Goal: Information Seeking & Learning: Learn about a topic

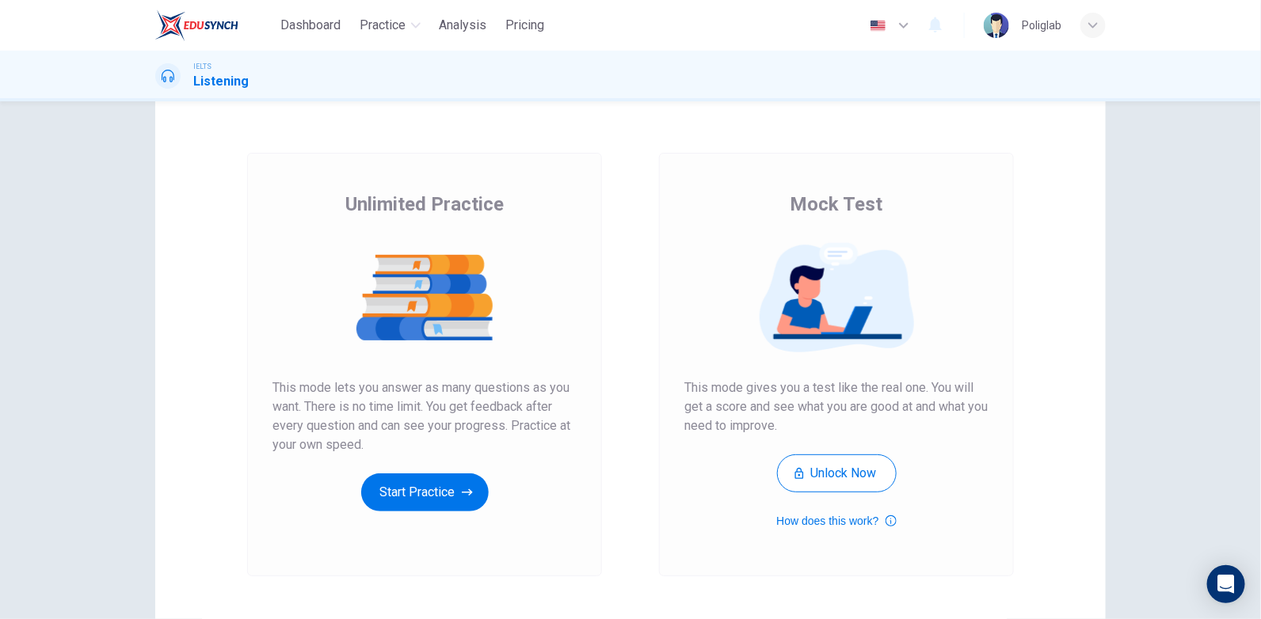
scroll to position [78, 0]
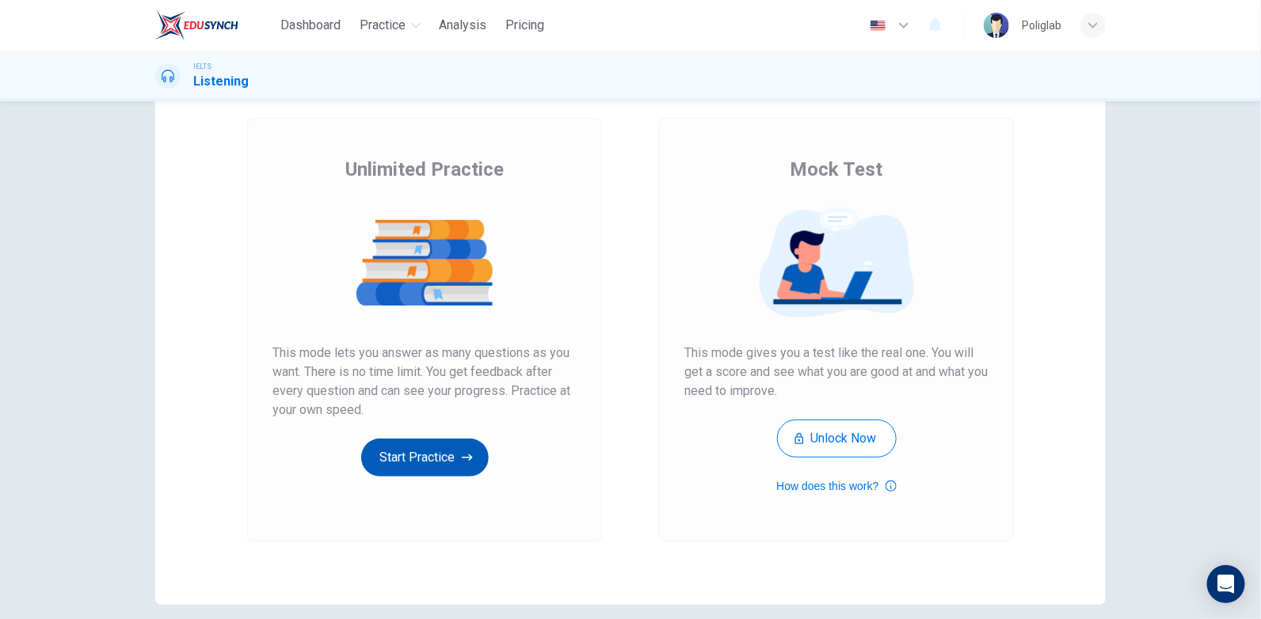
click at [423, 450] on button "Start Practice" at bounding box center [424, 458] width 127 height 38
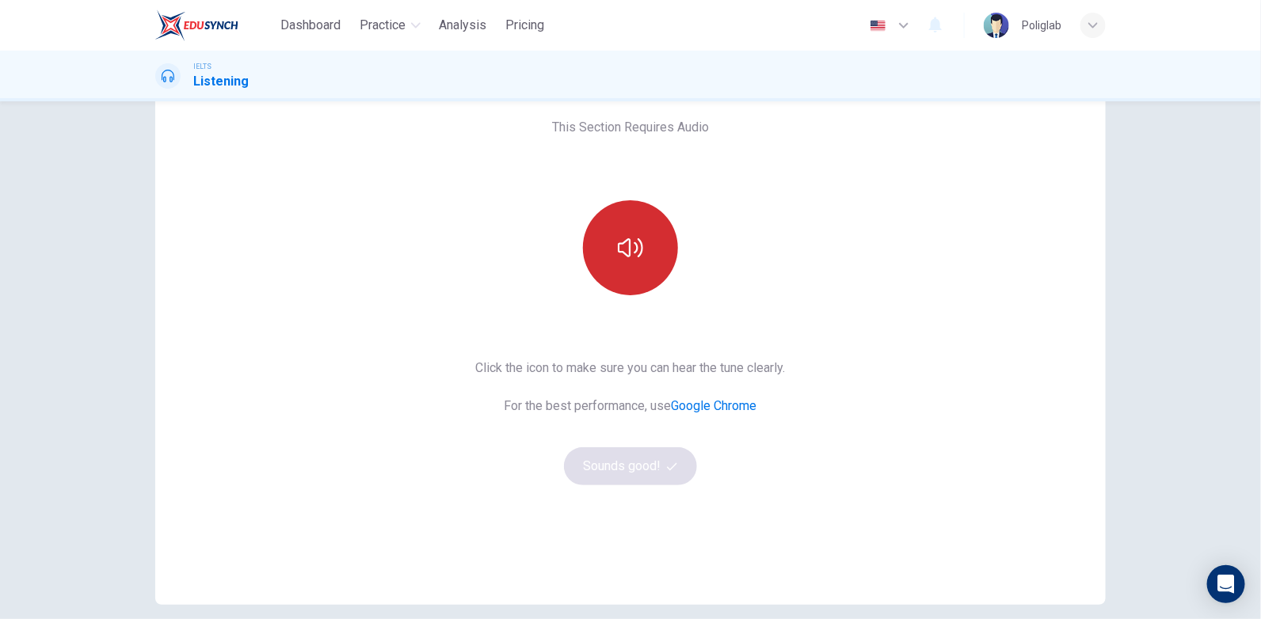
click at [622, 253] on icon "button" at bounding box center [630, 247] width 25 height 25
click at [634, 467] on button "Sounds good!" at bounding box center [630, 466] width 133 height 38
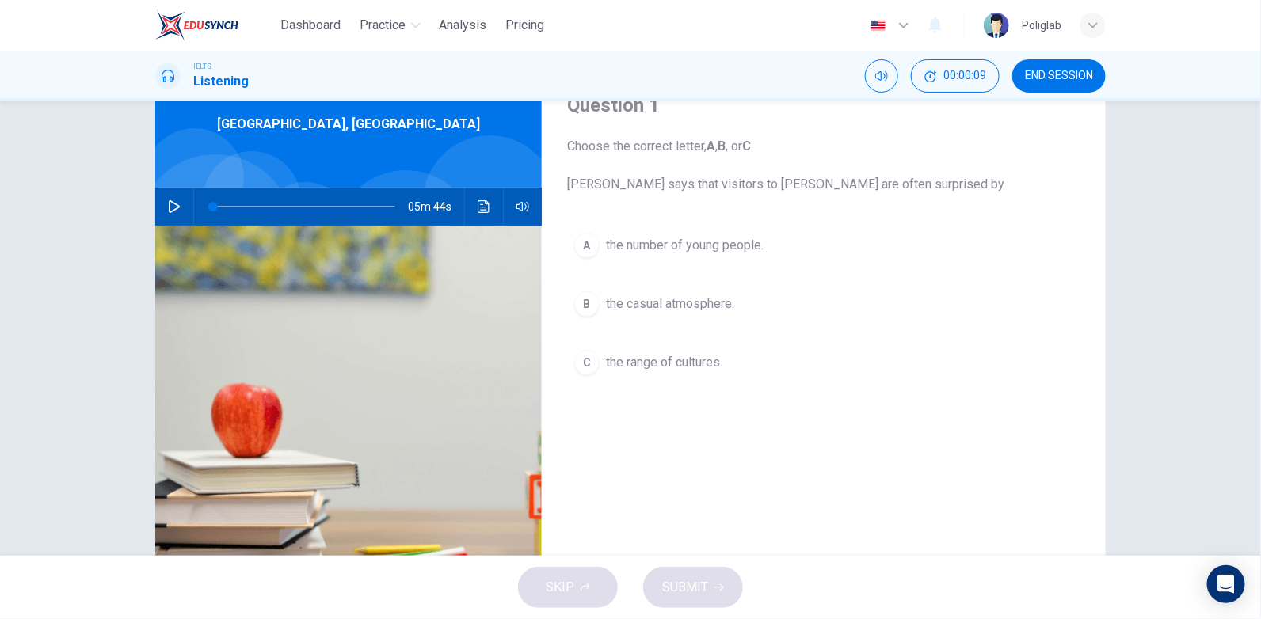
scroll to position [0, 0]
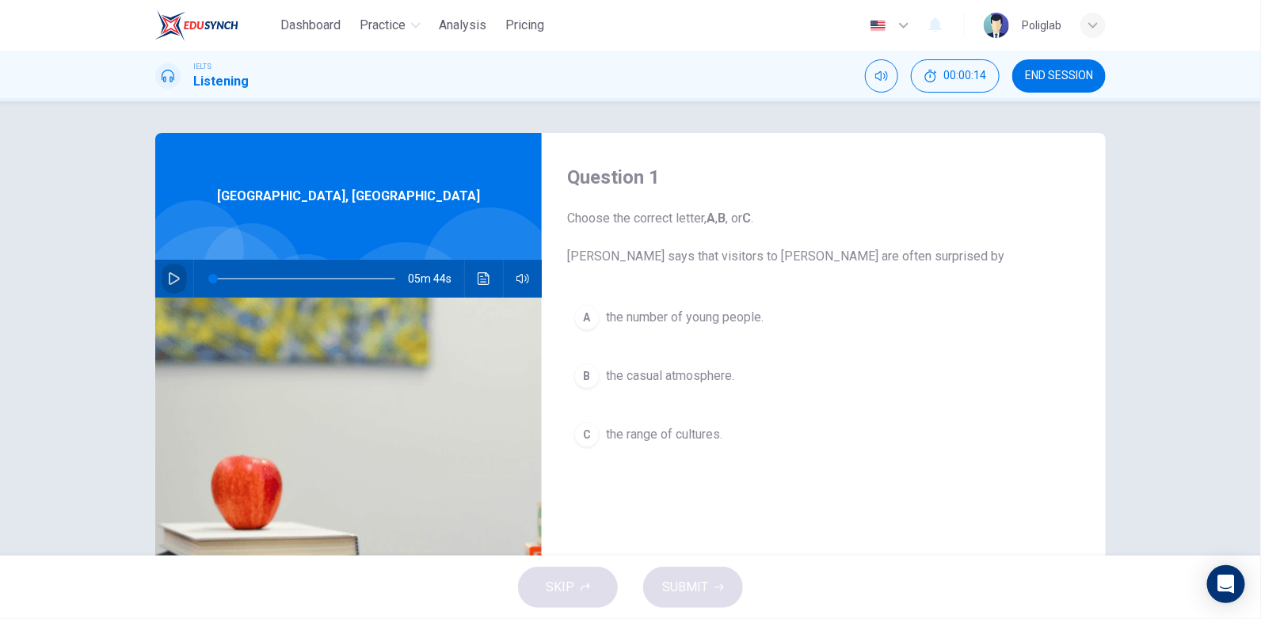
click at [169, 276] on icon "button" at bounding box center [174, 278] width 13 height 13
click at [1159, 321] on div "Question 1 Choose the correct letter, A , B , or C . Joanne says that visitors …" at bounding box center [630, 328] width 1261 height 454
click at [175, 275] on icon "button" at bounding box center [174, 278] width 13 height 13
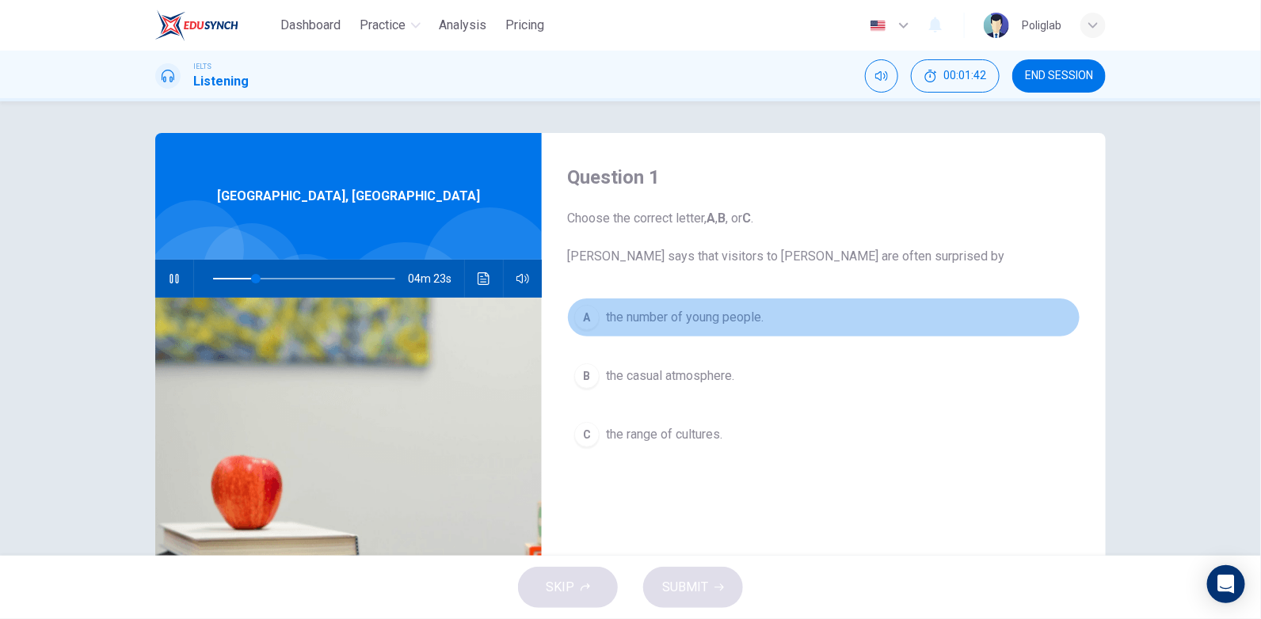
click at [698, 321] on span "the number of young people." at bounding box center [685, 317] width 158 height 19
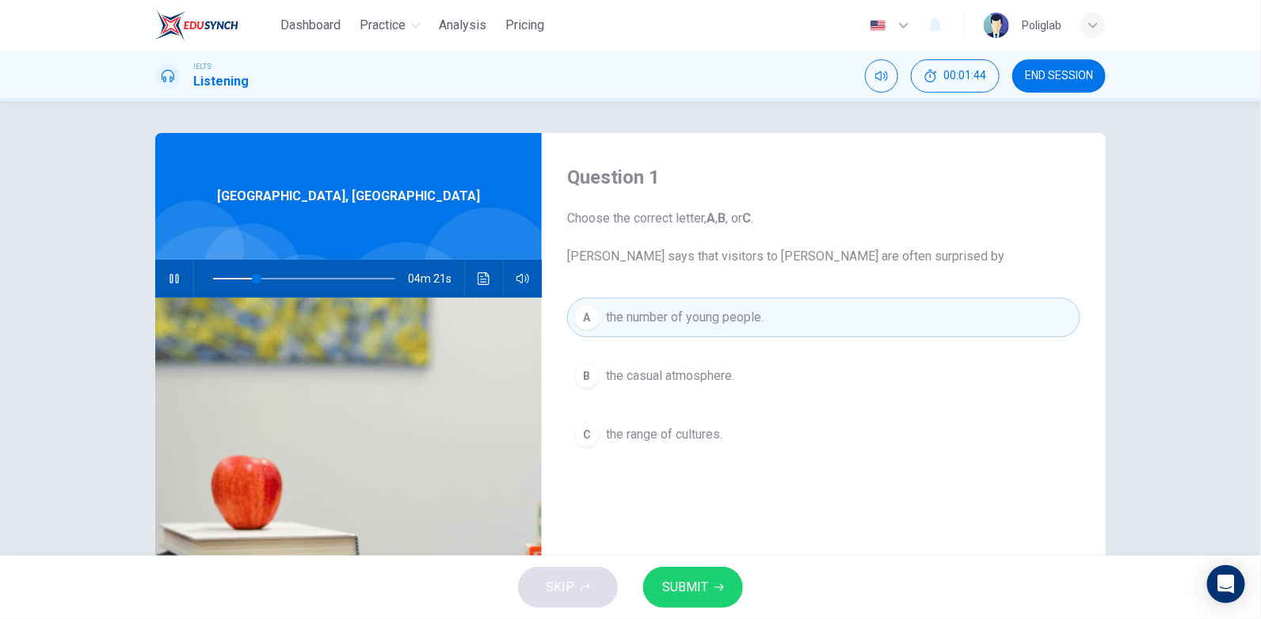
click at [706, 591] on span "SUBMIT" at bounding box center [685, 587] width 46 height 22
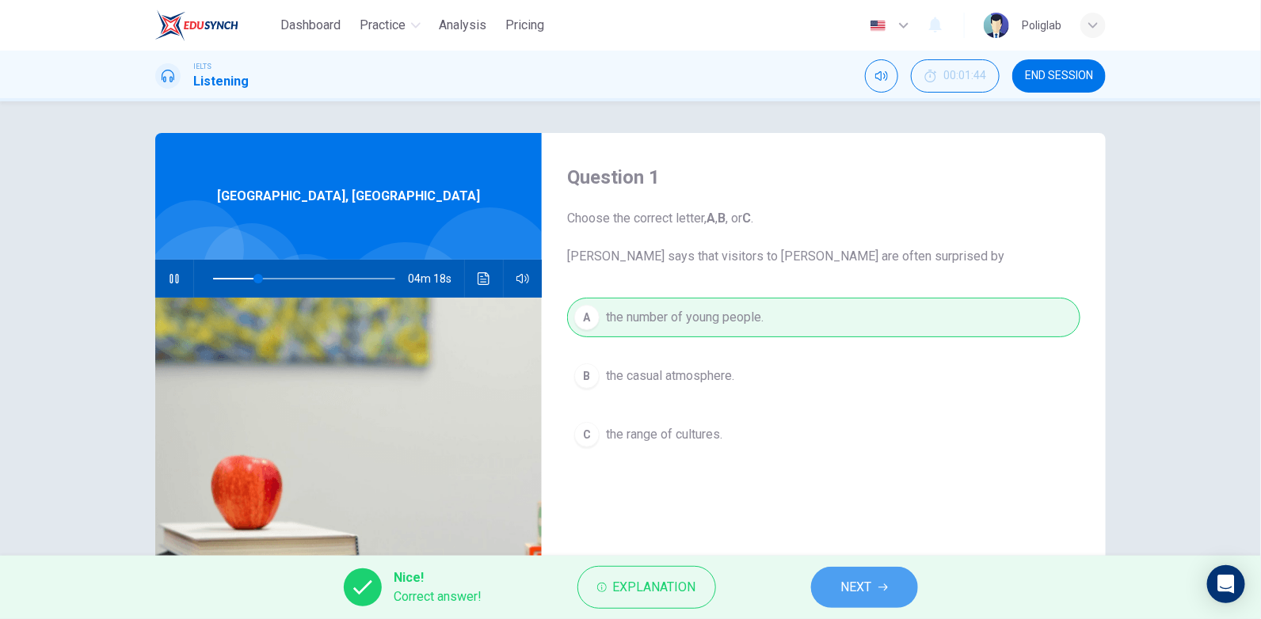
click at [858, 592] on span "NEXT" at bounding box center [856, 587] width 31 height 22
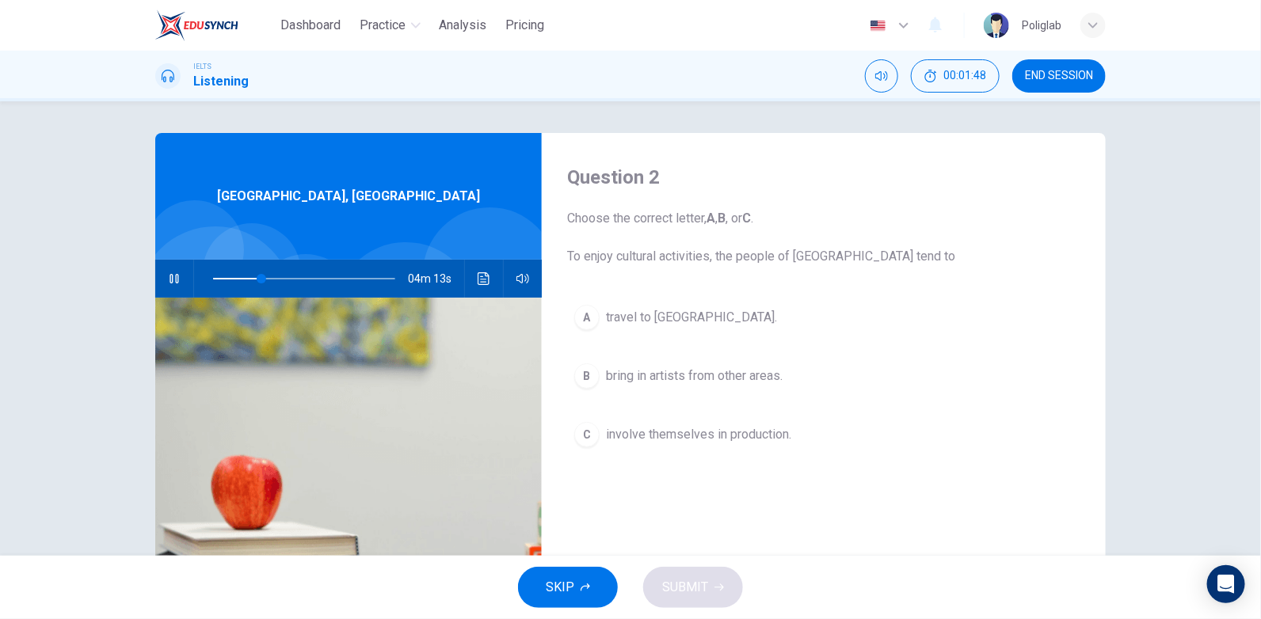
click at [163, 281] on button "button" at bounding box center [174, 279] width 25 height 38
type input "26"
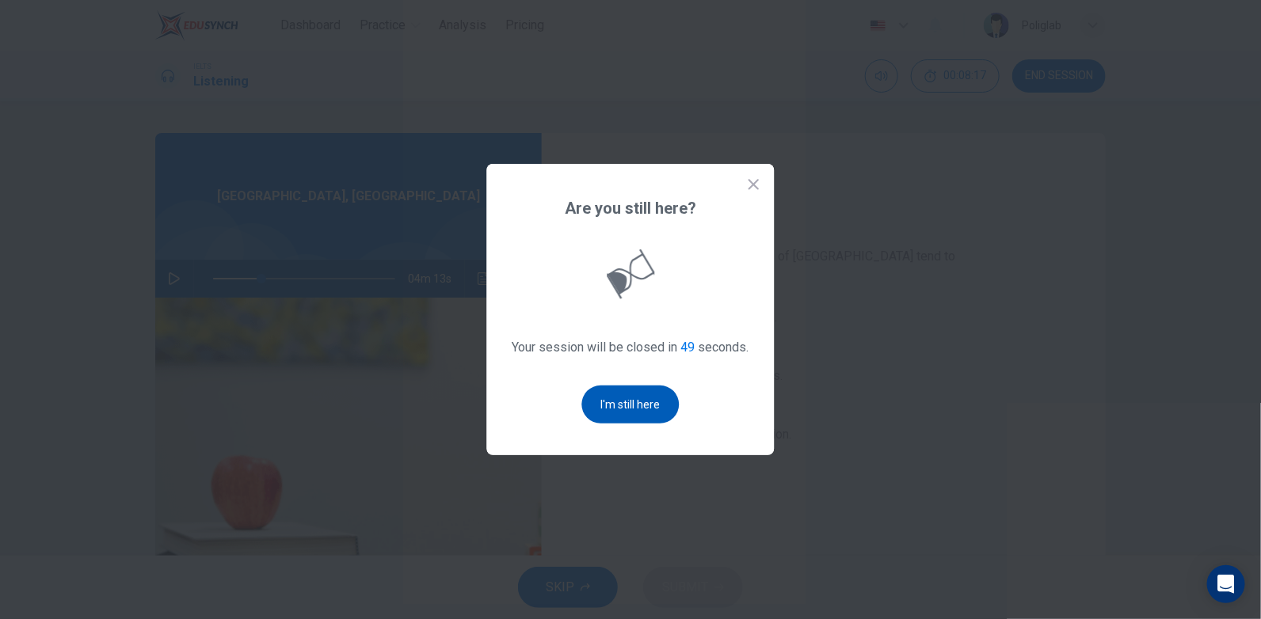
click at [626, 395] on button "I'm still here" at bounding box center [630, 405] width 97 height 38
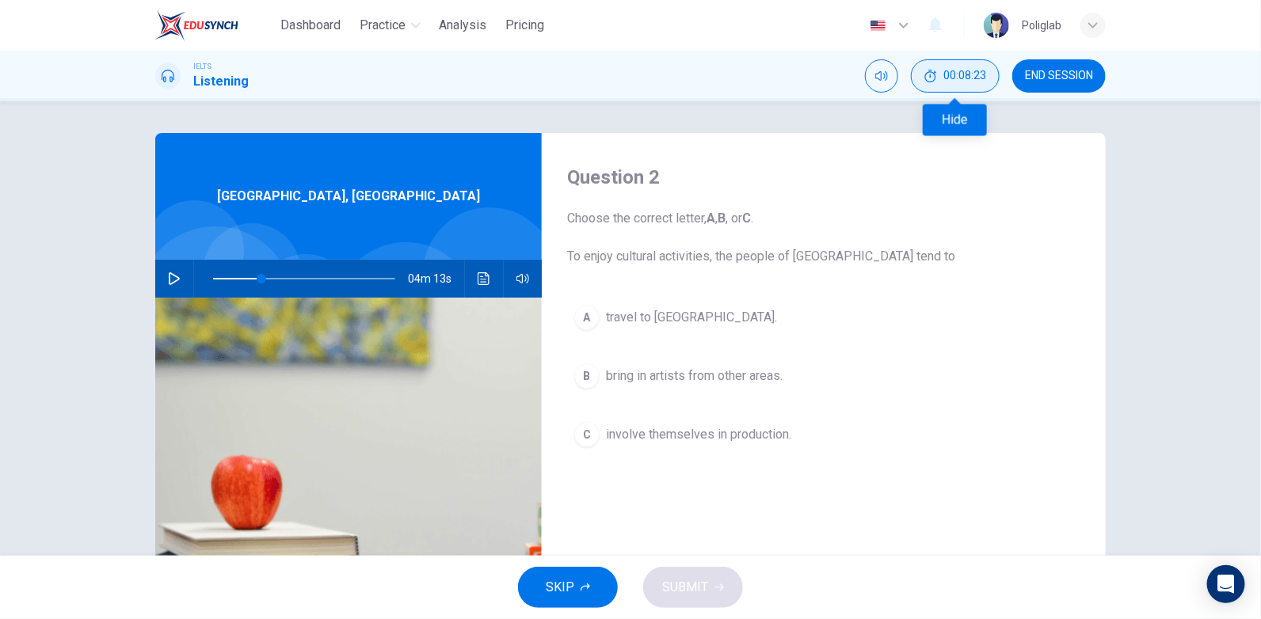
click at [978, 70] on span "00:08:23" at bounding box center [964, 76] width 43 height 13
click at [980, 71] on icon "Show" at bounding box center [982, 76] width 13 height 13
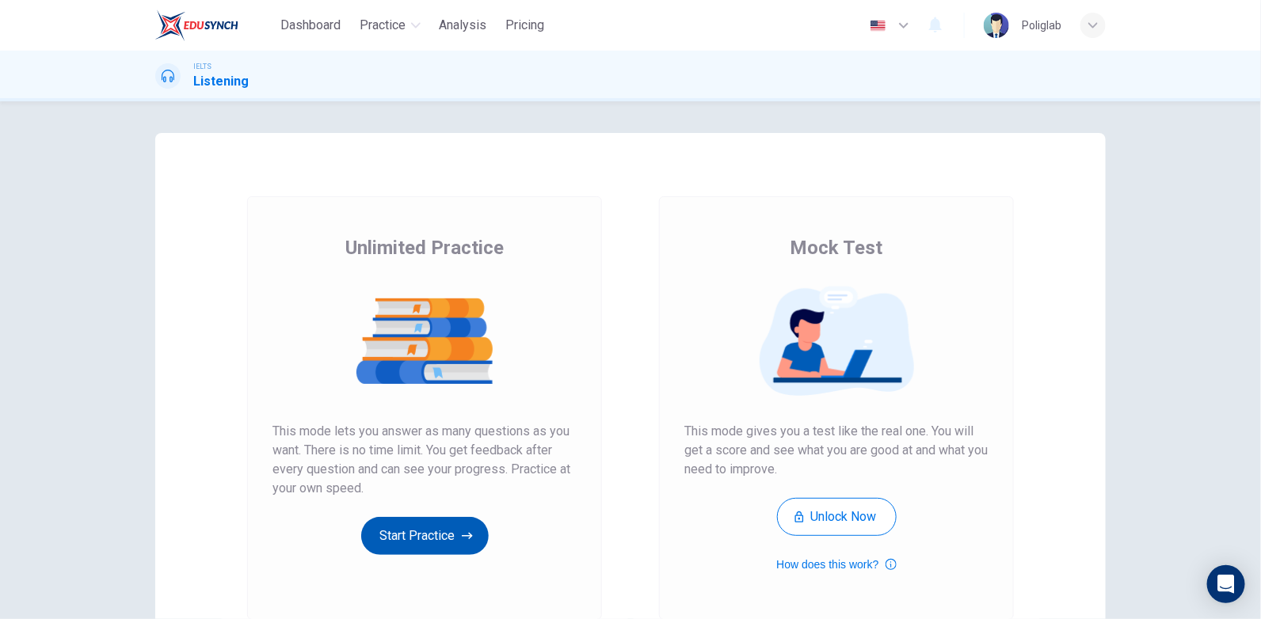
click at [416, 537] on button "Start Practice" at bounding box center [424, 536] width 127 height 38
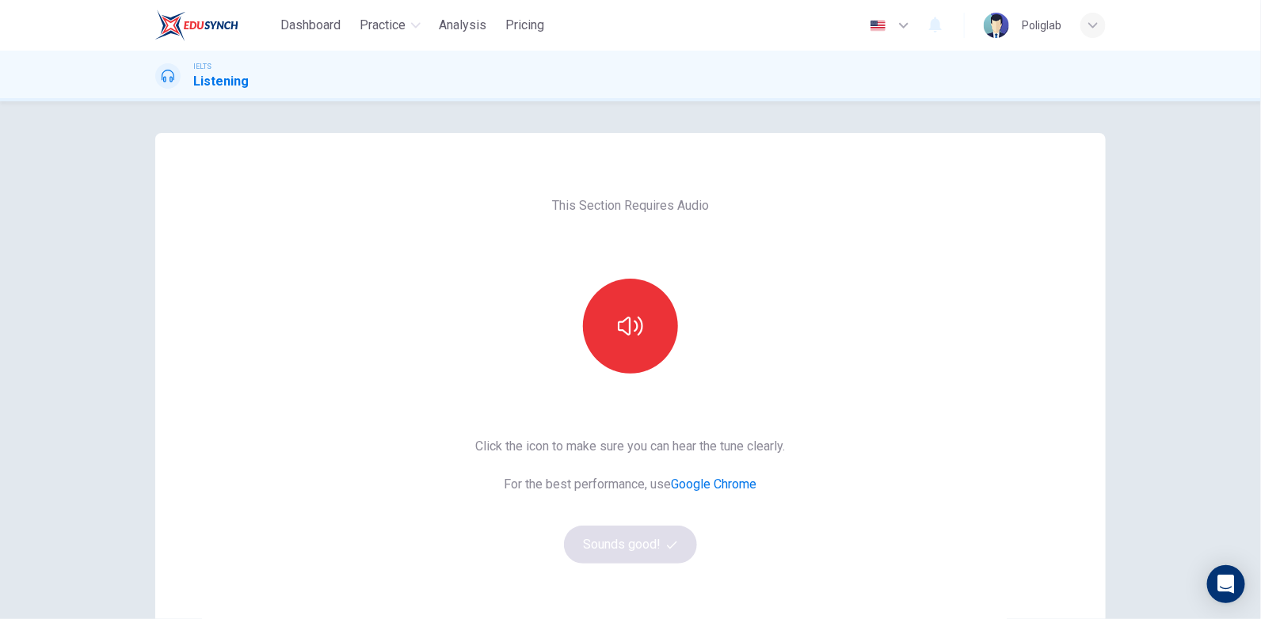
click at [571, 325] on div at bounding box center [630, 326] width 171 height 95
click at [656, 318] on button "button" at bounding box center [630, 326] width 95 height 95
click at [606, 545] on button "Sounds good!" at bounding box center [630, 545] width 133 height 38
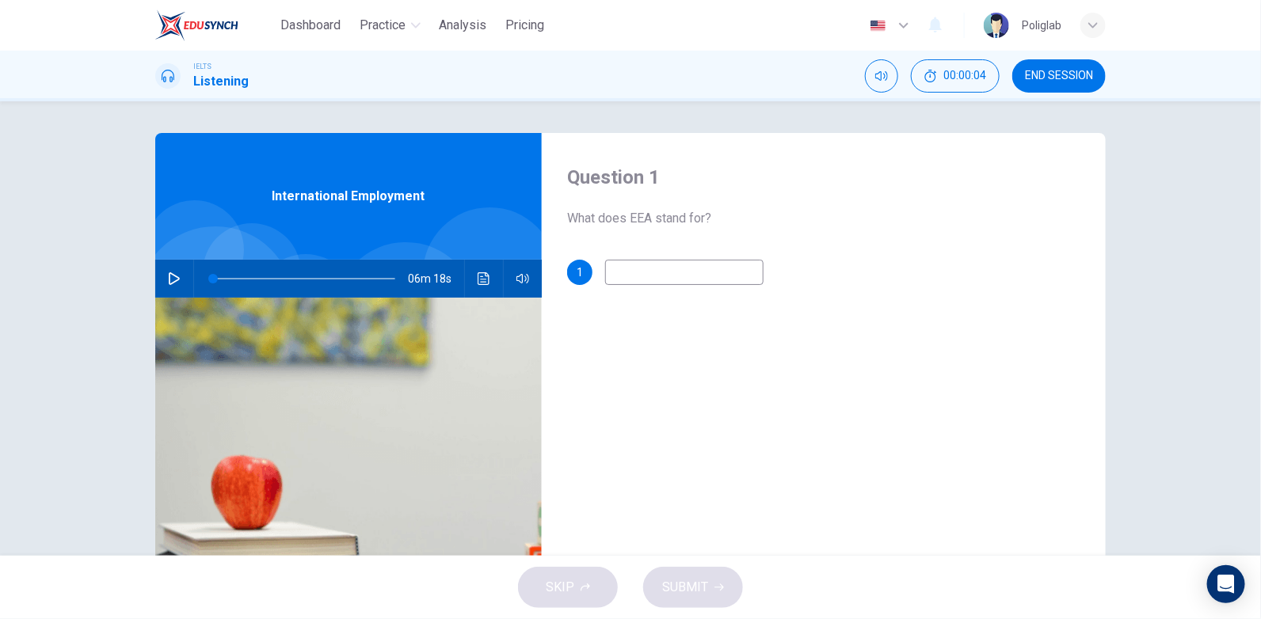
click at [181, 283] on button "button" at bounding box center [174, 279] width 25 height 38
click at [674, 278] on input at bounding box center [684, 272] width 158 height 25
type input "10"
type input "r"
type input "10"
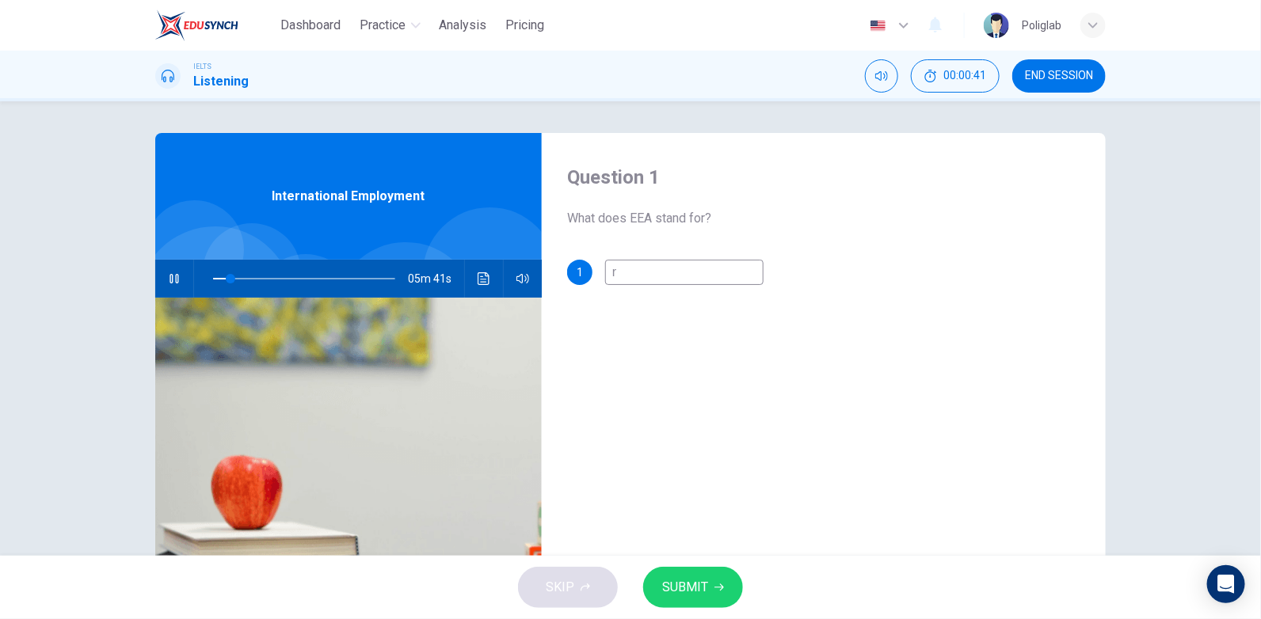
type input "re"
type input "10"
type input "res"
type input "10"
type input "rest"
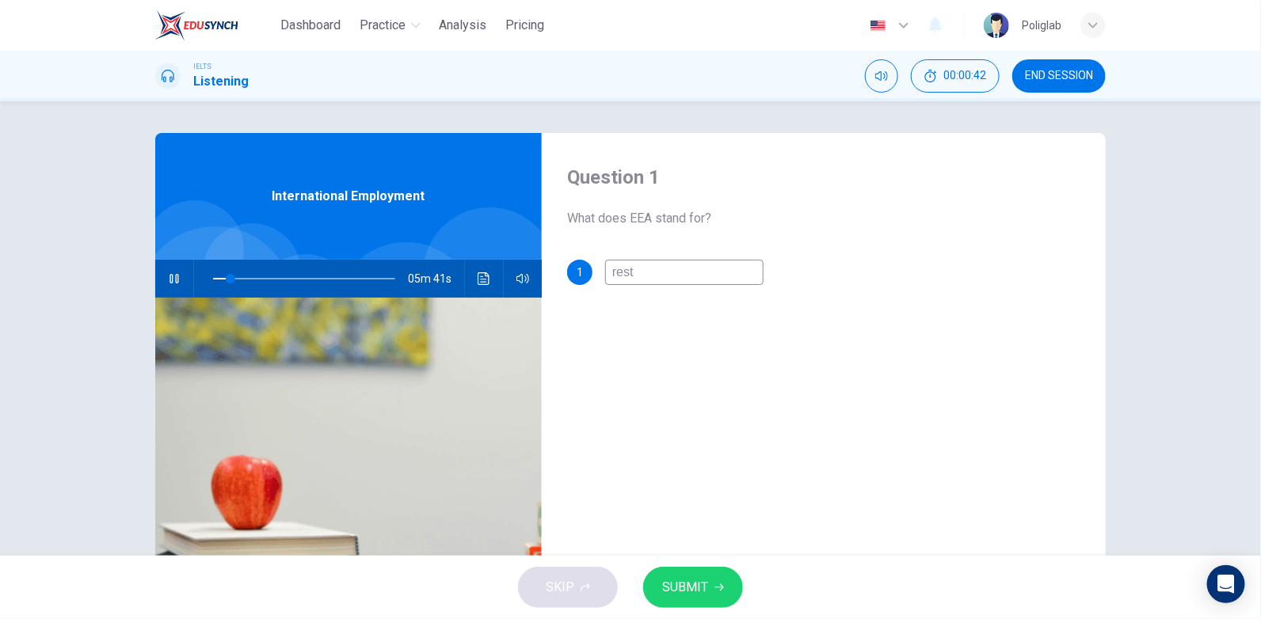
type input "10"
type input "restr"
type input "10"
type input "restra"
type input "10"
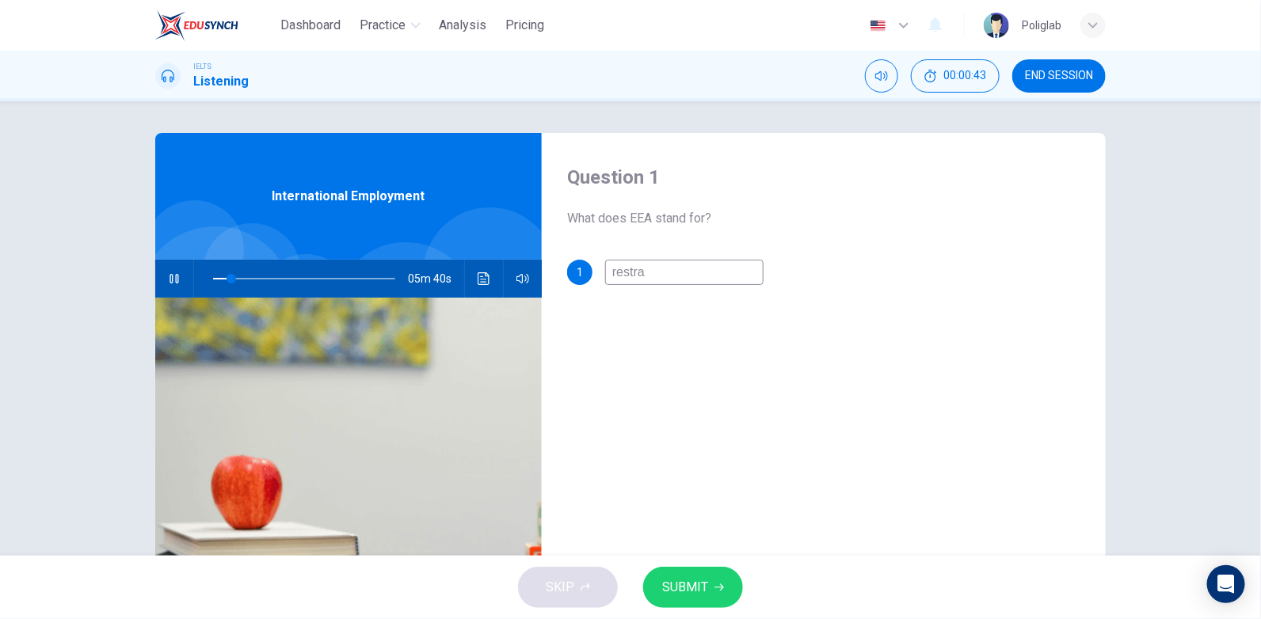
type input "restrac"
type input "10"
type input "restract"
type input "10"
type input "restracti"
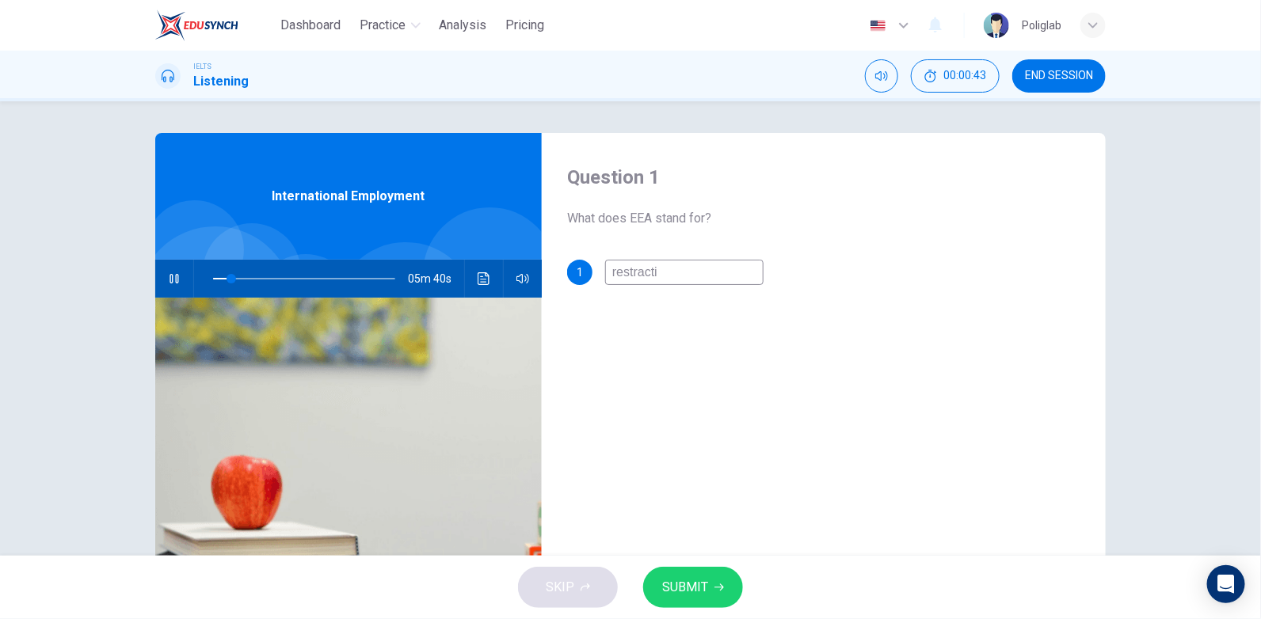
type input "10"
type input "restractio"
type input "10"
type input "restraction"
type input "10"
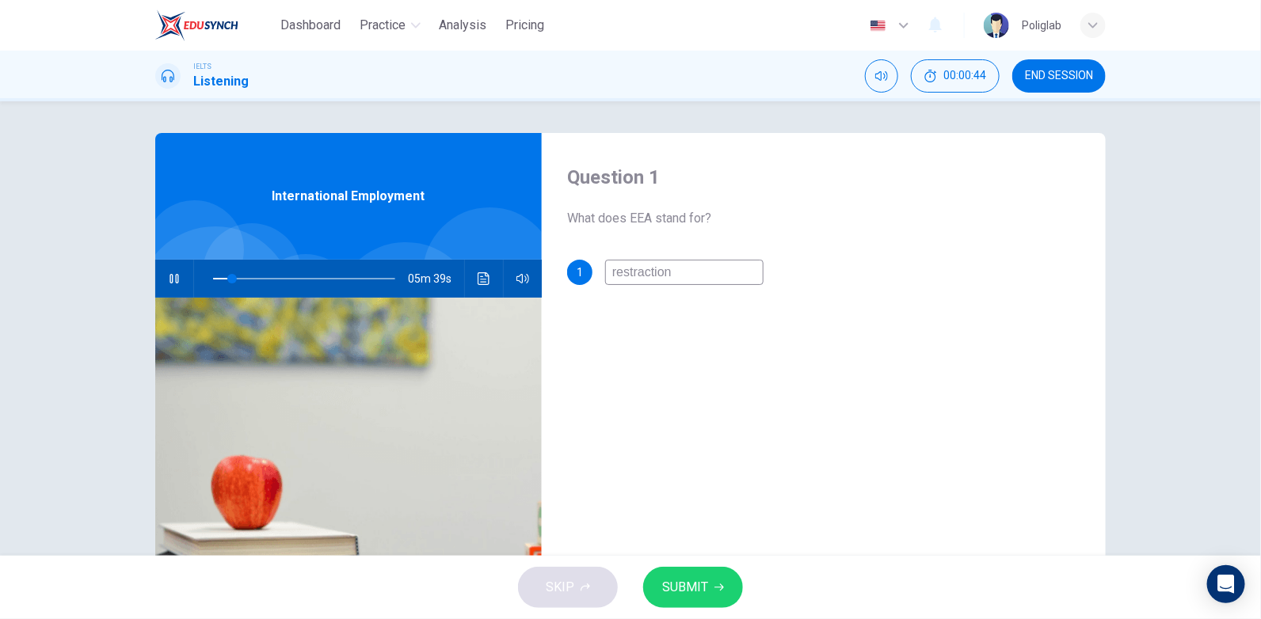
type input "restraction"
type input "11"
type input "restraction"
type input "11"
type input "restractio"
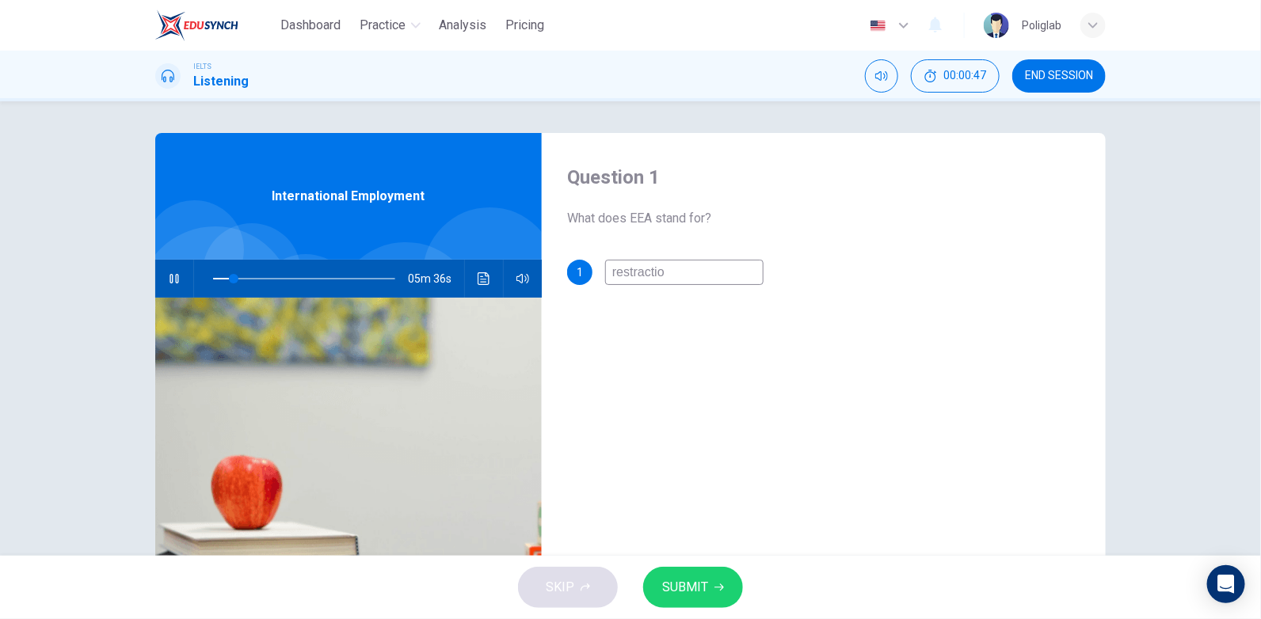
type input "11"
type input "restracti"
type input "12"
type input "restract"
type input "12"
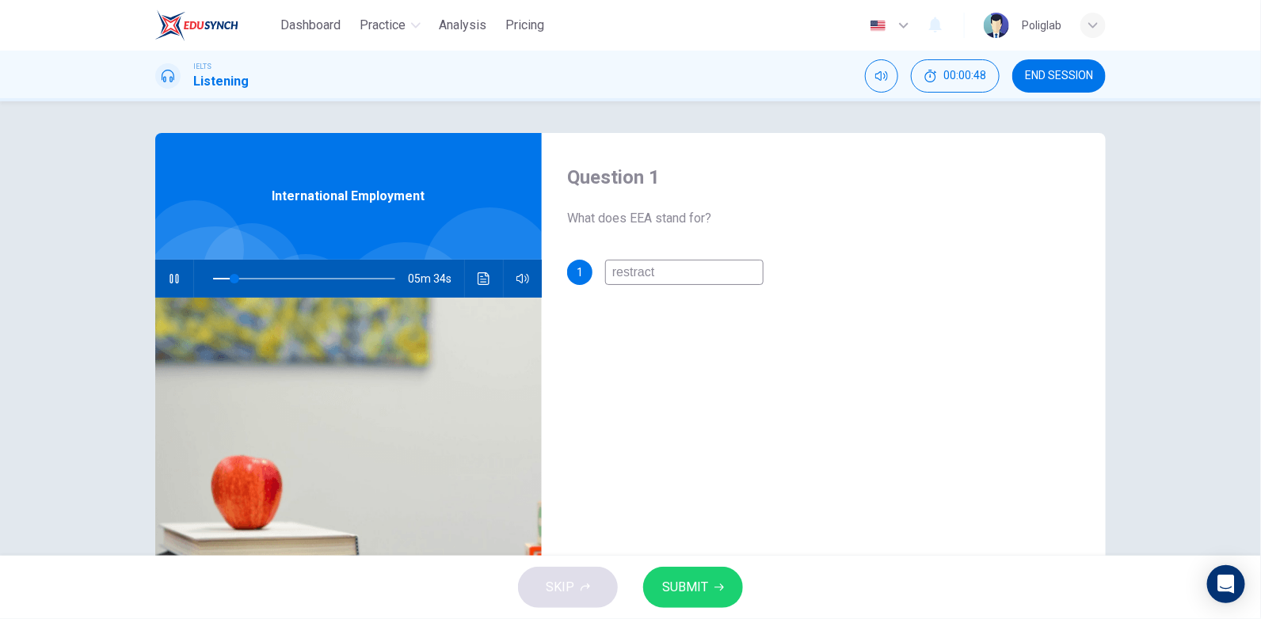
type input "restrac"
type input "12"
type input "restra"
type input "12"
type input "restr"
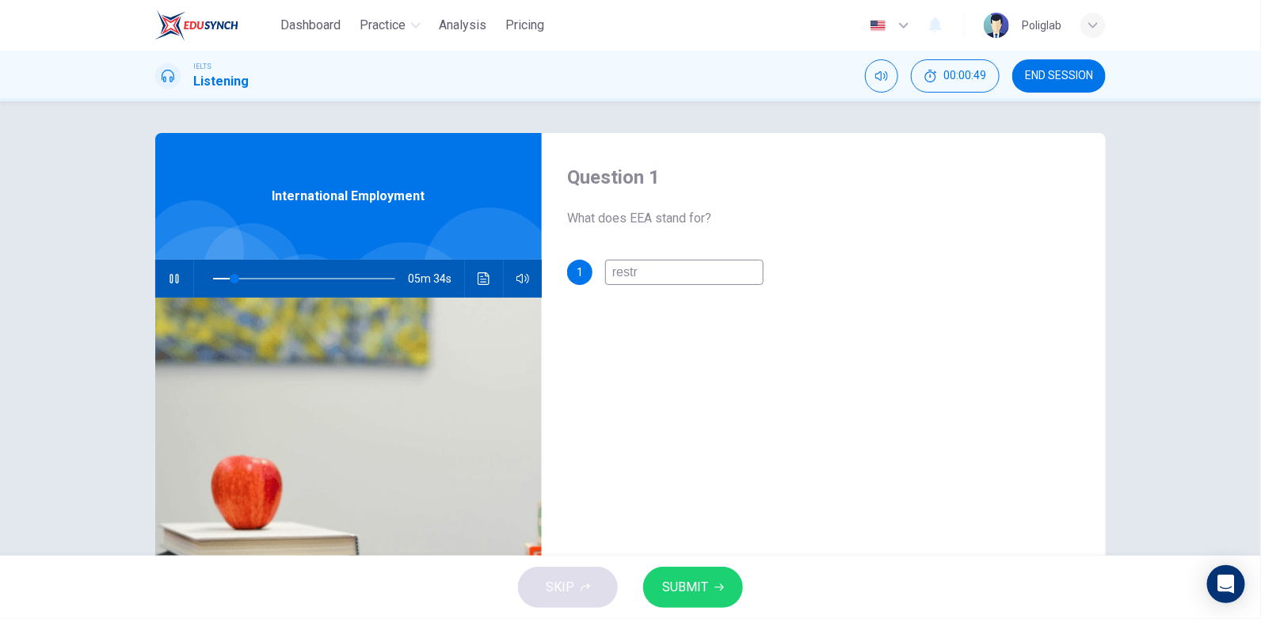
type input "12"
type input "restri"
type input "12"
type input "restric"
type input "12"
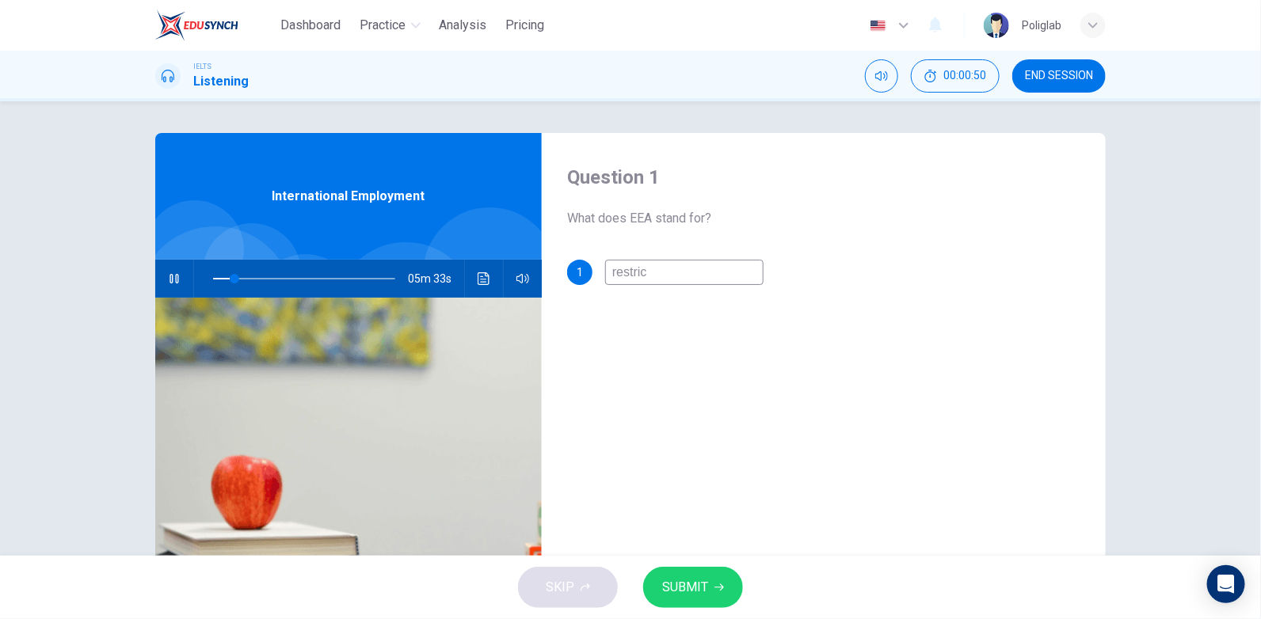
type input "restrict"
type input "12"
type input "restricti"
type input "12"
type input "restrictio"
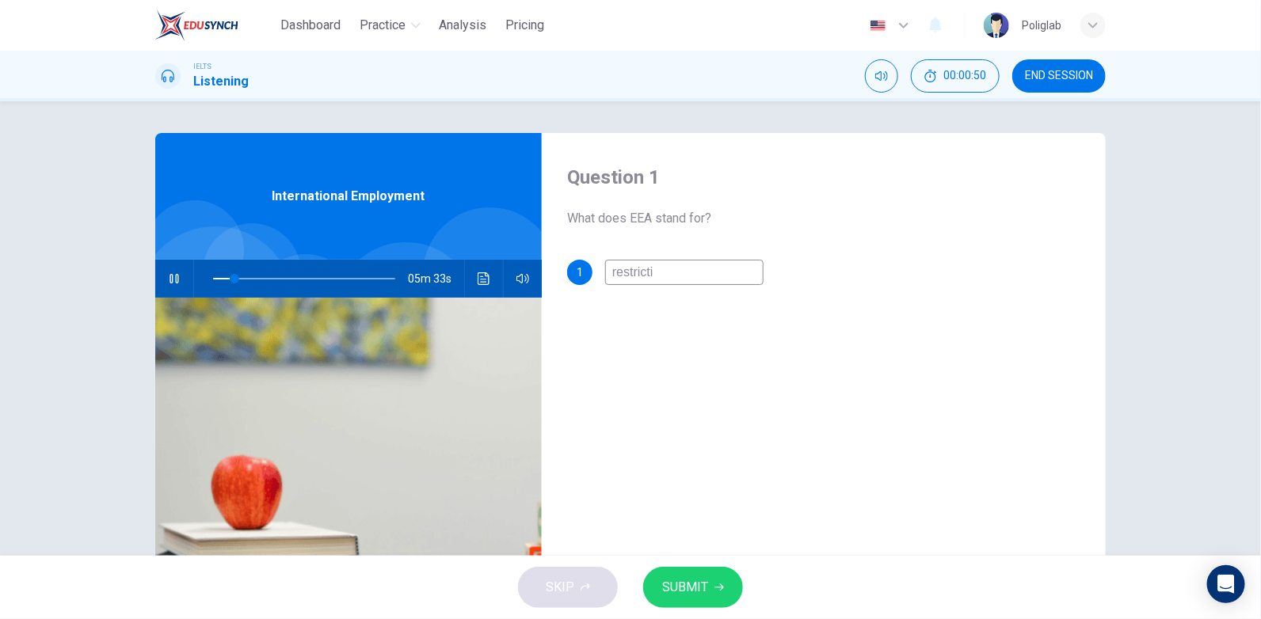
type input "12"
type input "restriction"
type input "12"
type input "restriction"
type input "12"
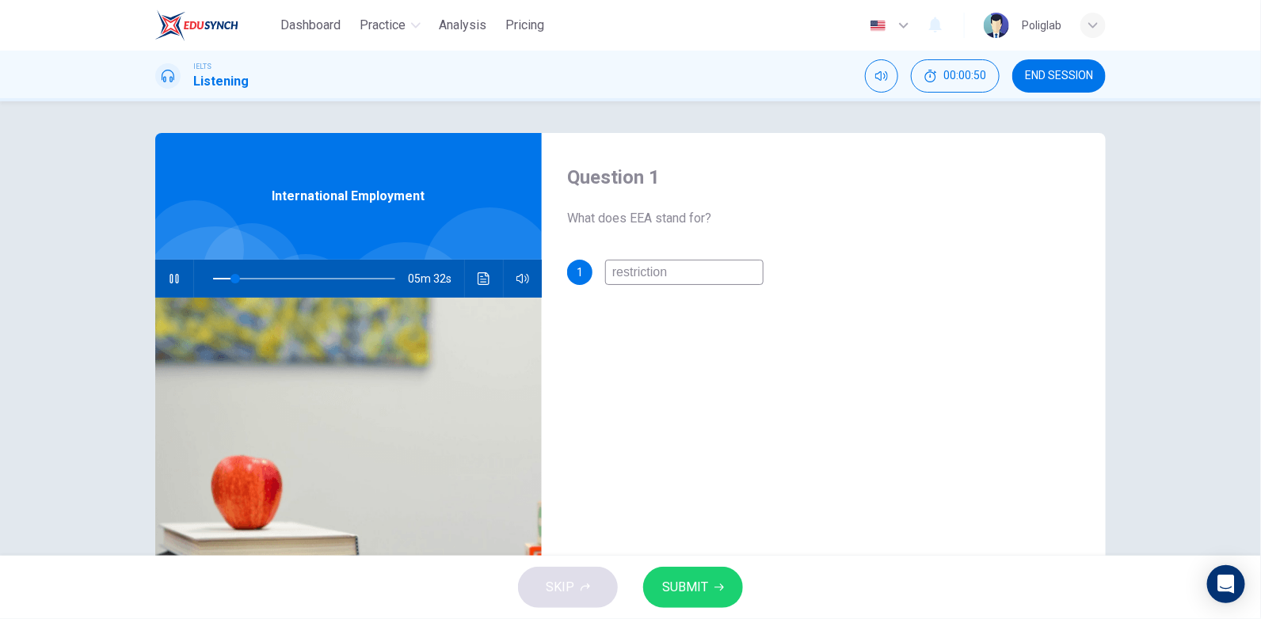
type input "restriction o"
type input "12"
type input "restriction of"
type input "12"
type input "restriction of"
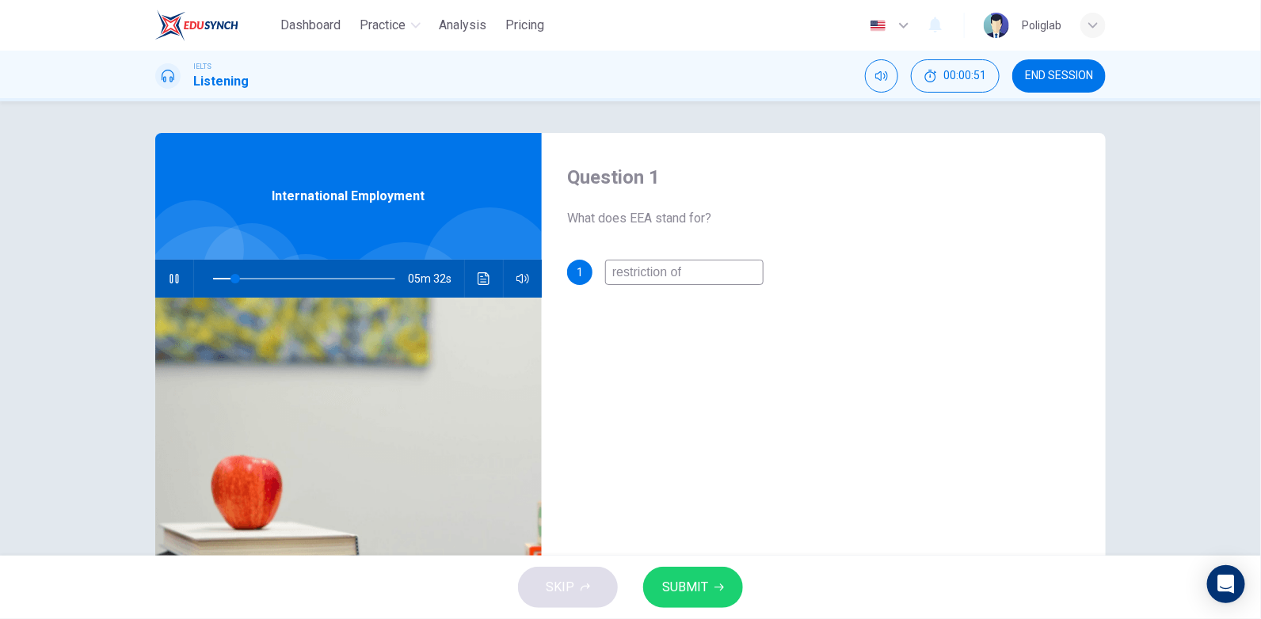
type input "12"
type input "restriction of w"
type input "12"
type input "restriction of wo"
type input "12"
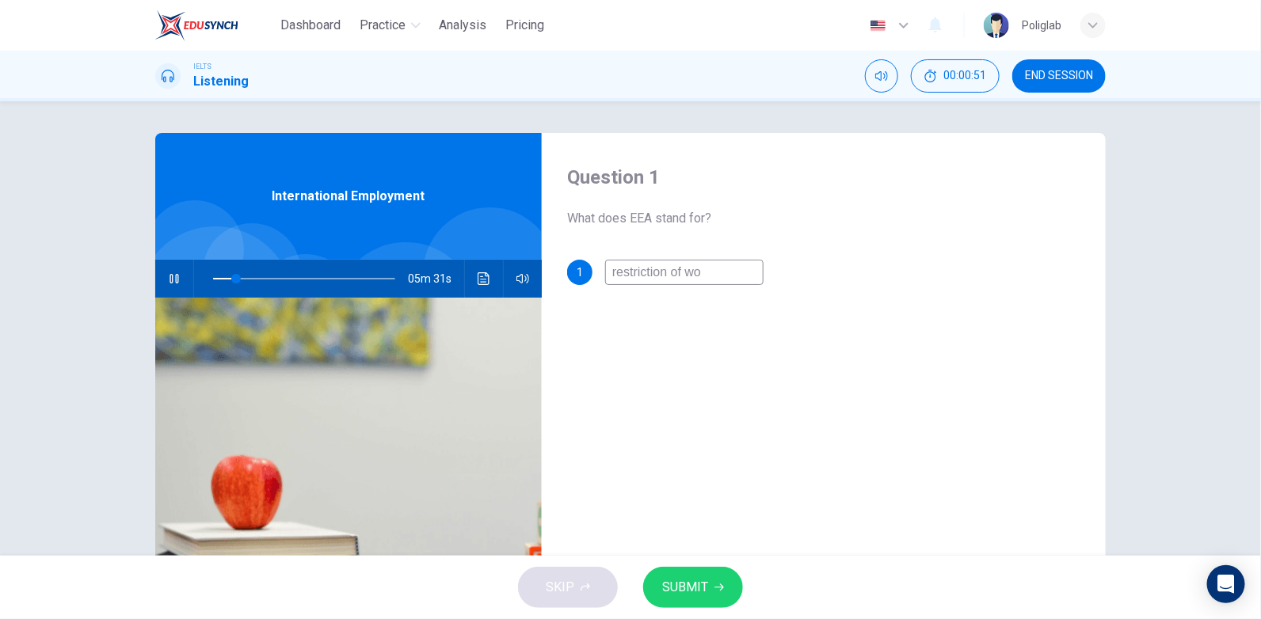
type input "restriction of wor"
type input "12"
type input "restriction of work"
type input "12"
type input "restriction of worki"
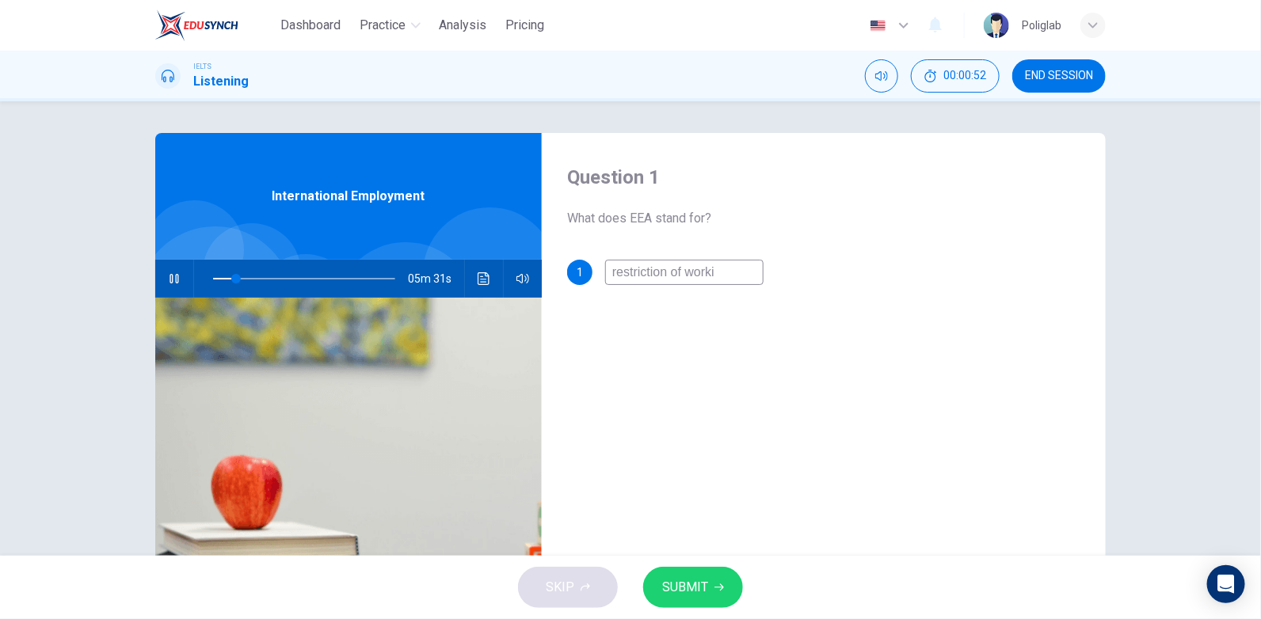
type input "12"
type input "restriction of workin"
type input "12"
type input "restriction of working"
type input "14"
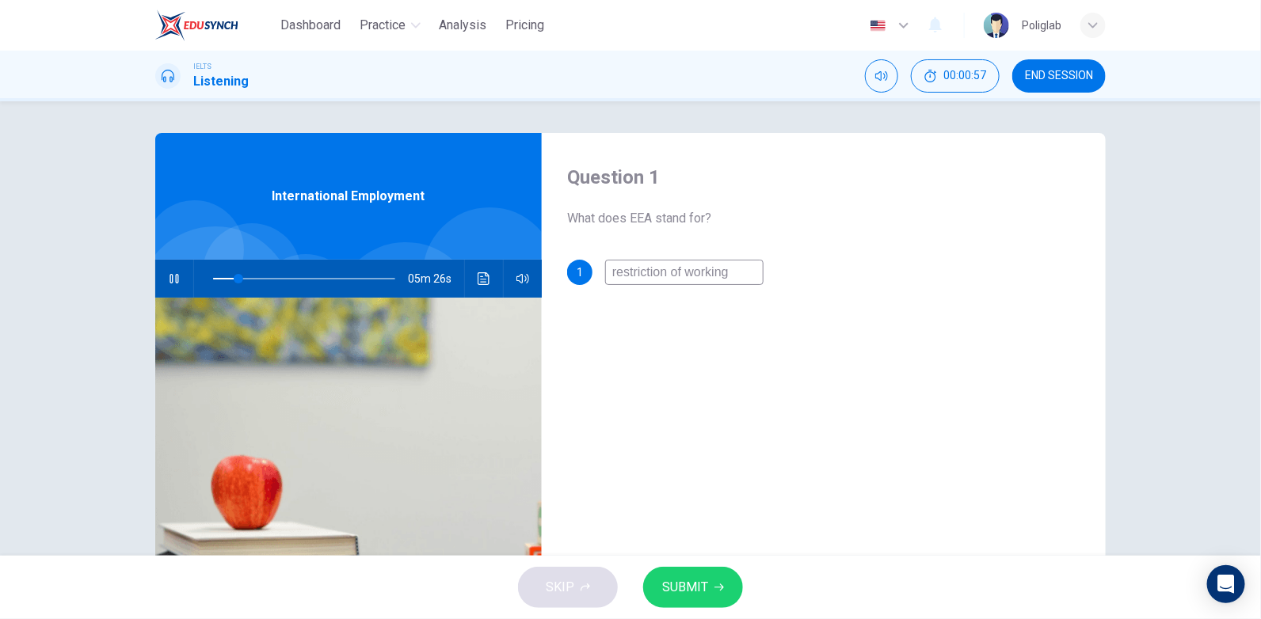
type input "restriction of working"
click at [219, 278] on span at bounding box center [304, 279] width 182 height 22
drag, startPoint x: 219, startPoint y: 278, endPoint x: 210, endPoint y: 280, distance: 9.6
click at [218, 280] on span at bounding box center [223, 279] width 10 height 10
drag, startPoint x: 727, startPoint y: 275, endPoint x: 513, endPoint y: 306, distance: 216.1
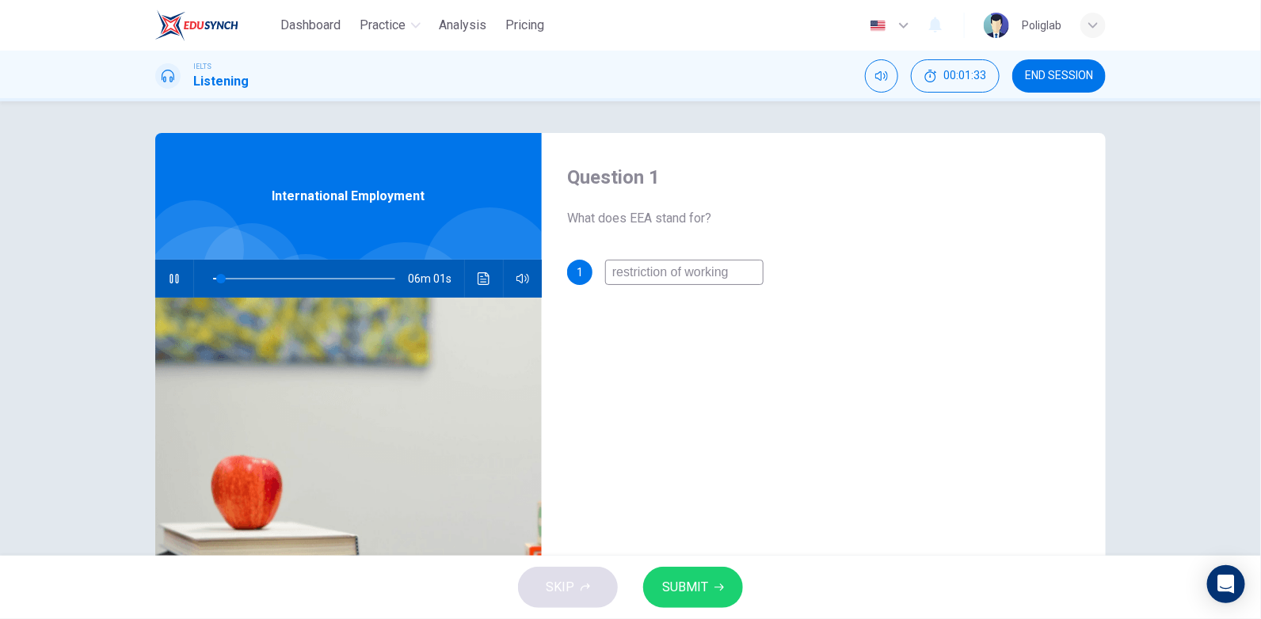
click at [513, 306] on div "Question 1 What does EEA stand for? 1 restriction of working International Empl…" at bounding box center [630, 408] width 950 height 550
click at [217, 278] on span at bounding box center [220, 279] width 10 height 10
click at [218, 278] on span at bounding box center [223, 279] width 10 height 10
click at [222, 276] on span at bounding box center [224, 279] width 10 height 10
click at [230, 276] on span at bounding box center [226, 279] width 10 height 10
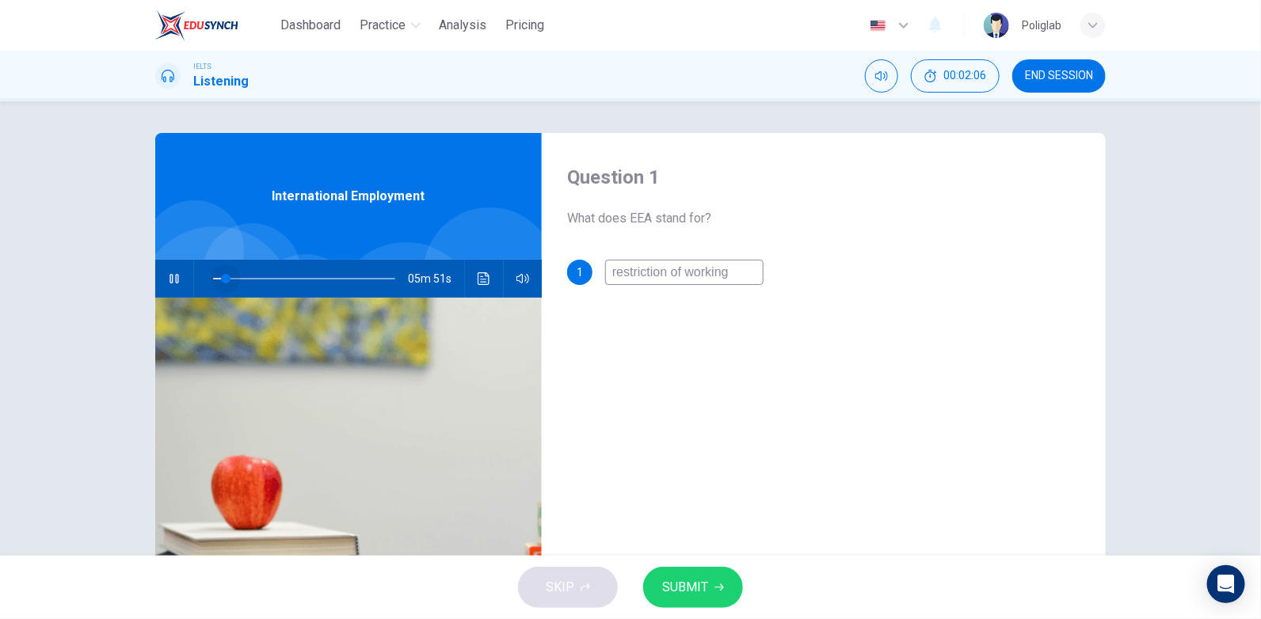
drag, startPoint x: 230, startPoint y: 276, endPoint x: 222, endPoint y: 277, distance: 8.0
click at [222, 277] on span at bounding box center [226, 279] width 10 height 10
click at [478, 281] on icon "Click to see the audio transcription" at bounding box center [483, 278] width 13 height 13
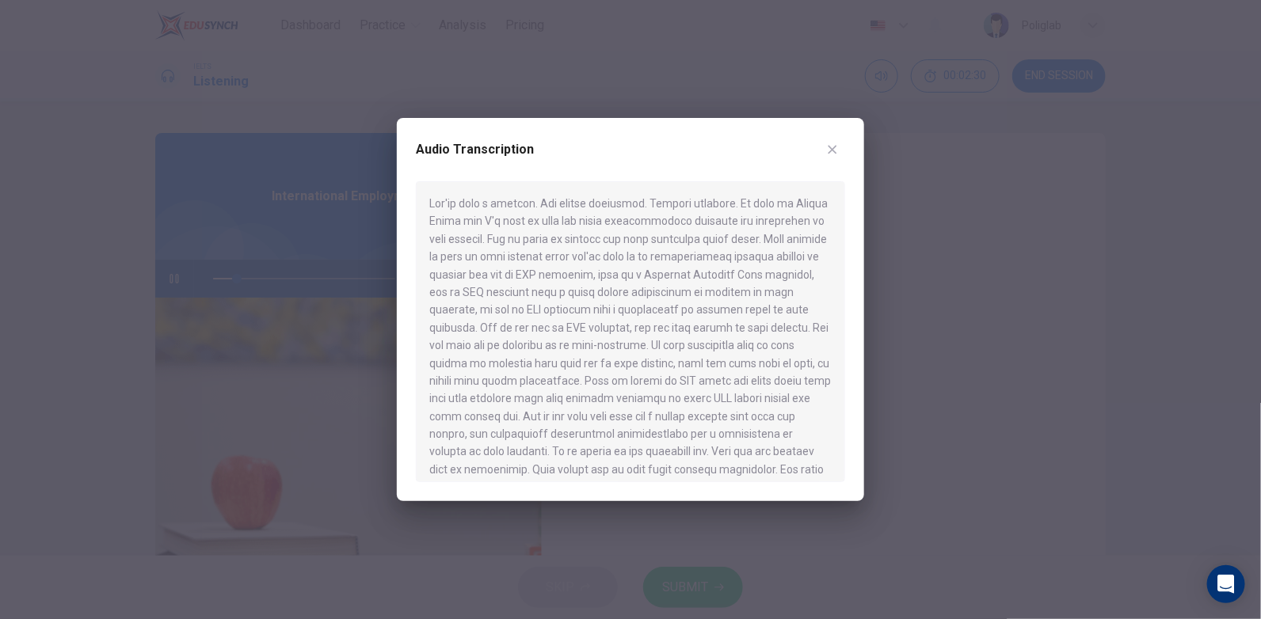
click at [839, 140] on button "button" at bounding box center [832, 149] width 25 height 25
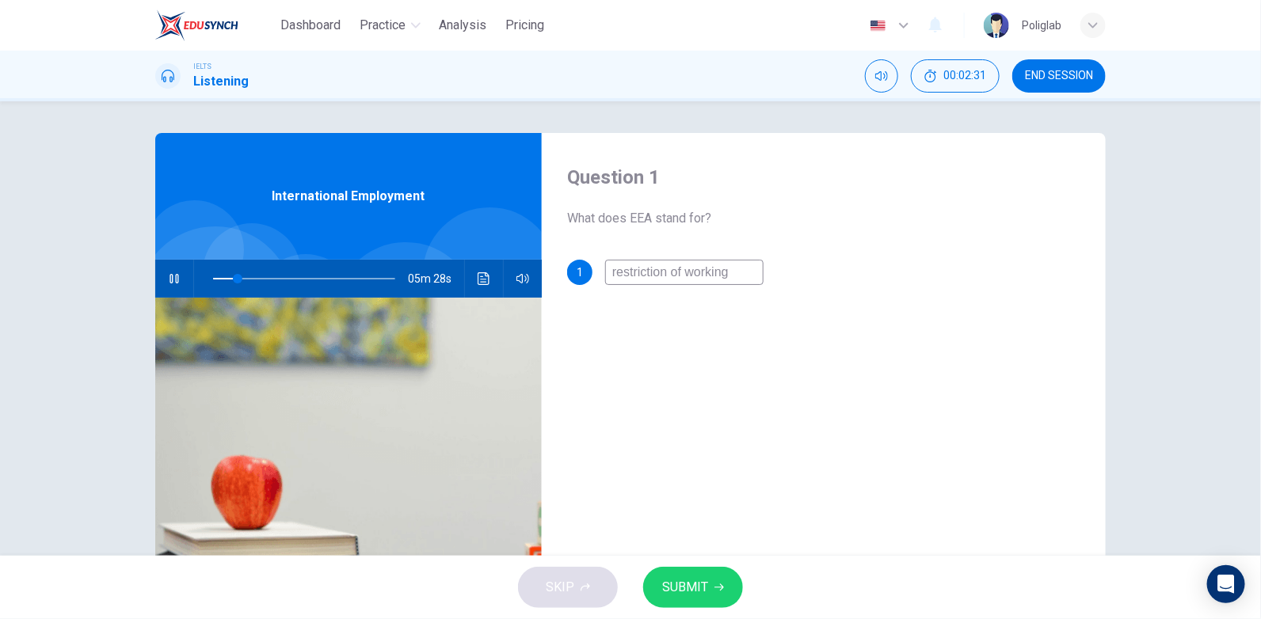
drag, startPoint x: 779, startPoint y: 258, endPoint x: 667, endPoint y: 276, distance: 113.1
click at [667, 276] on div "Question 1 What does EEA stand for? 1 restriction of working" at bounding box center [824, 408] width 564 height 550
type input "14"
click at [704, 279] on input "restriction of working" at bounding box center [684, 272] width 158 height 25
click at [705, 279] on input "restriction of working" at bounding box center [684, 272] width 158 height 25
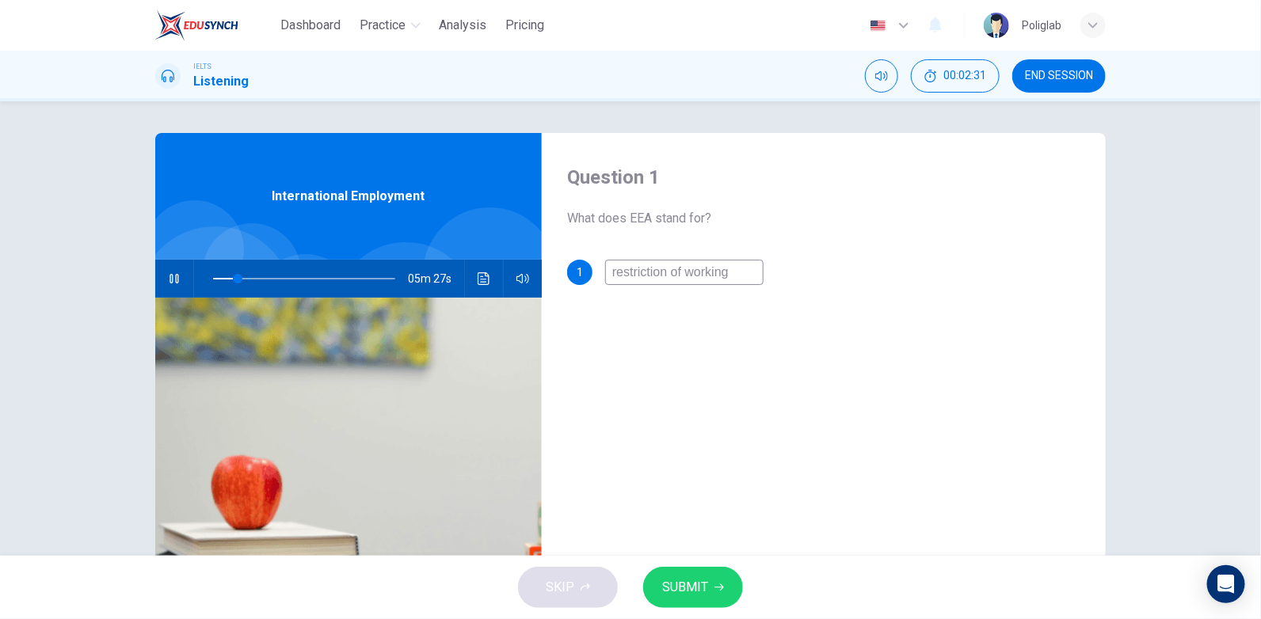
click at [705, 279] on input "restriction of working" at bounding box center [684, 272] width 158 height 25
type input "E"
type input "14"
type input "Eu"
type input "14"
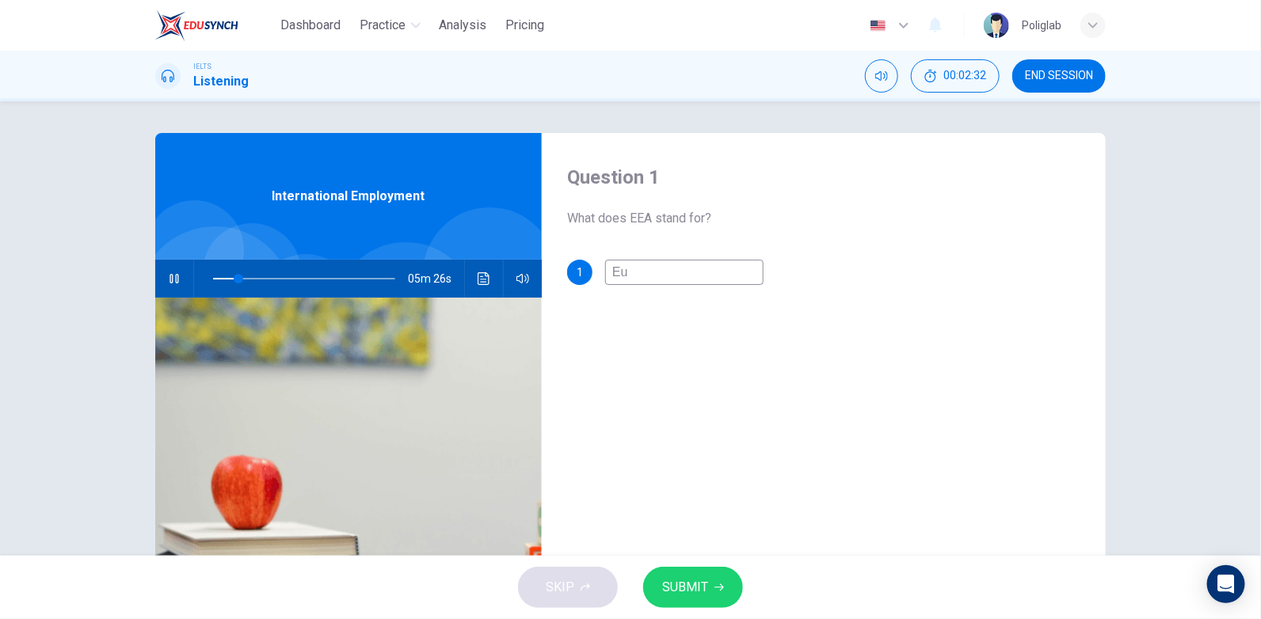
type input "Eur"
type input "14"
type input "Euro"
type input "14"
type input "Europ"
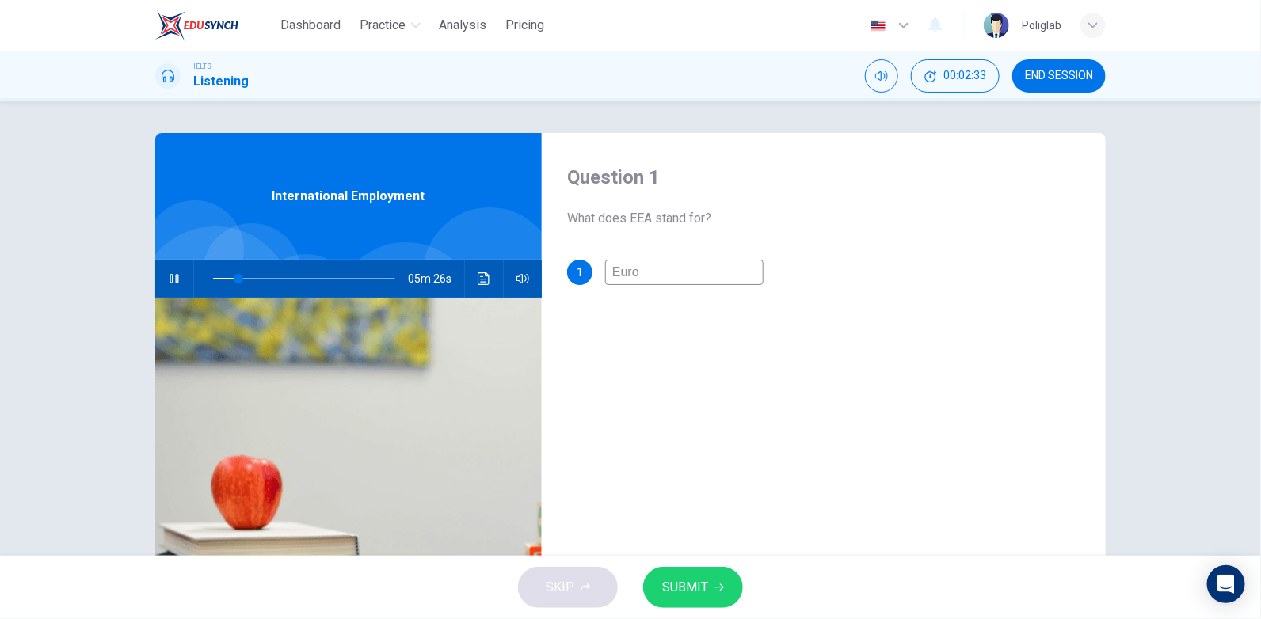
type input "14"
type input "Europe"
type input "14"
type input "Europea"
type input "14"
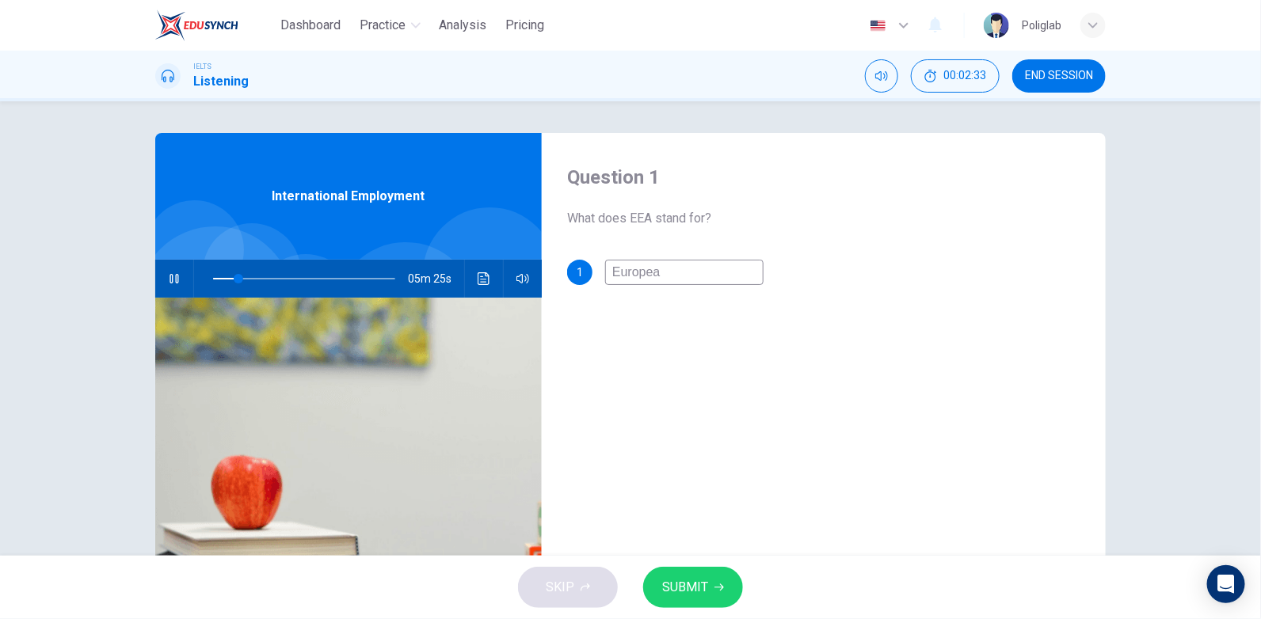
type input "European"
type input "14"
type input "European"
type input "14"
type input "European E"
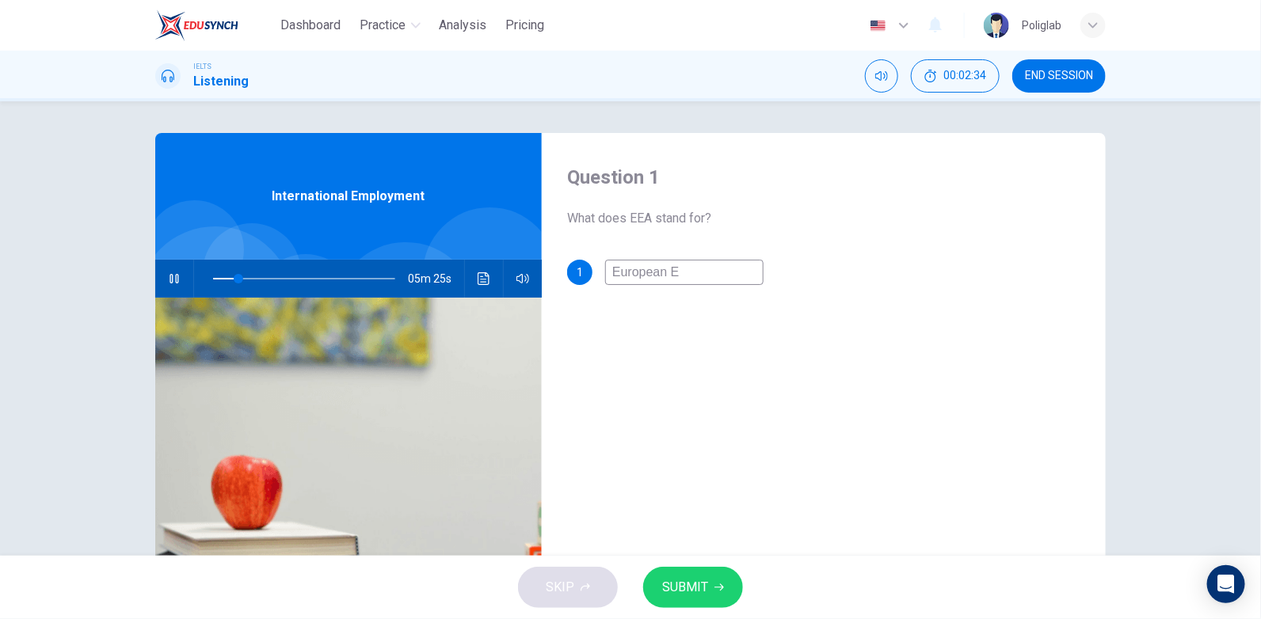
type input "14"
type input "European Ec"
type input "14"
type input "European Eco"
type input "14"
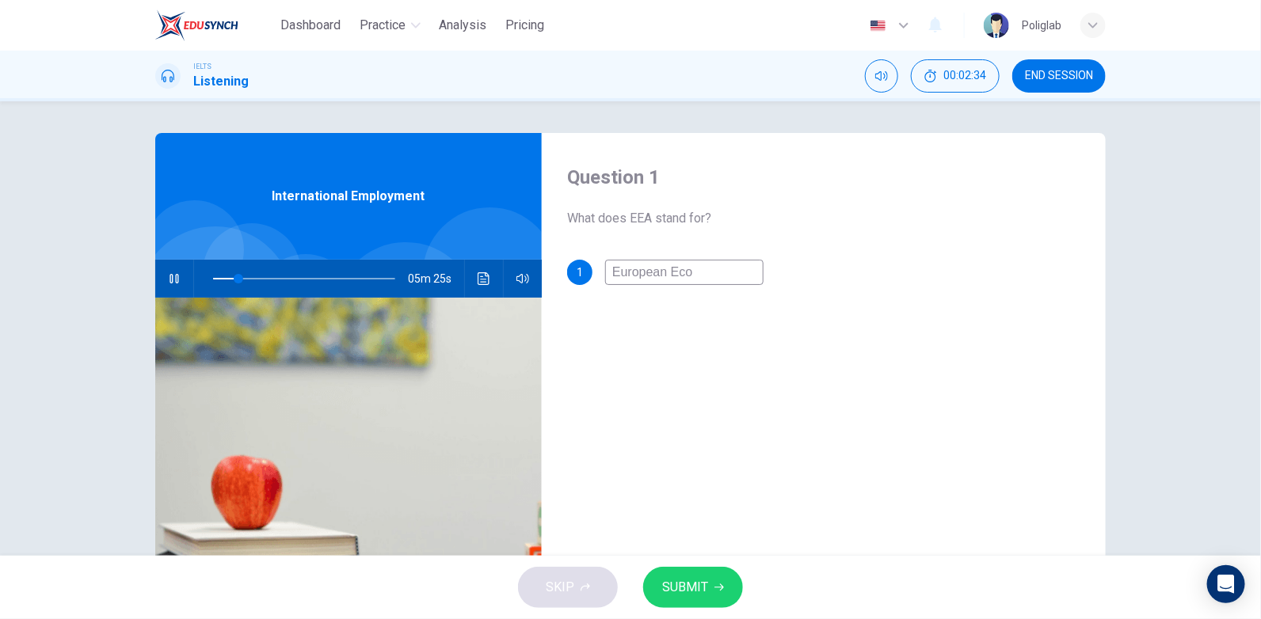
type input "European Econ"
type input "14"
type input "European Econo"
type input "14"
type input "European Econom"
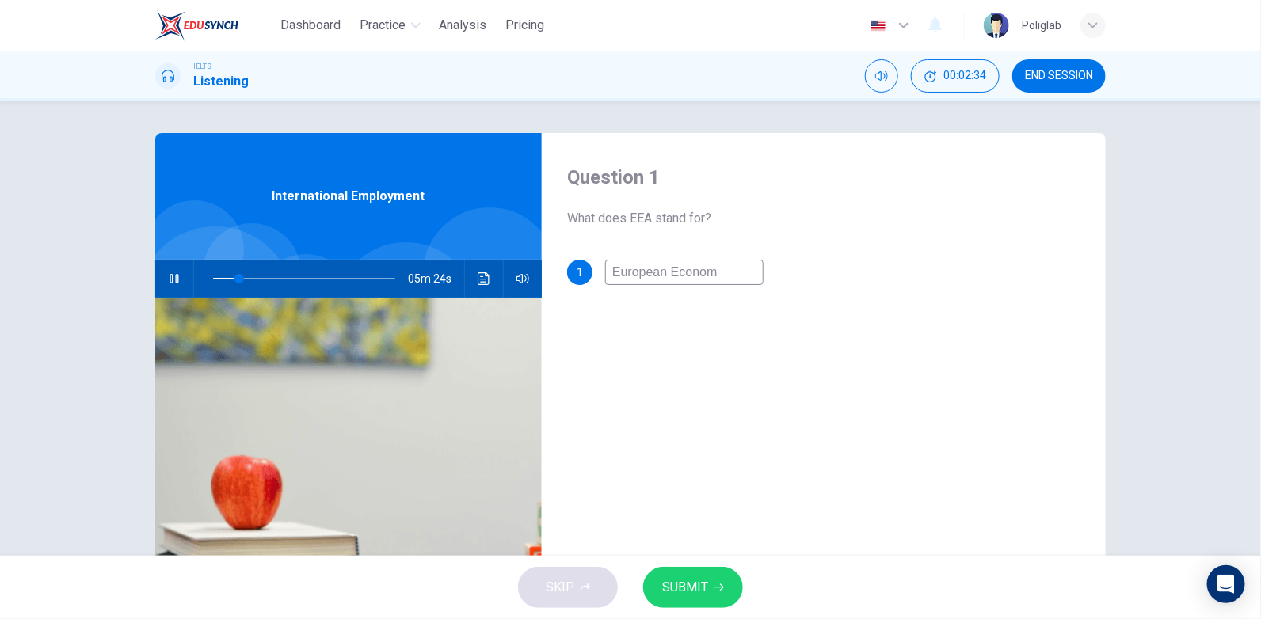
type input "14"
type input "European Econo"
type input "15"
type input "European Econom"
type input "15"
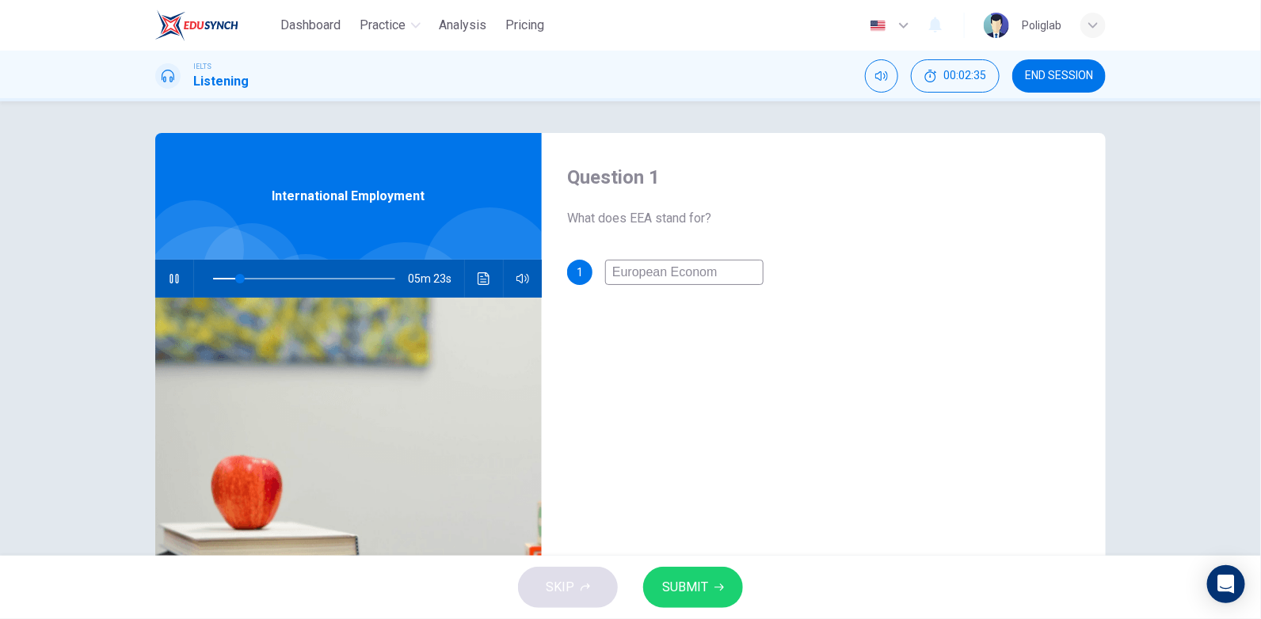
type input "European Economi"
type input "15"
type input "European Economic"
type input "15"
type input "European Economic"
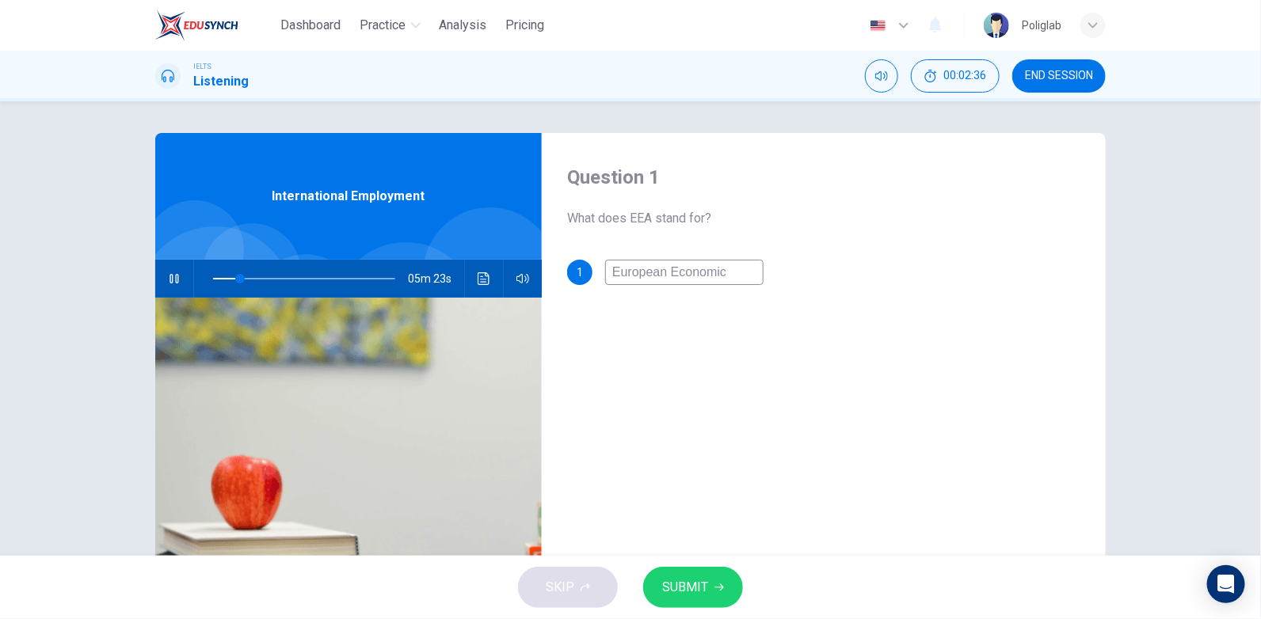
type input "15"
type input "European Economic A"
type input "15"
type input "European Economic Ar"
type input "15"
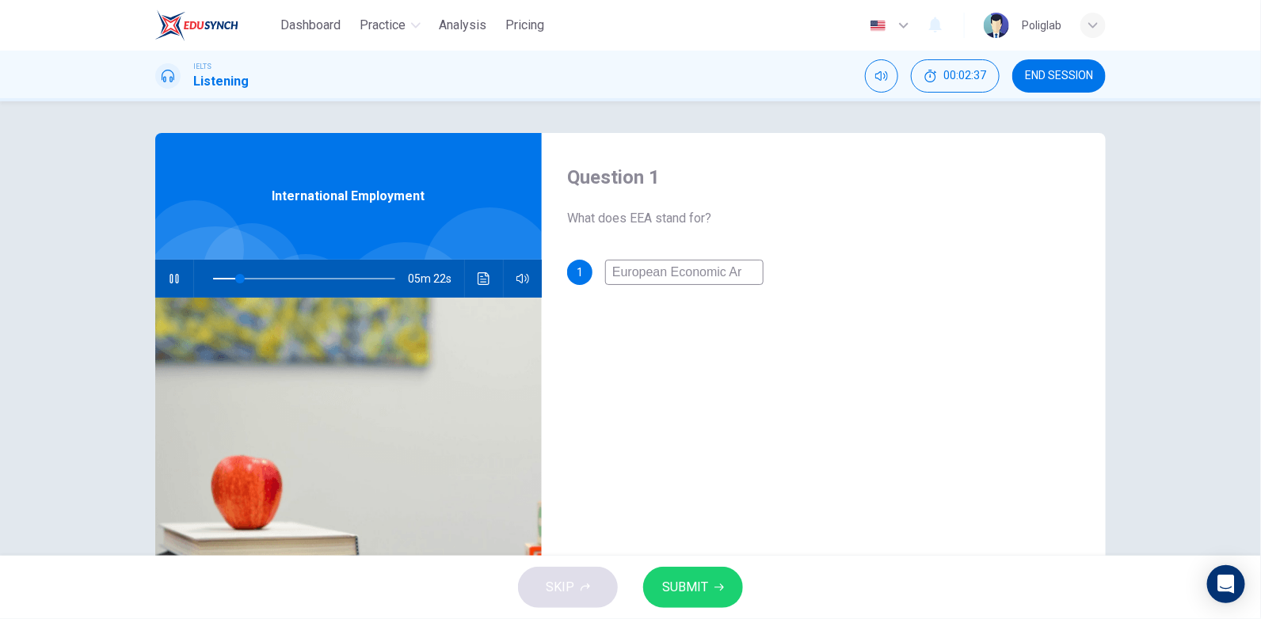
type input "European Economic Are"
type input "15"
type input "European Economic Area"
type input "15"
type input "European Economic Area"
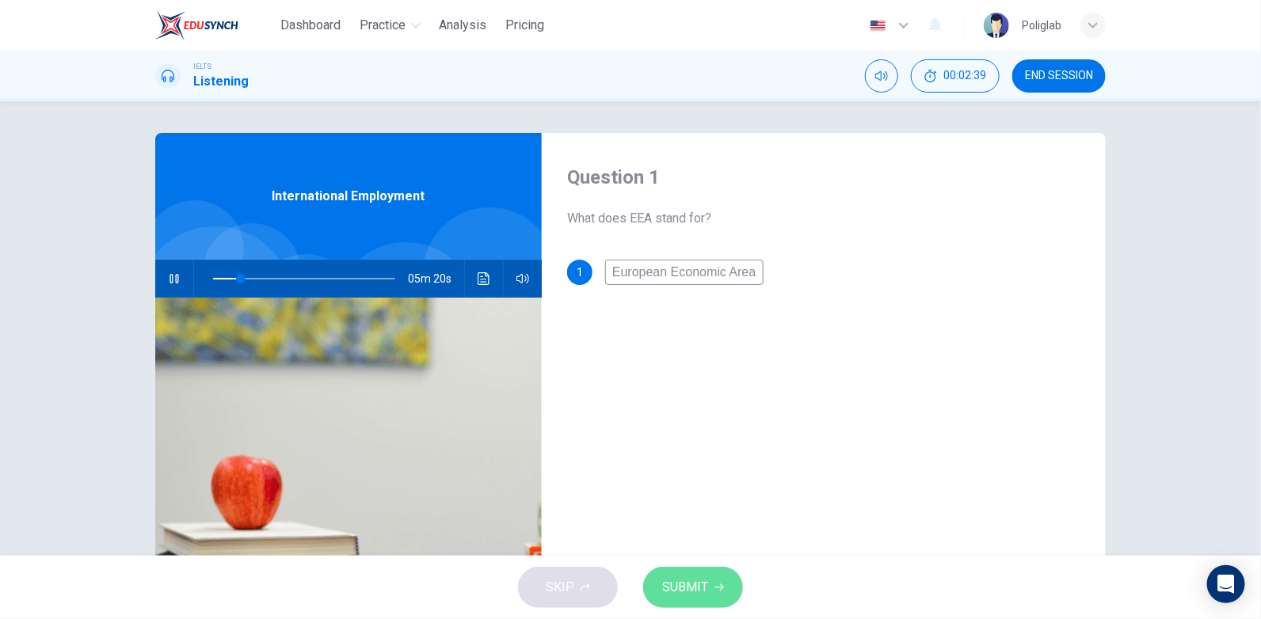
click at [704, 591] on span "SUBMIT" at bounding box center [685, 587] width 46 height 22
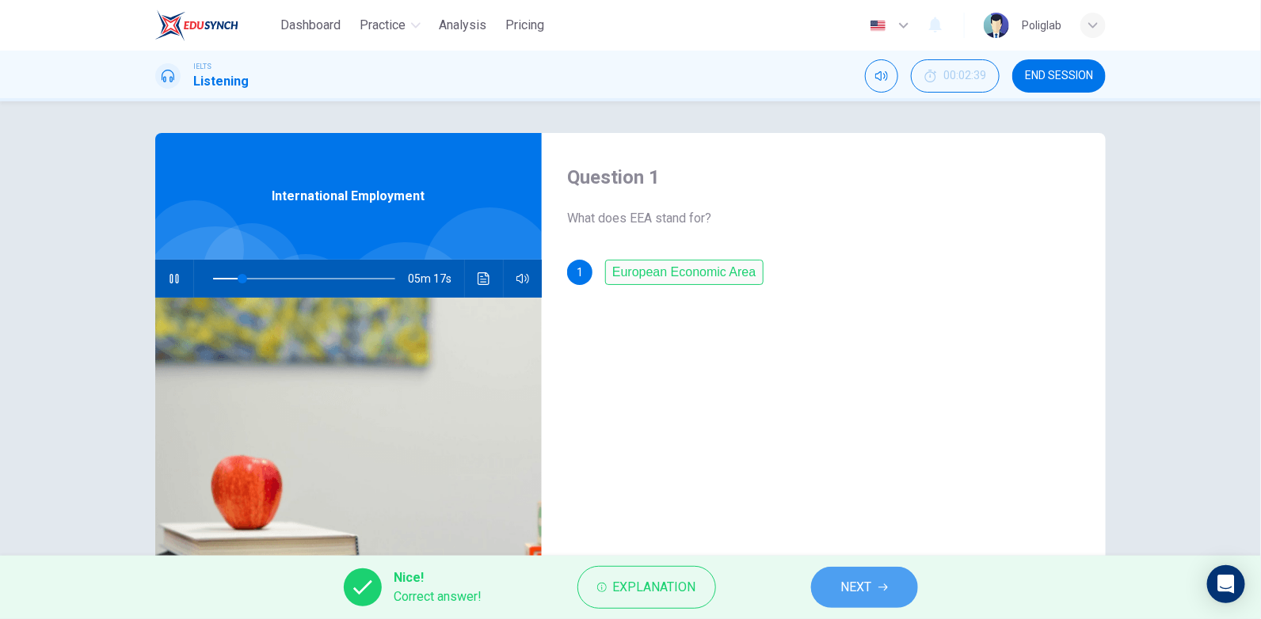
click at [888, 588] on icon "button" at bounding box center [883, 587] width 10 height 7
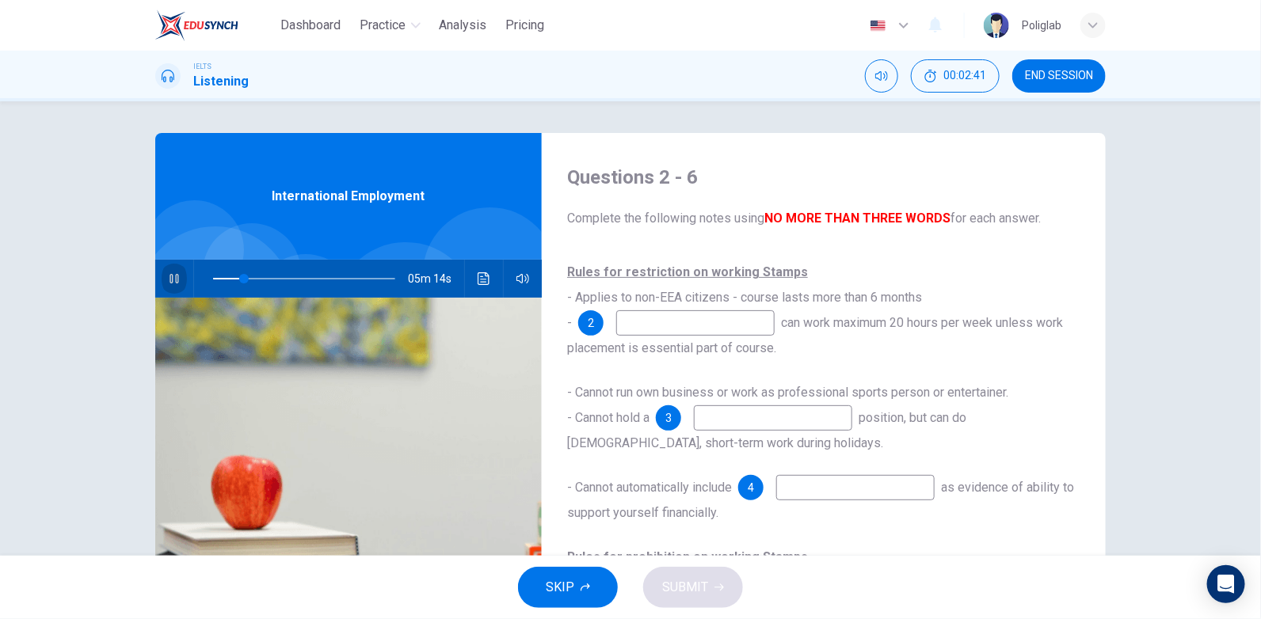
click at [169, 277] on icon "button" at bounding box center [173, 279] width 9 height 10
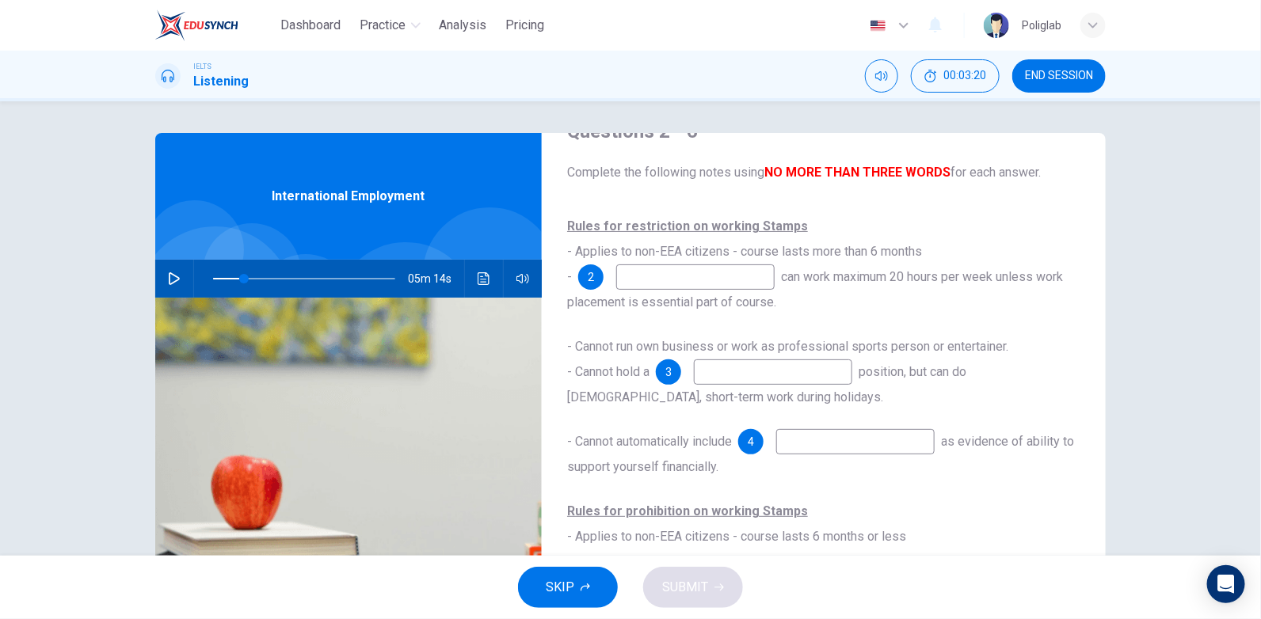
scroll to position [78, 0]
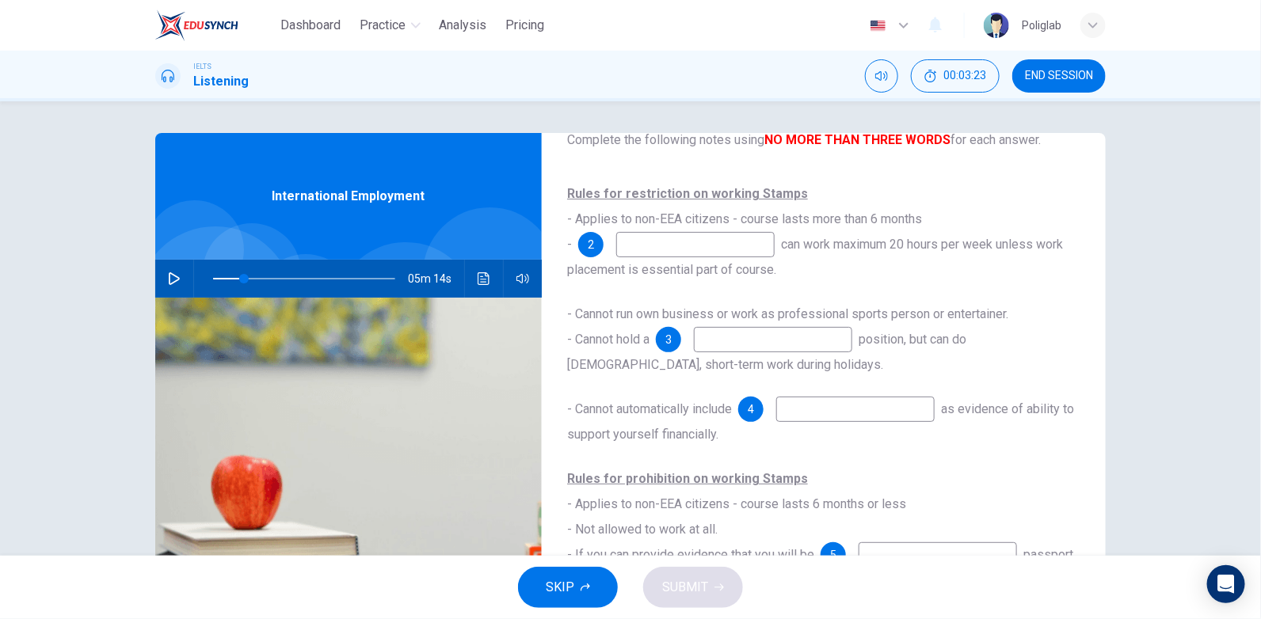
click at [178, 281] on button "button" at bounding box center [174, 279] width 25 height 38
click at [825, 344] on input at bounding box center [773, 339] width 158 height 25
type input "33"
type input "full ti"
type input "33"
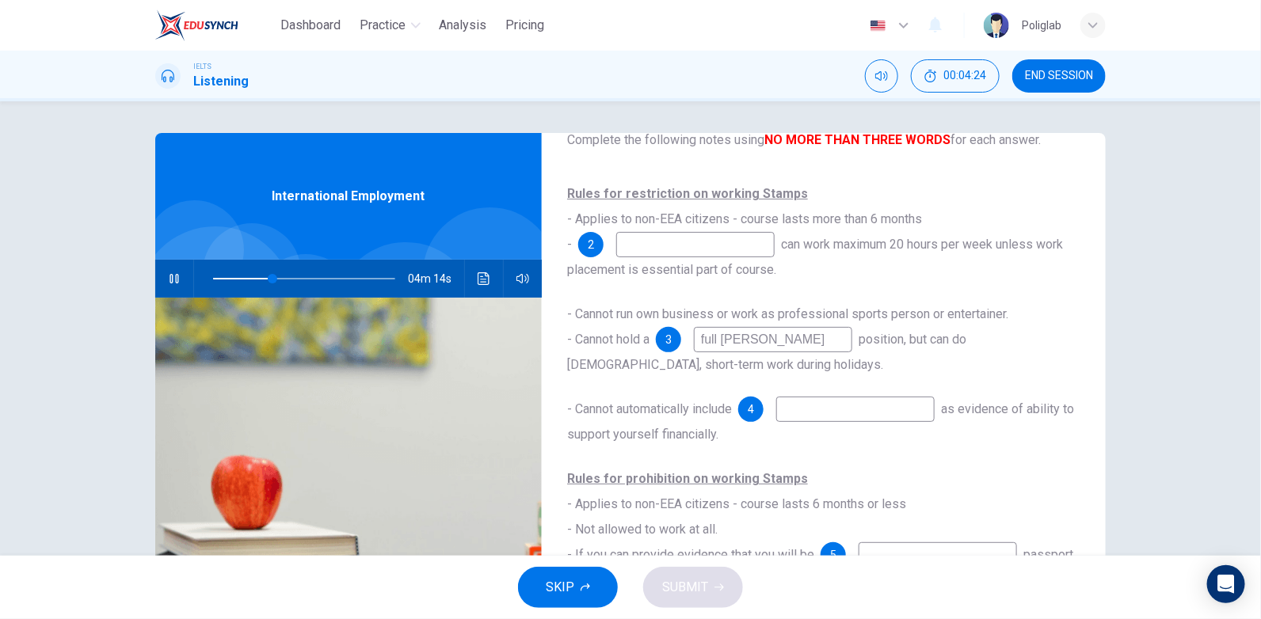
type input "full time"
type input "34"
type input "full time"
click at [268, 274] on span at bounding box center [273, 279] width 10 height 10
drag, startPoint x: 765, startPoint y: 341, endPoint x: 673, endPoint y: 330, distance: 92.5
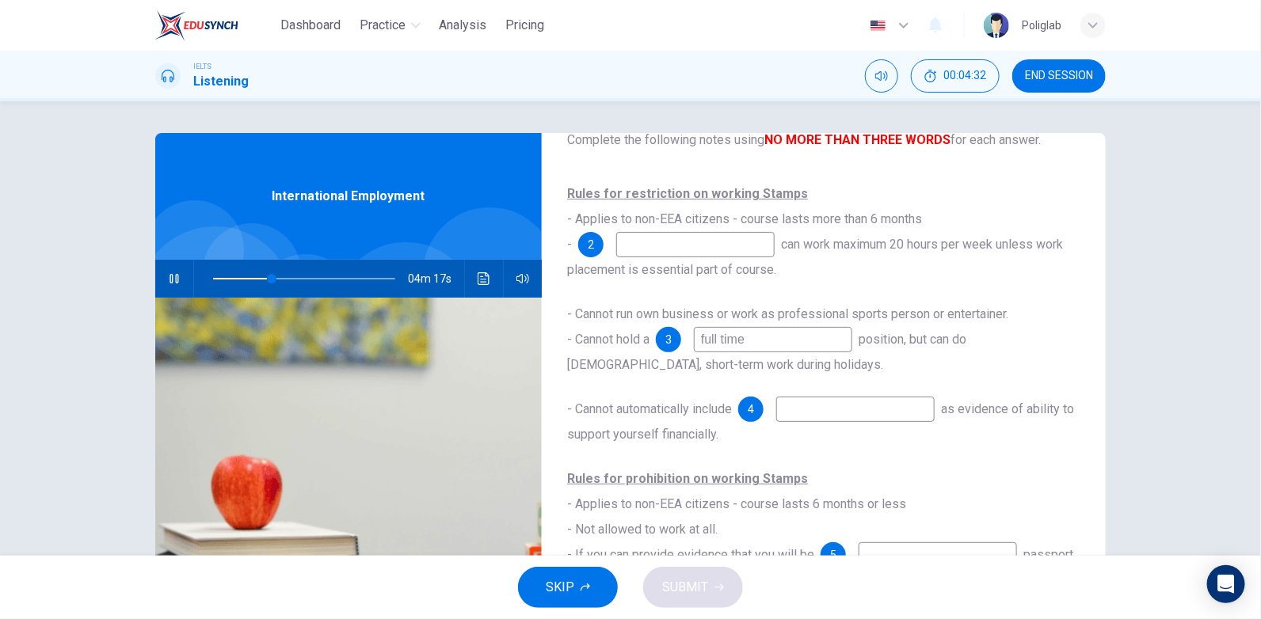
click at [673, 330] on div "3 full time" at bounding box center [754, 339] width 196 height 25
type input "32"
type input "per"
type input "33"
type input "permane"
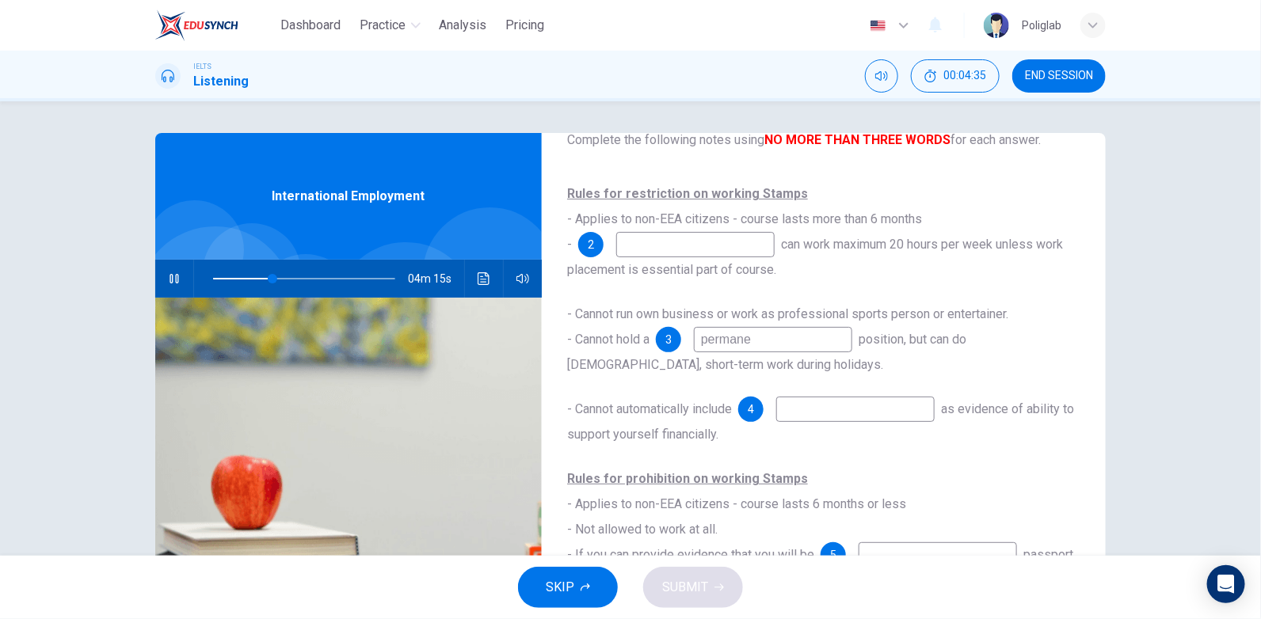
type input "33"
type input "permanent f"
type input "33"
type input "permanent full t"
type input "33"
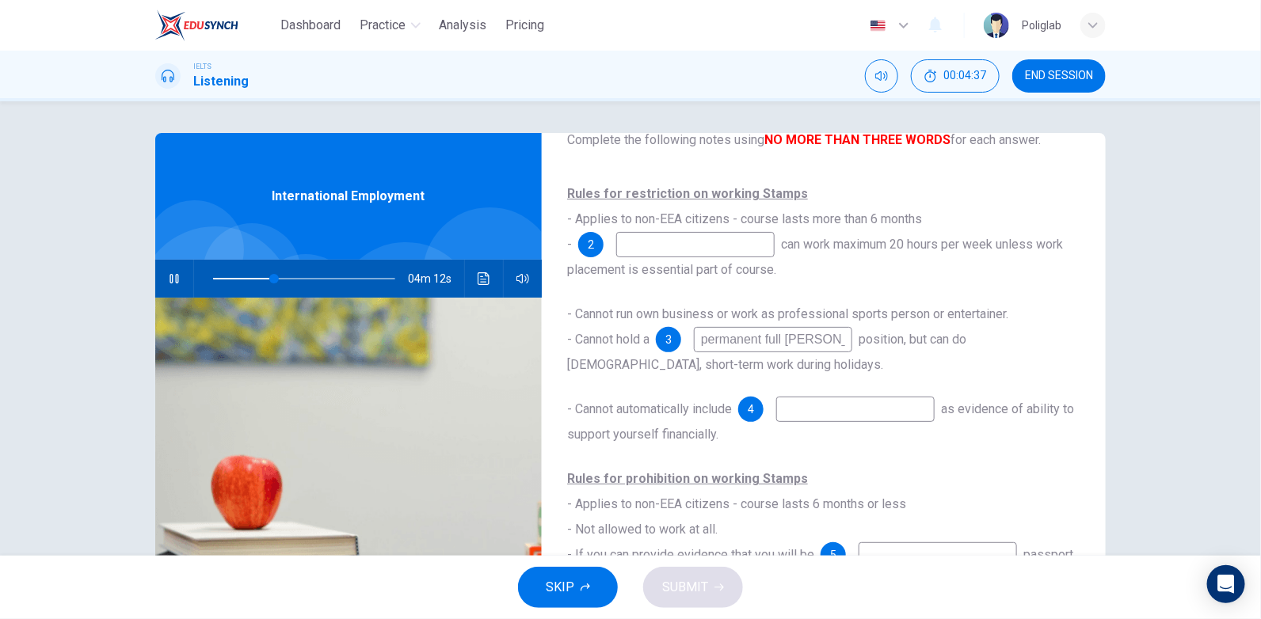
type input "permanent full time"
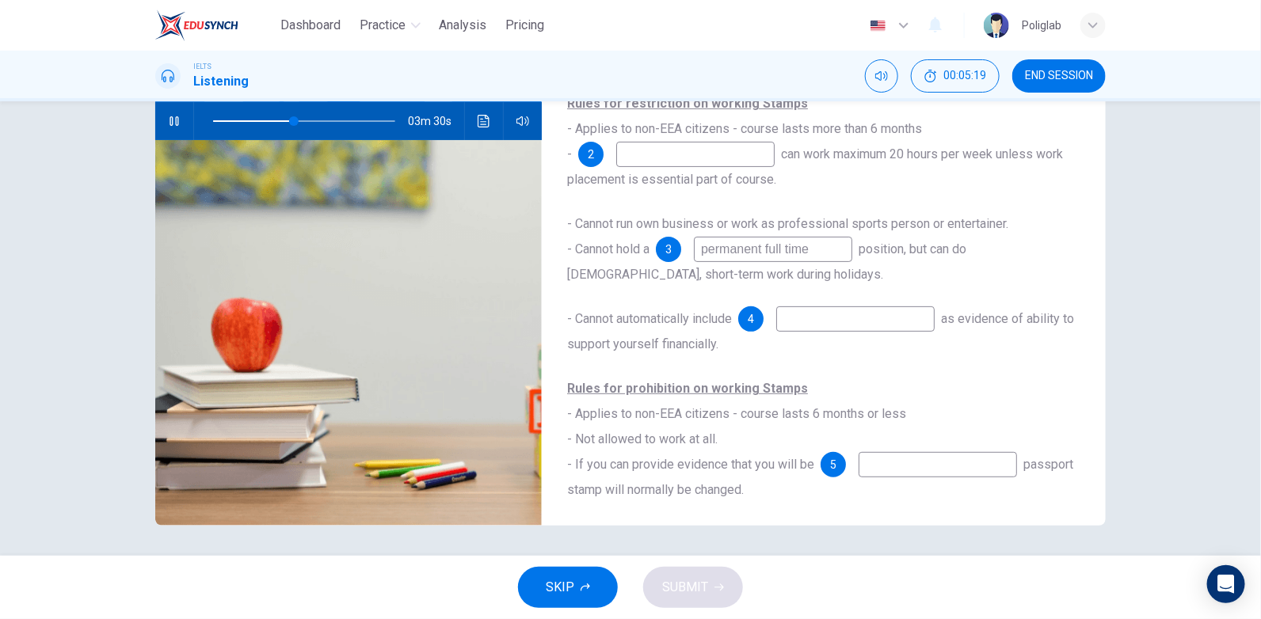
scroll to position [10, 0]
type input "46"
type input "permanent full time"
click at [290, 120] on span at bounding box center [293, 121] width 10 height 10
click at [285, 119] on span at bounding box center [290, 121] width 10 height 10
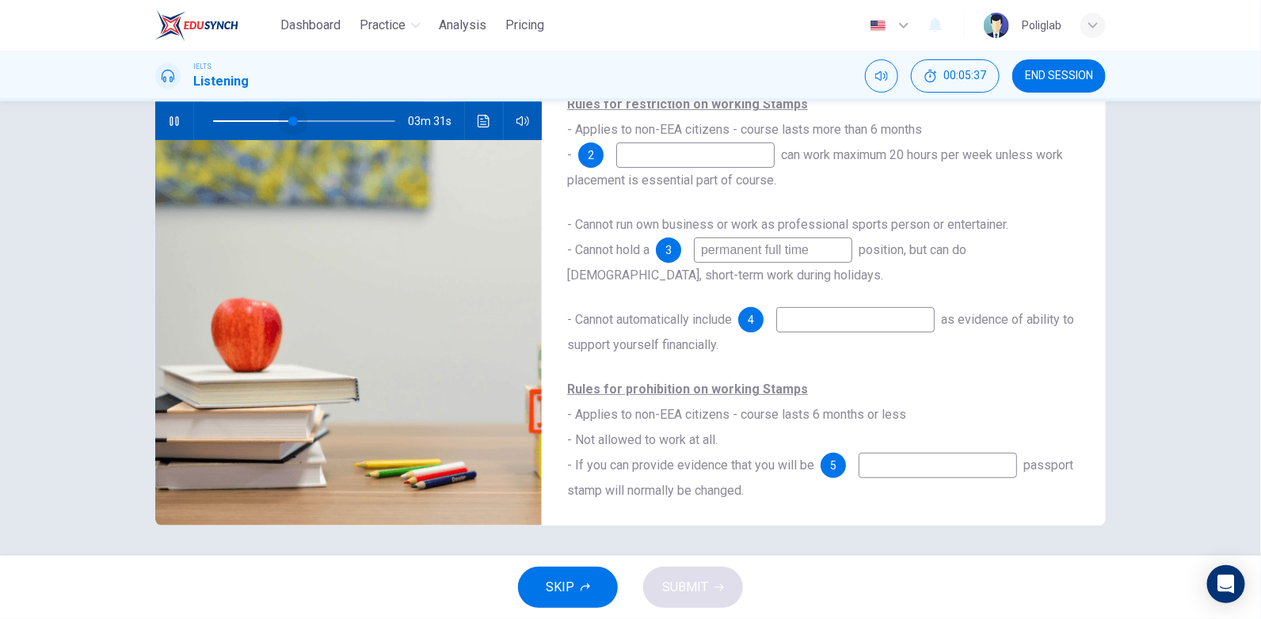
click at [288, 117] on span at bounding box center [293, 121] width 10 height 10
click at [483, 115] on icon "Click to see the audio transcription" at bounding box center [483, 121] width 13 height 13
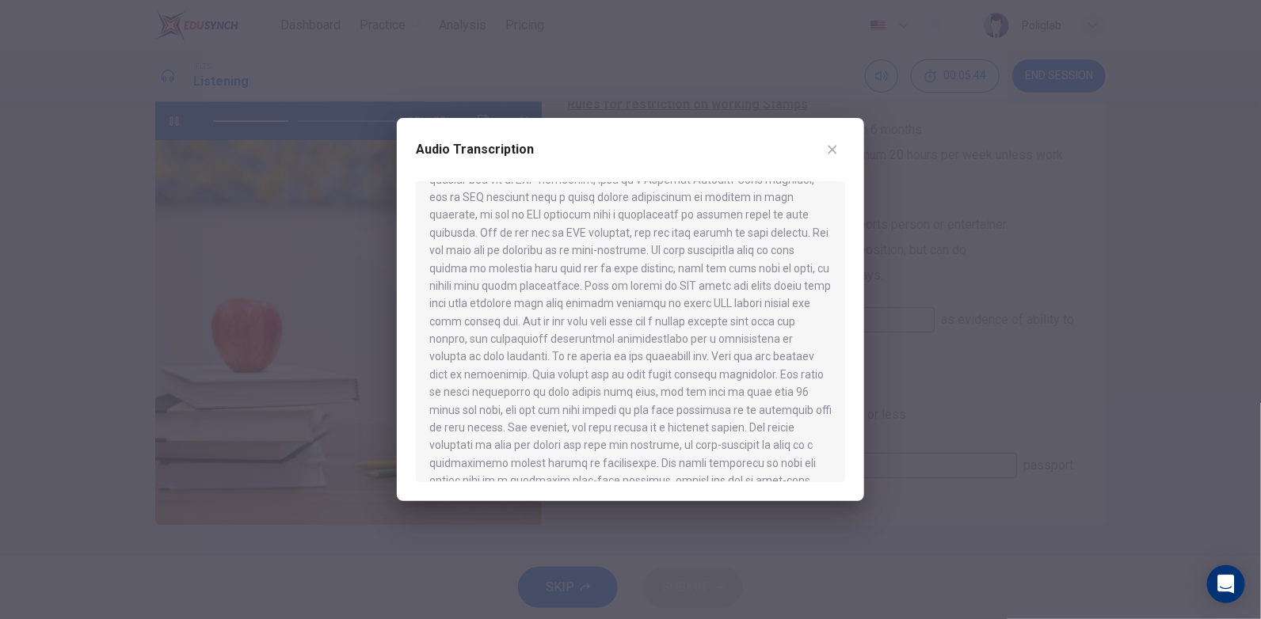
scroll to position [238, 0]
click at [933, 301] on div at bounding box center [630, 309] width 1261 height 619
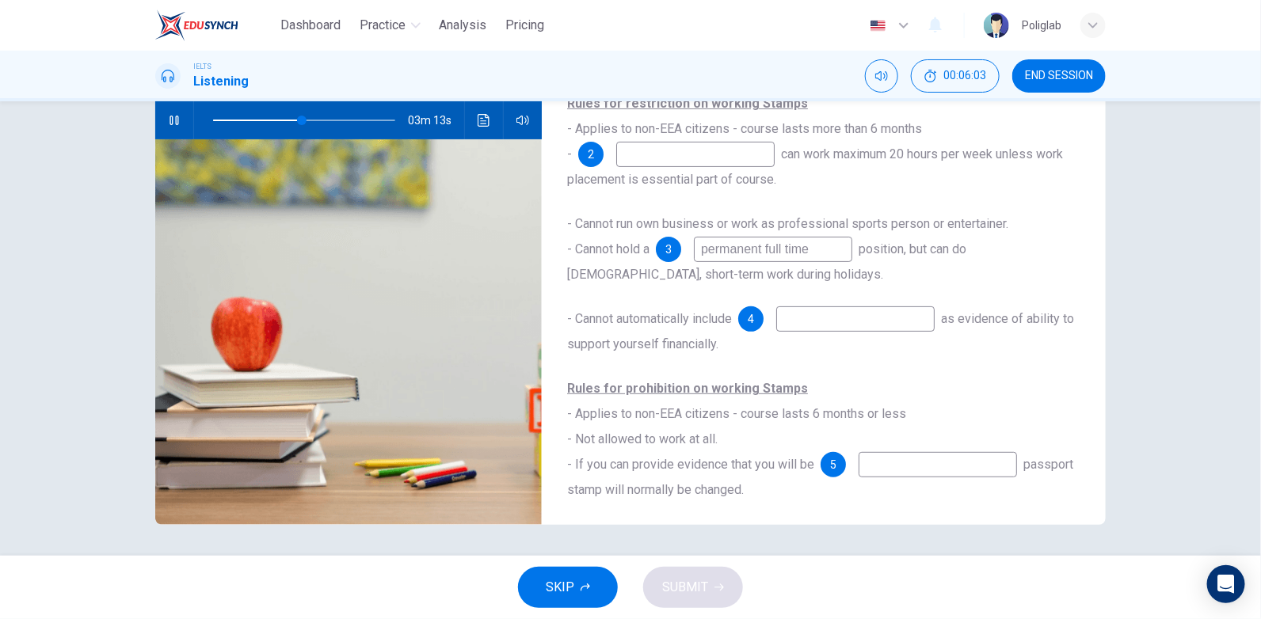
scroll to position [89, 0]
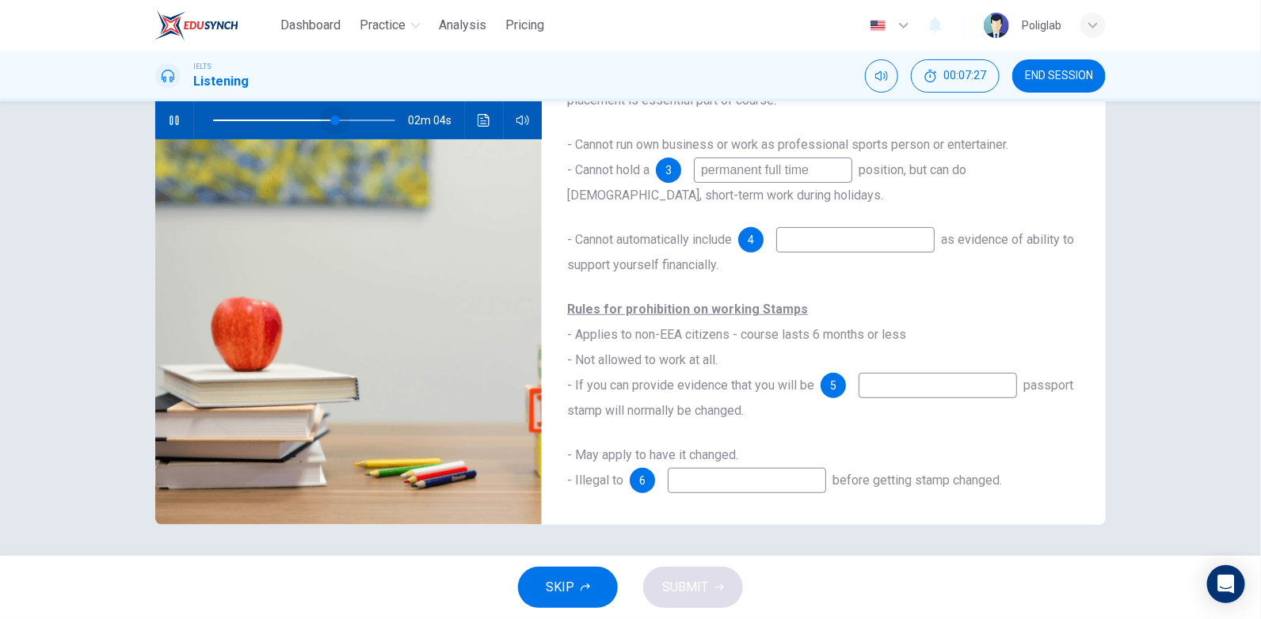
click at [333, 120] on span at bounding box center [335, 121] width 10 height 10
click at [923, 385] on input at bounding box center [937, 385] width 158 height 25
type input "70"
type input "on a"
type input "70"
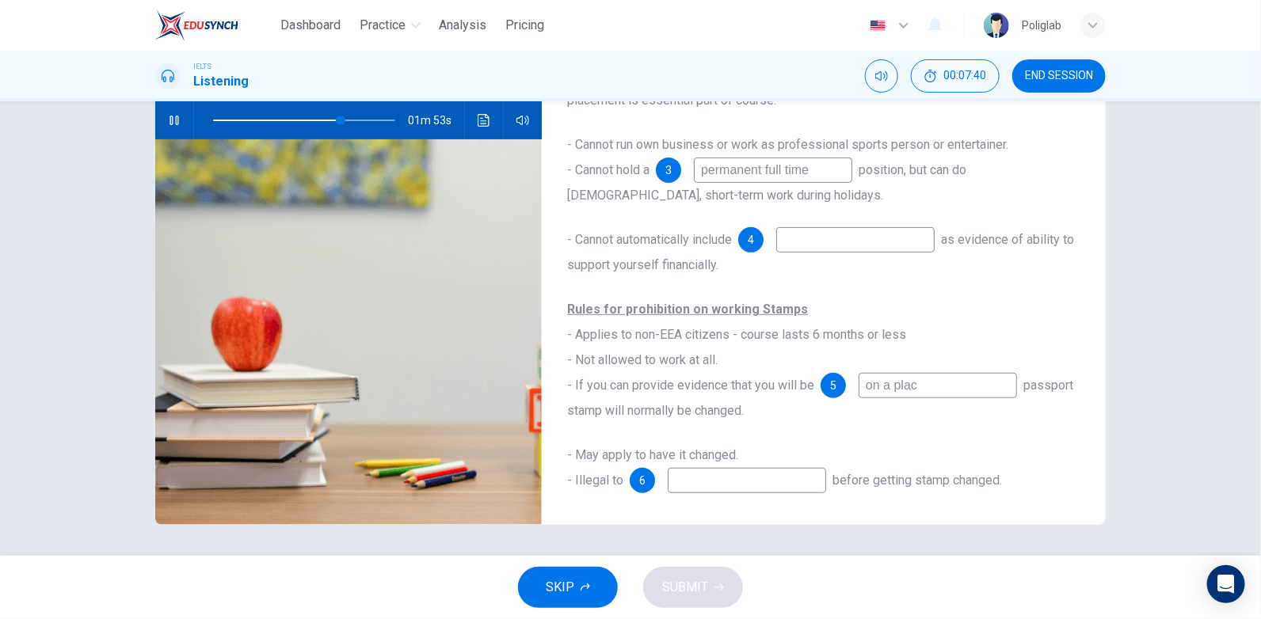
type input "on a place"
type input "70"
type input "on a placemen"
type input "71"
type input "on a placement"
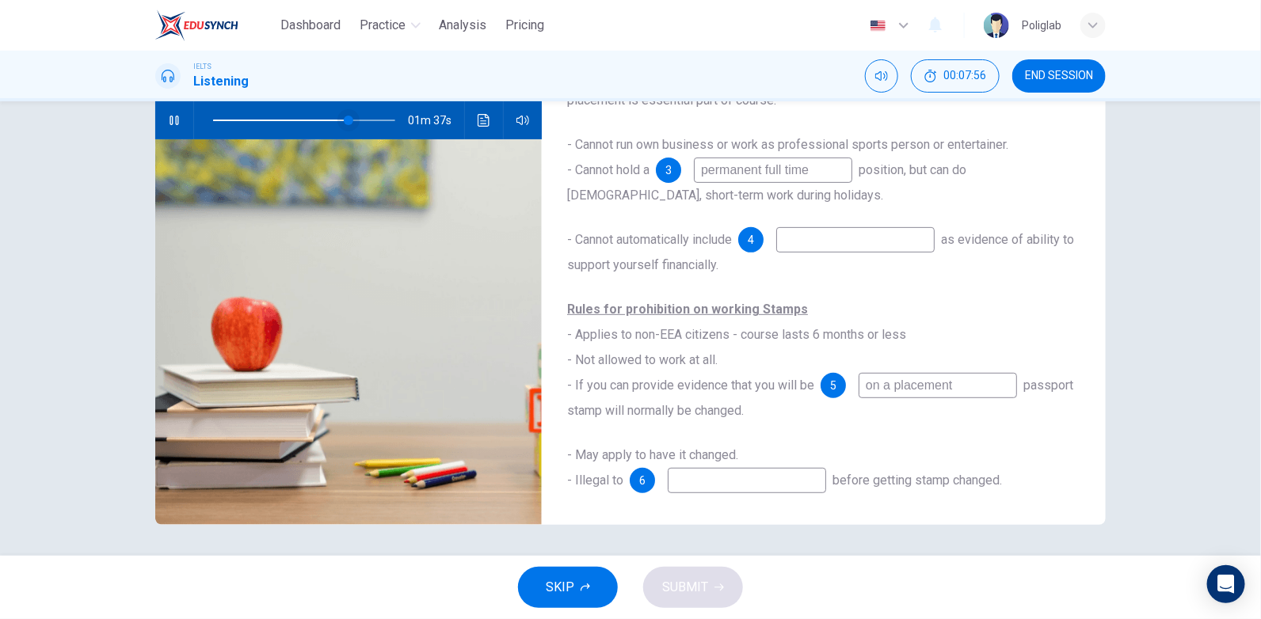
type input "75"
type input "on a placement"
drag, startPoint x: 344, startPoint y: 121, endPoint x: 336, endPoint y: 118, distance: 9.3
click at [336, 118] on span at bounding box center [339, 121] width 10 height 10
drag, startPoint x: 343, startPoint y: 116, endPoint x: 335, endPoint y: 116, distance: 8.0
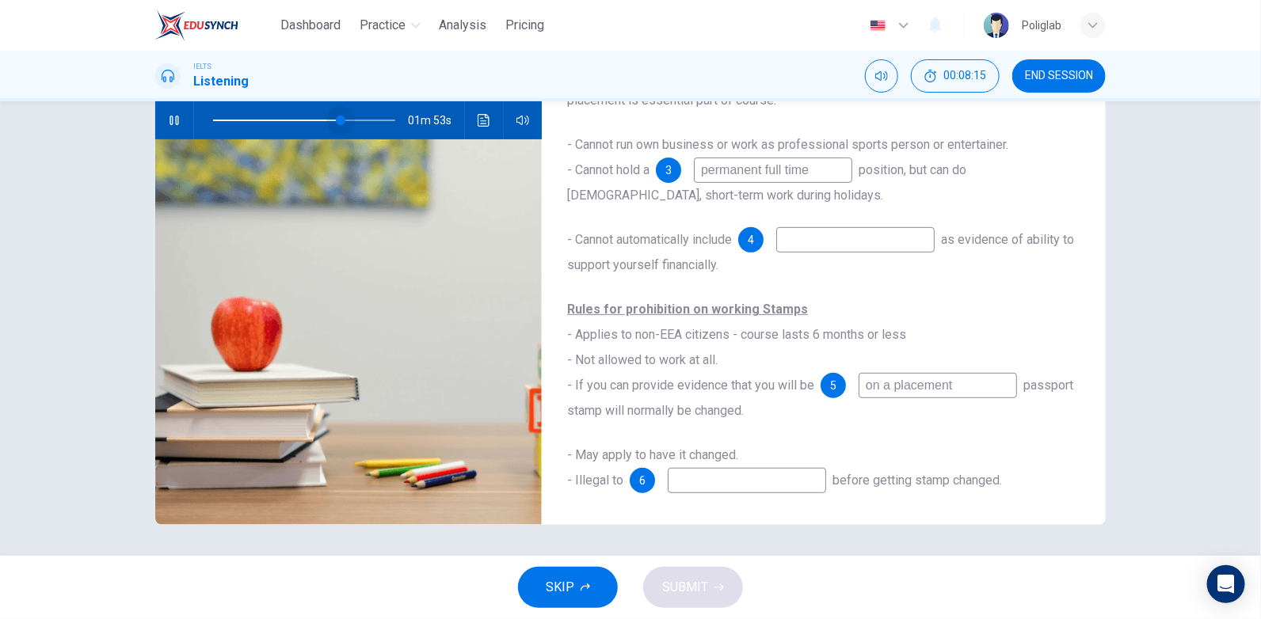
click at [336, 116] on span at bounding box center [341, 121] width 10 height 10
click at [337, 116] on span at bounding box center [342, 121] width 10 height 10
click at [477, 120] on icon "Click to see the audio transcription" at bounding box center [483, 120] width 12 height 13
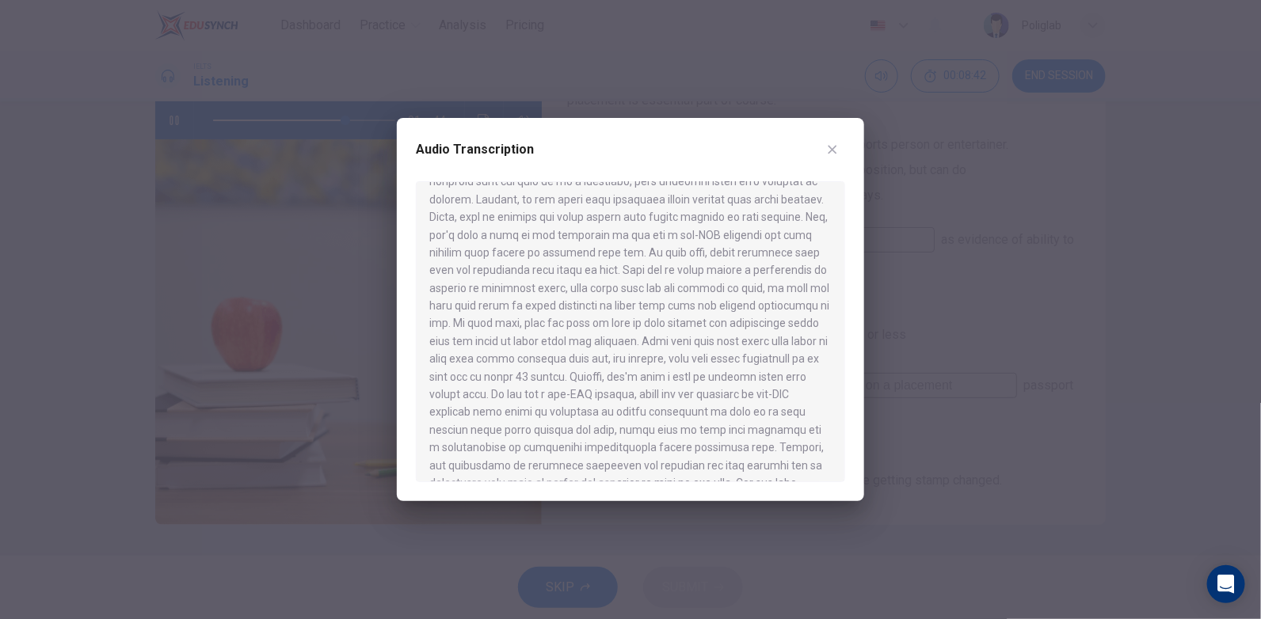
scroll to position [852, 0]
click at [975, 261] on div at bounding box center [630, 309] width 1261 height 619
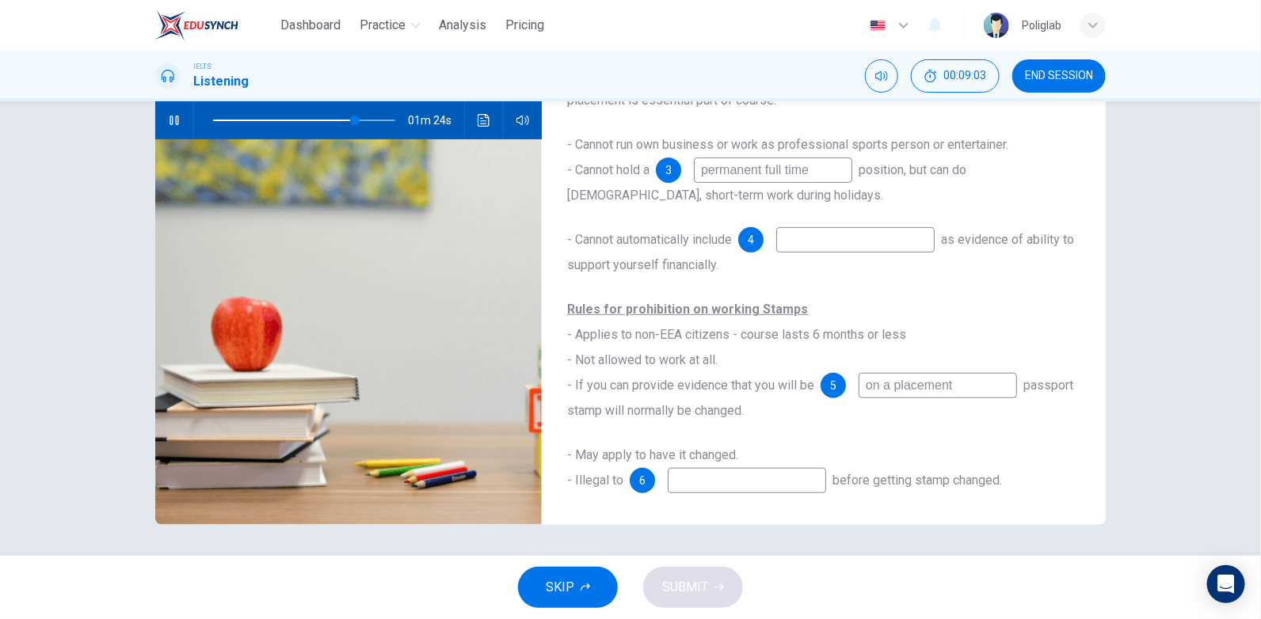
click at [804, 486] on input at bounding box center [746, 480] width 158 height 25
click at [172, 124] on icon "button" at bounding box center [173, 121] width 9 height 10
click at [489, 124] on button "Click to see the audio transcription" at bounding box center [483, 120] width 25 height 38
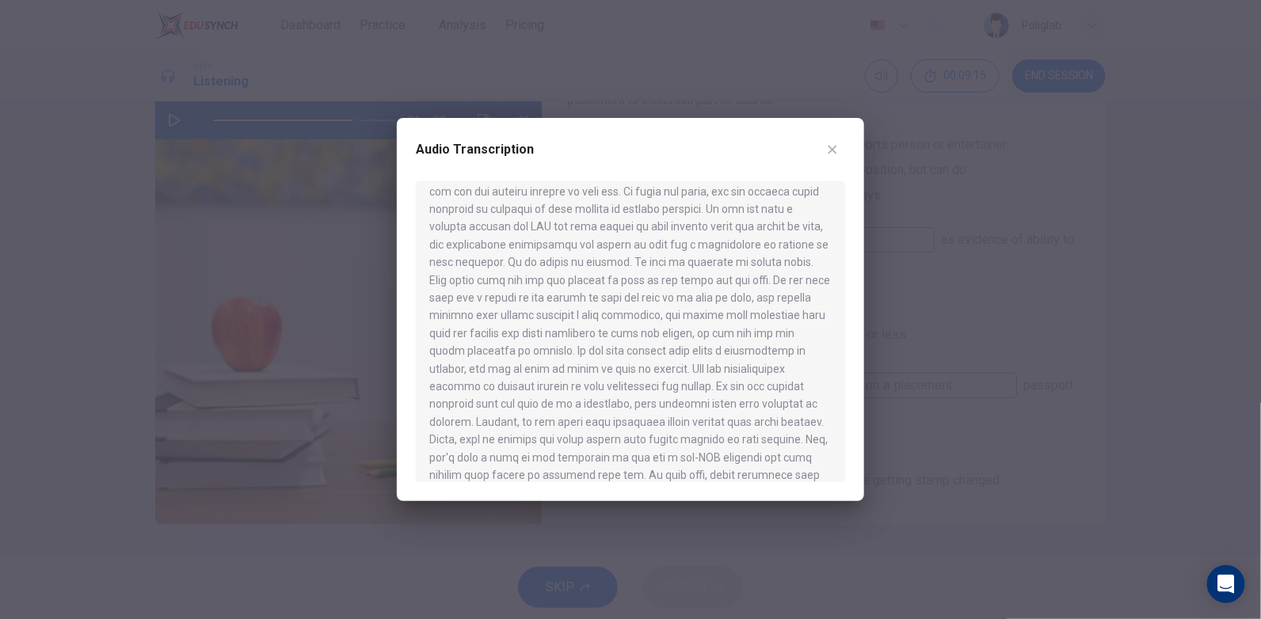
scroll to position [712, 0]
click at [934, 342] on div at bounding box center [630, 309] width 1261 height 619
type input "79"
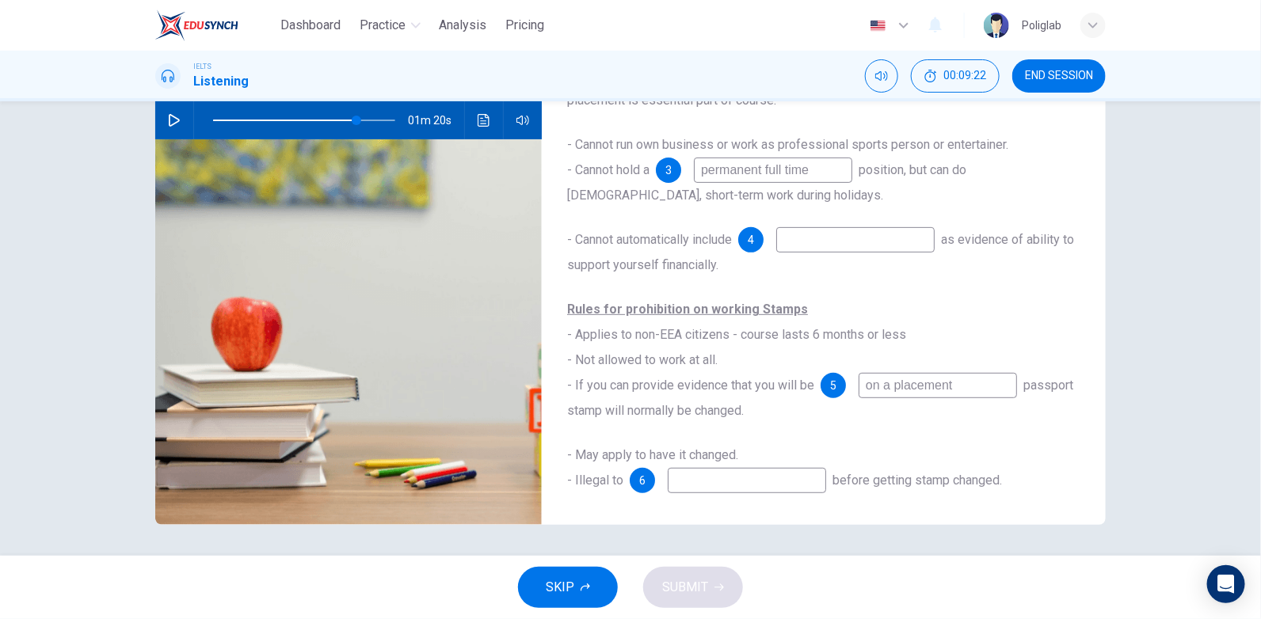
click at [758, 483] on input at bounding box center [746, 480] width 158 height 25
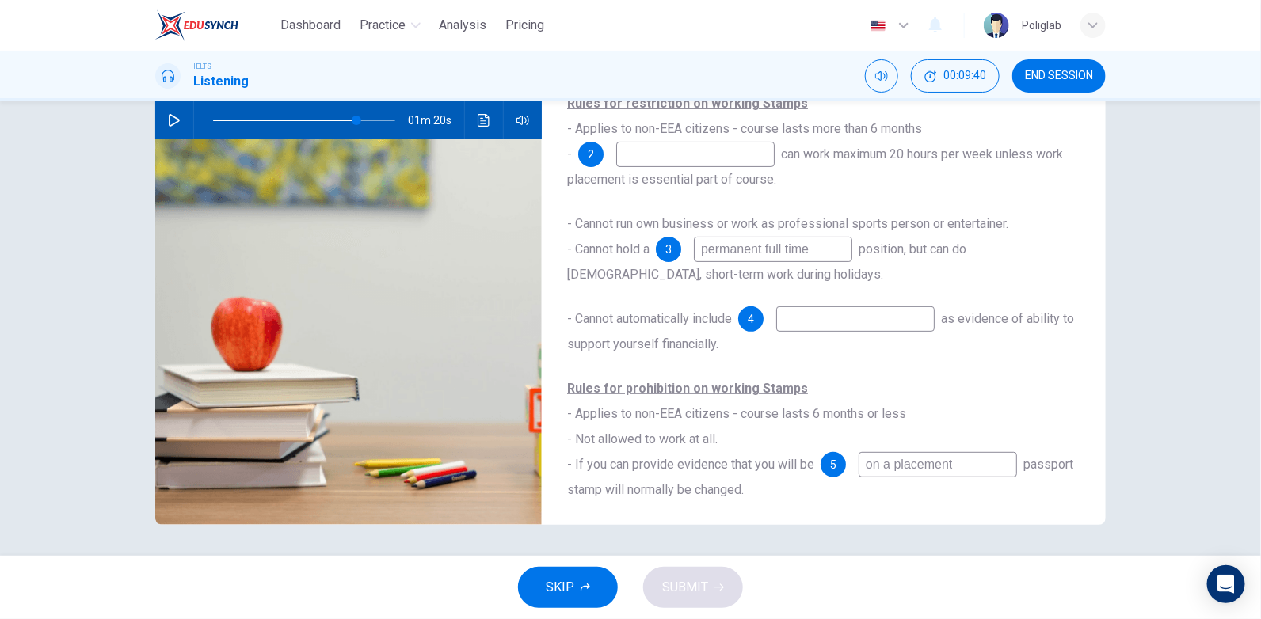
scroll to position [0, 0]
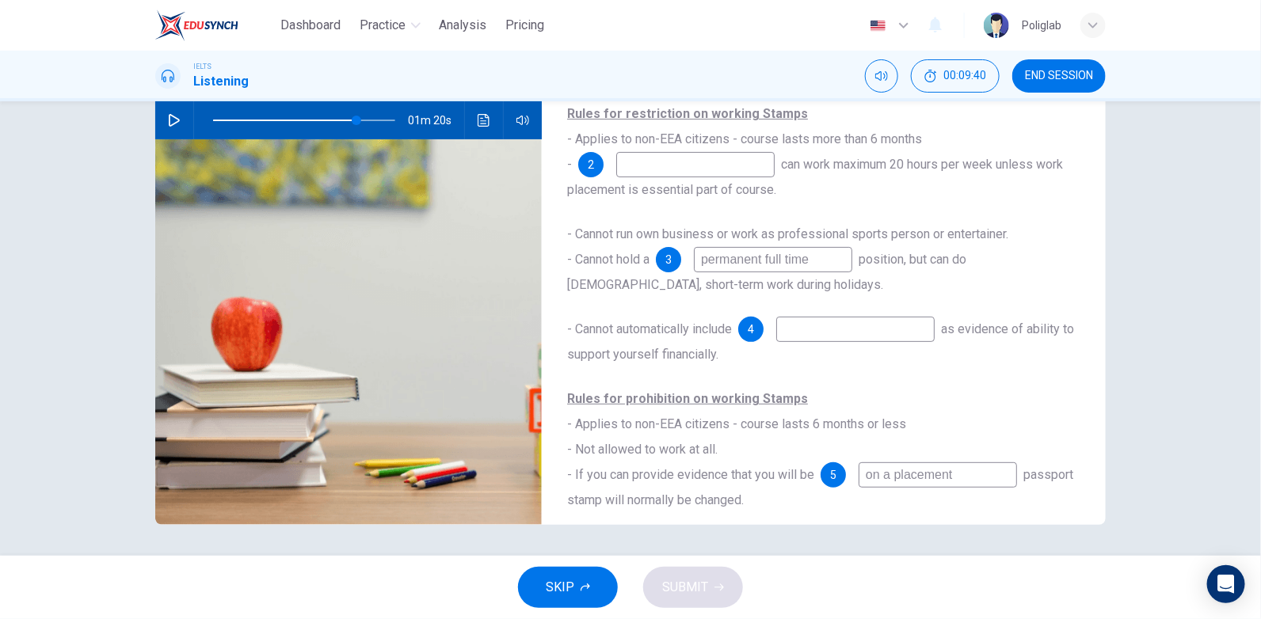
type input "do not beging"
click at [705, 167] on input at bounding box center [695, 164] width 158 height 25
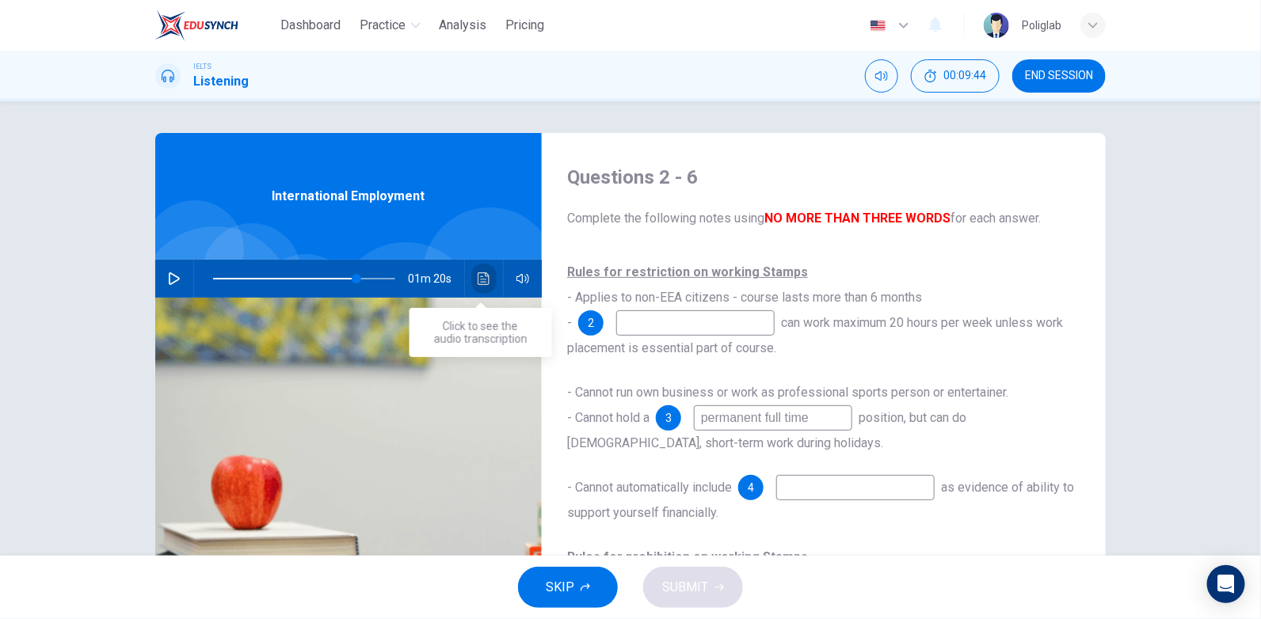
click at [482, 276] on icon "Click to see the audio transcription" at bounding box center [483, 278] width 13 height 13
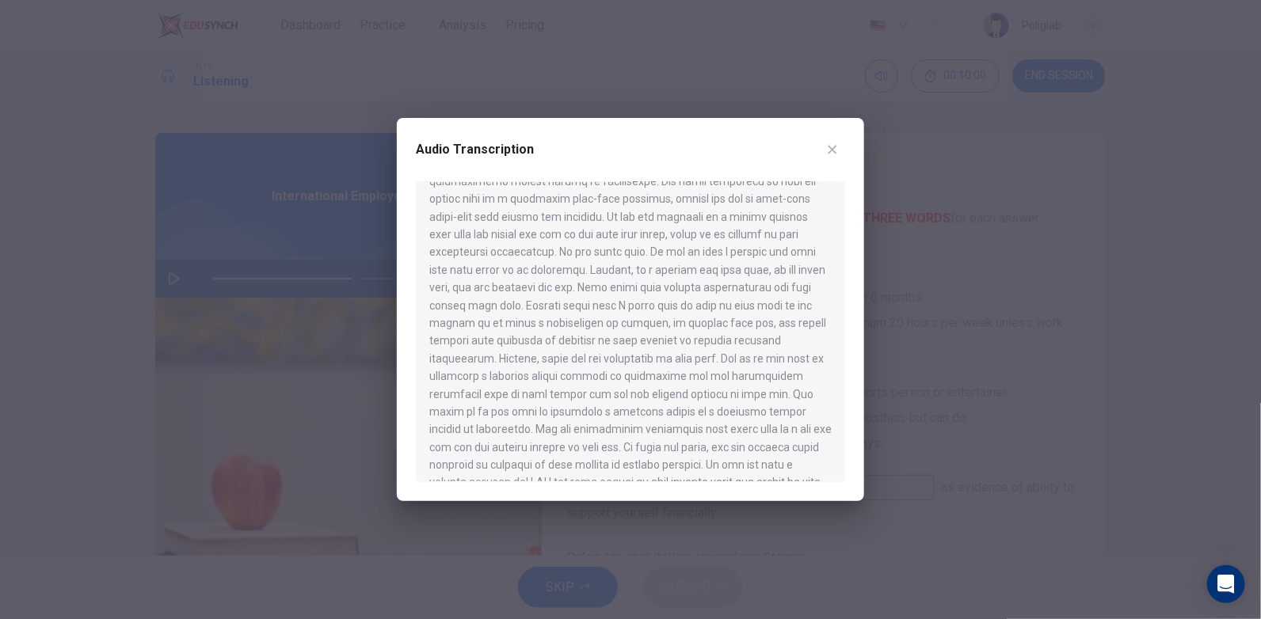
scroll to position [298, 0]
click at [840, 149] on button "button" at bounding box center [832, 149] width 25 height 25
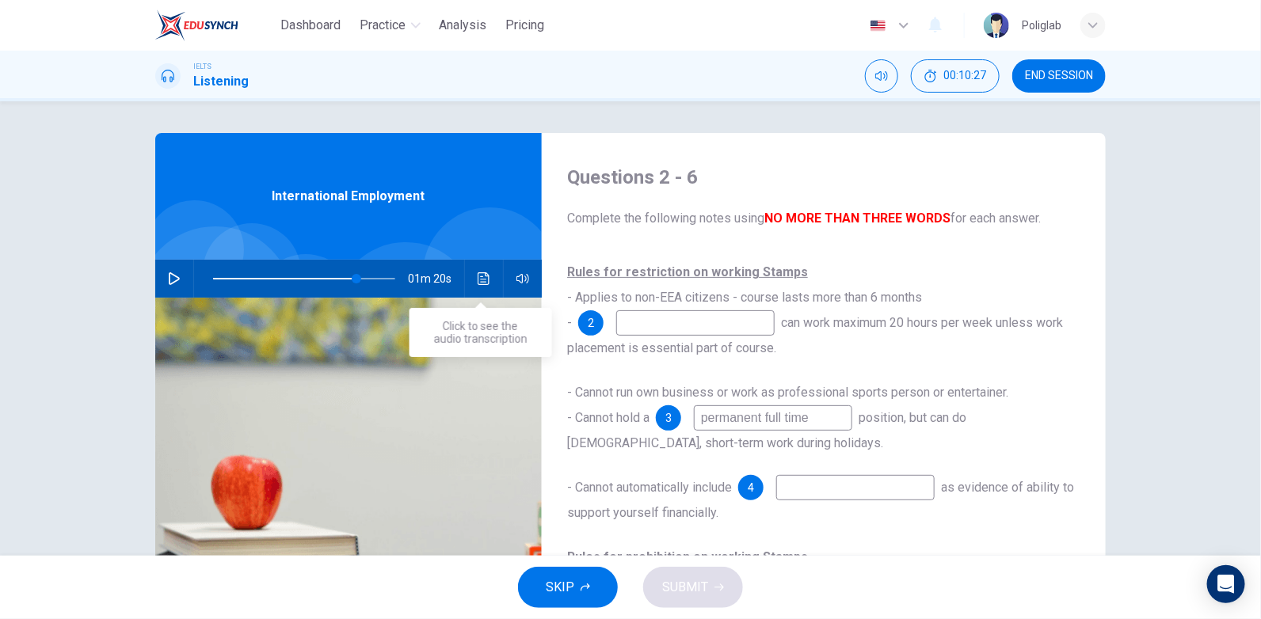
click at [482, 280] on icon "Click to see the audio transcription" at bounding box center [483, 278] width 13 height 13
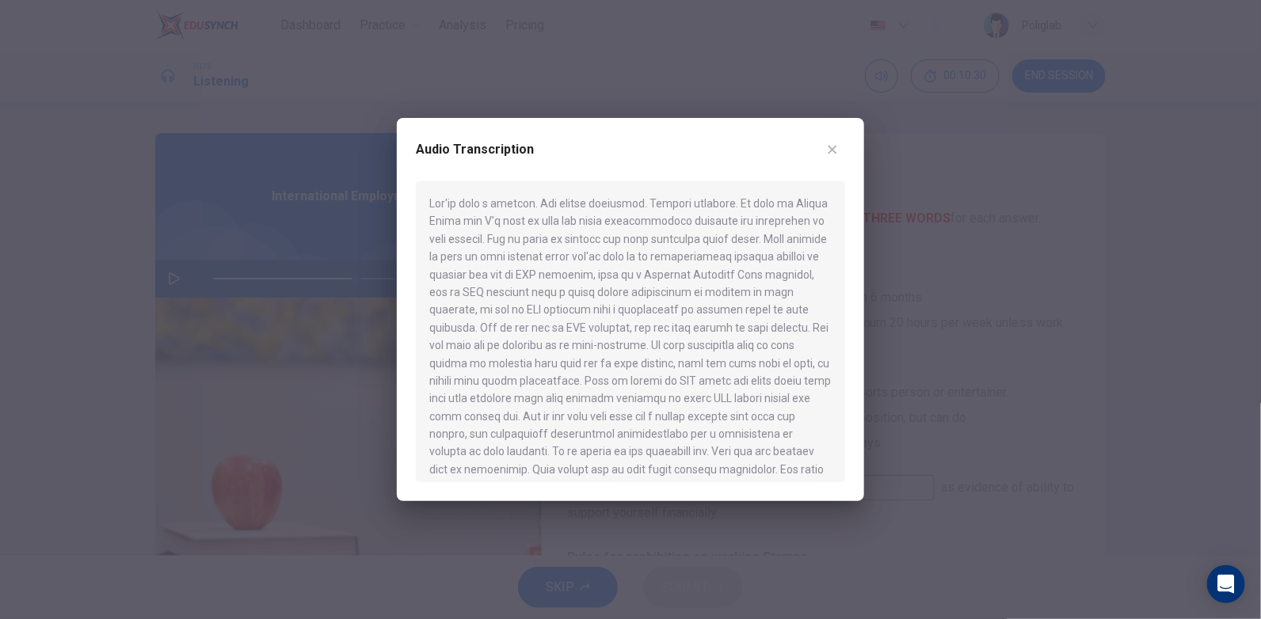
scroll to position [78, 0]
click at [831, 150] on icon "button" at bounding box center [832, 150] width 9 height 9
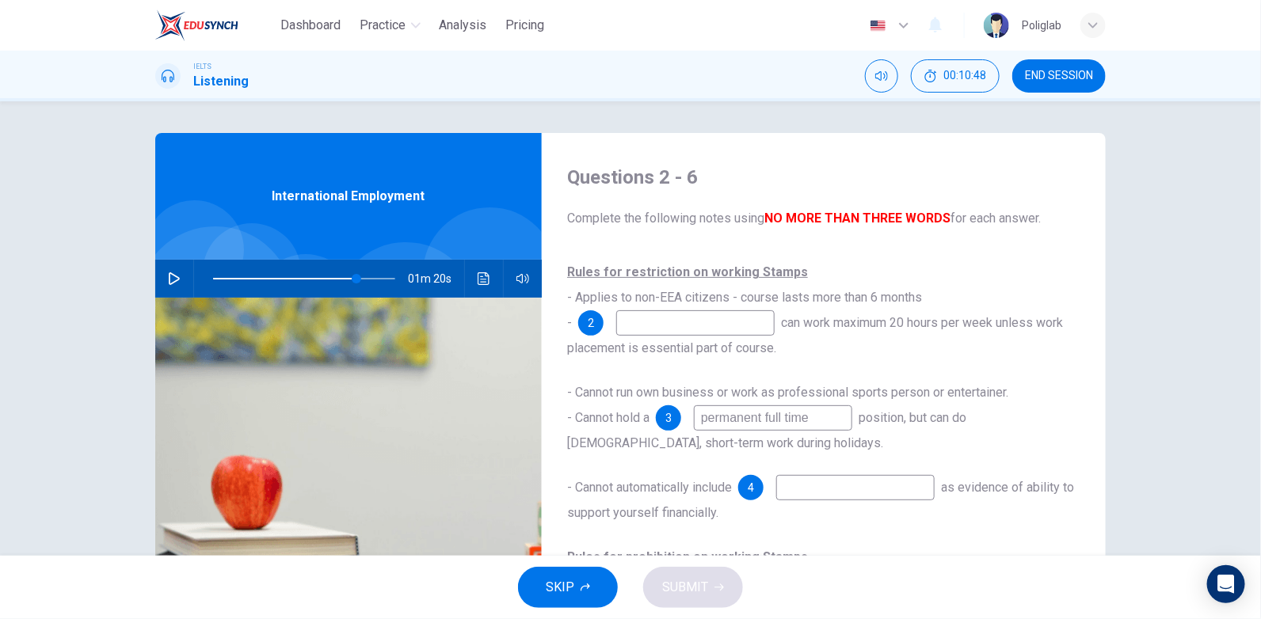
click at [737, 324] on input at bounding box center [695, 322] width 158 height 25
click at [477, 283] on icon "Click to see the audio transcription" at bounding box center [483, 278] width 13 height 13
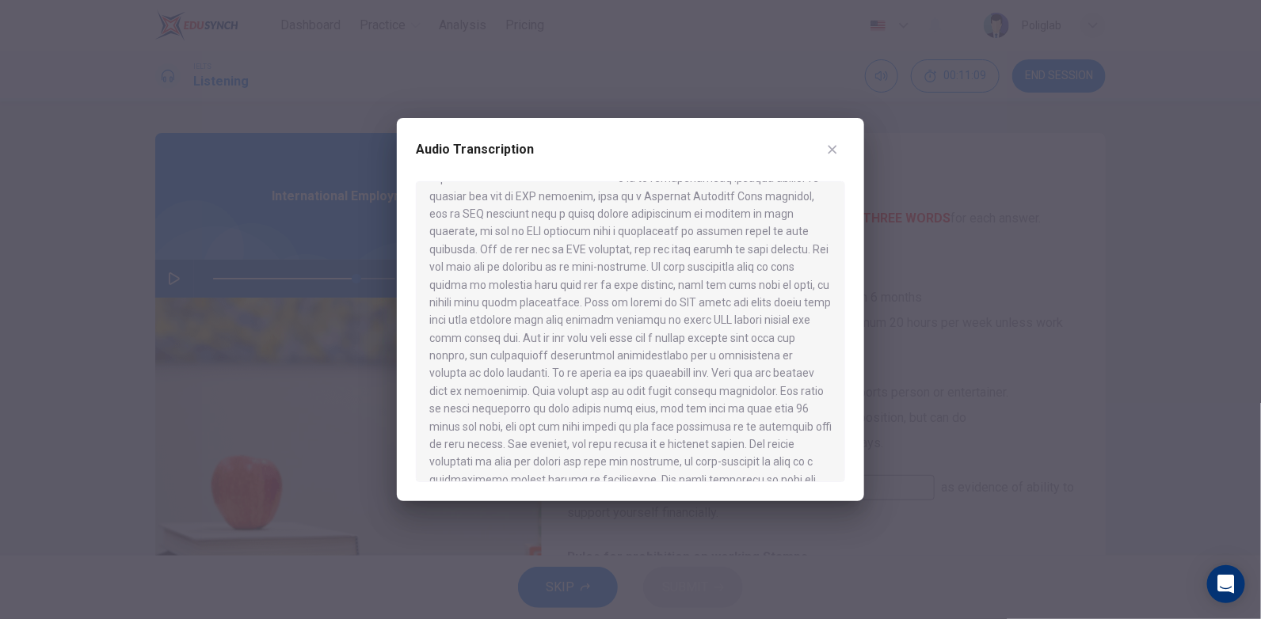
click at [832, 147] on icon "button" at bounding box center [832, 149] width 13 height 13
type input "79"
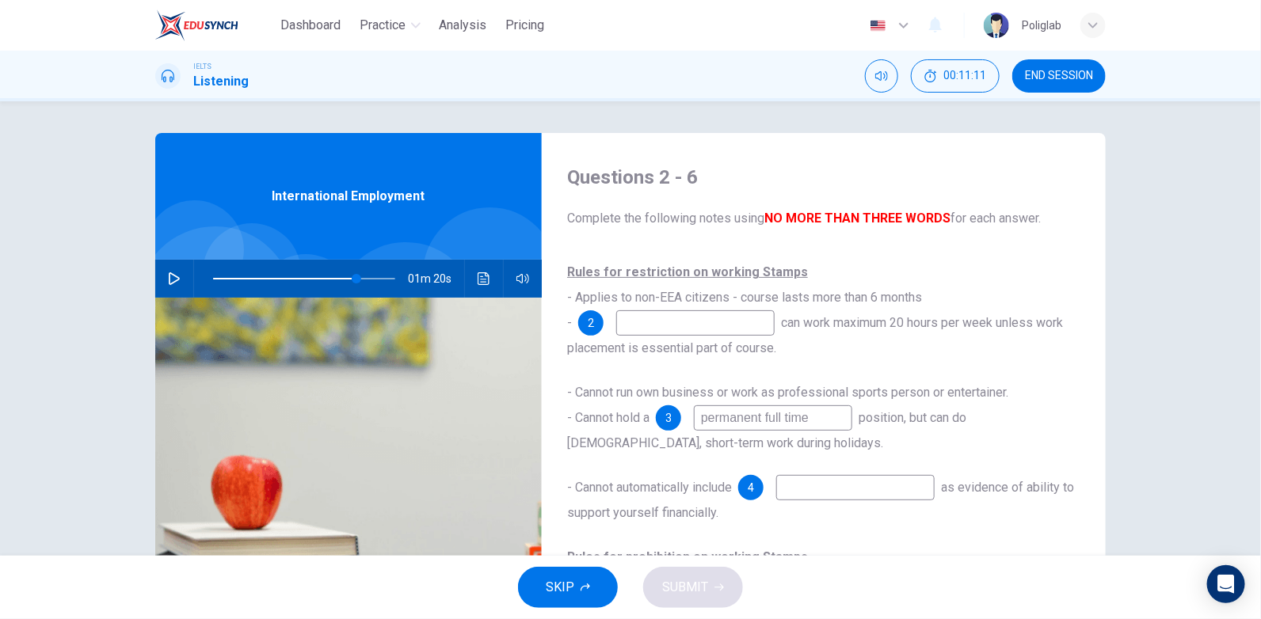
click at [750, 315] on input at bounding box center [695, 322] width 158 height 25
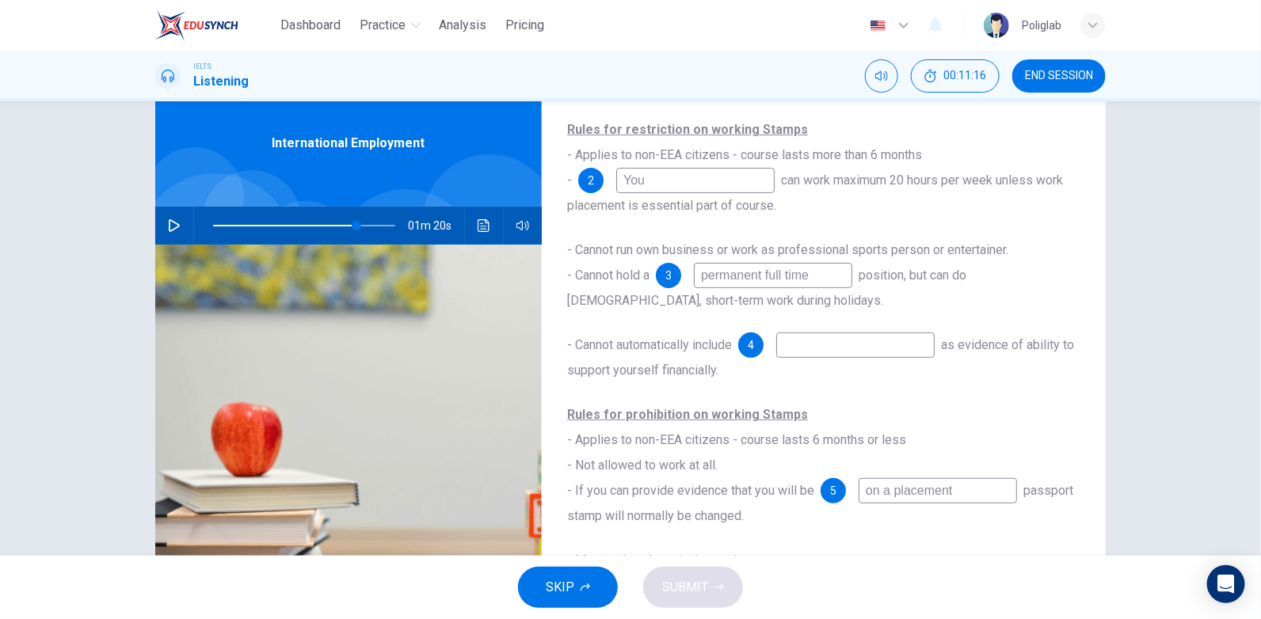
scroll to position [79, 0]
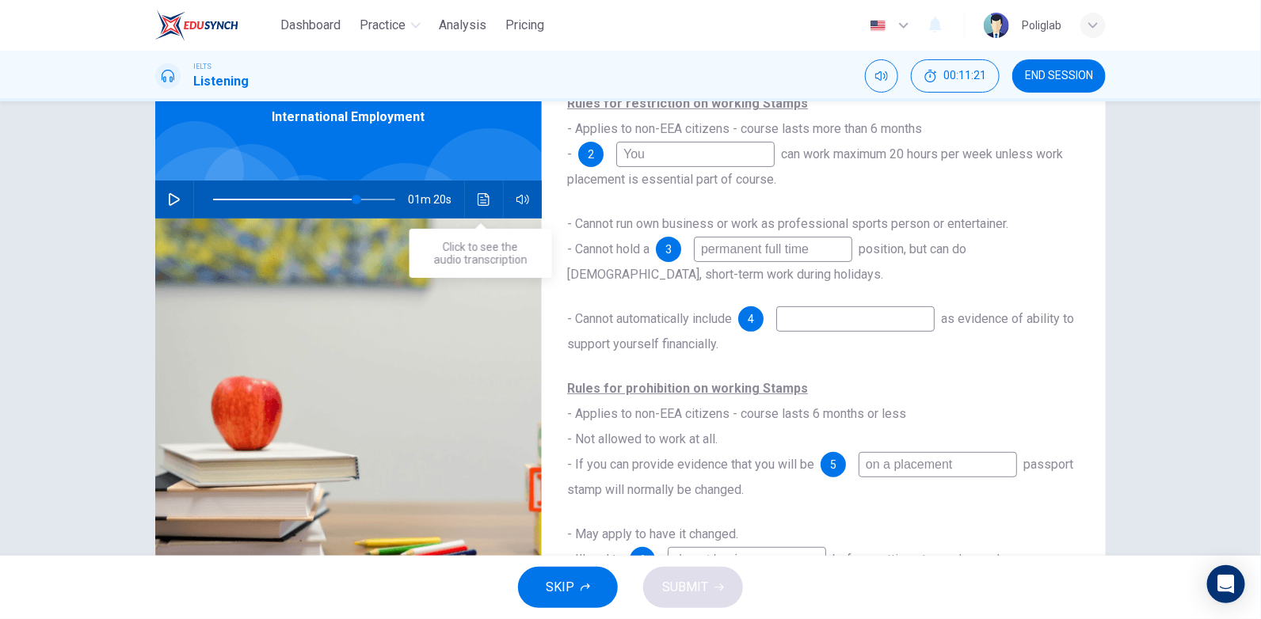
type input "You"
click at [485, 199] on icon "Click to see the audio transcription" at bounding box center [483, 199] width 12 height 13
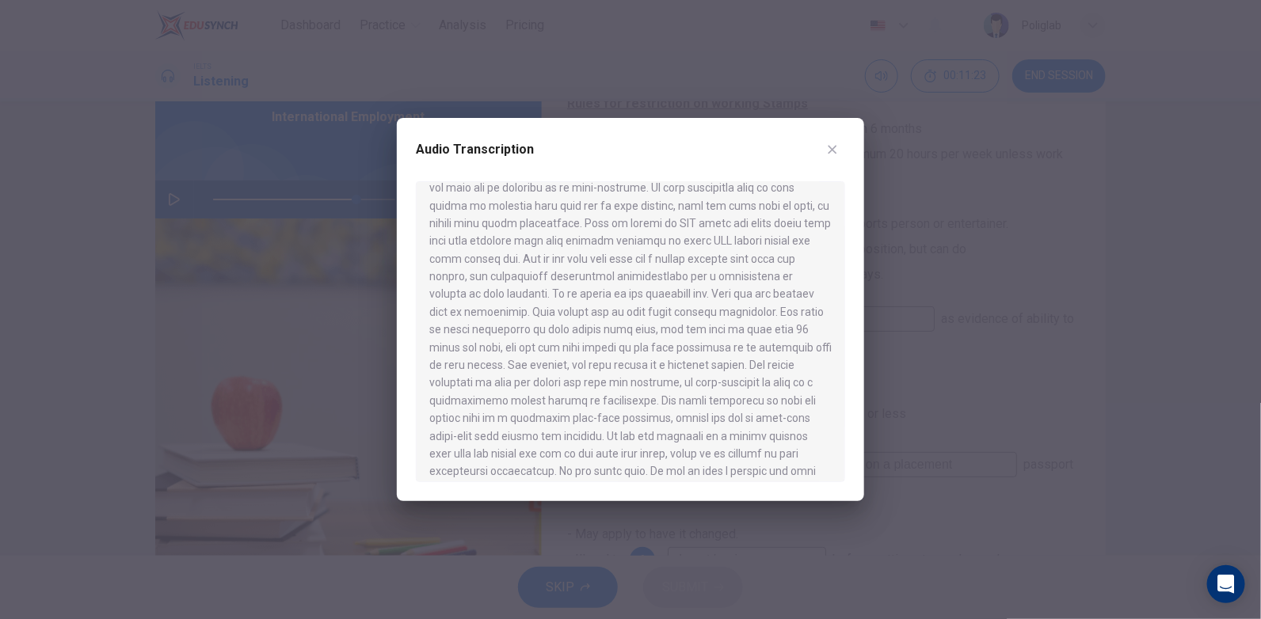
scroll to position [238, 0]
click at [829, 150] on icon "button" at bounding box center [832, 149] width 13 height 13
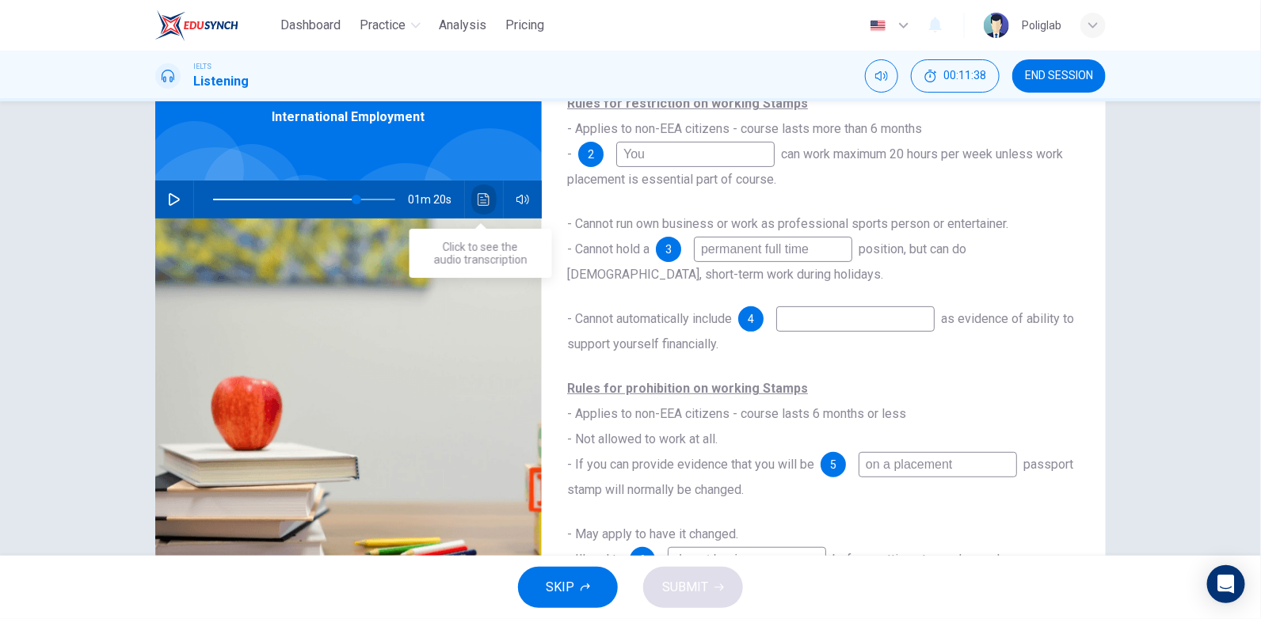
click at [484, 196] on icon "Click to see the audio transcription" at bounding box center [483, 199] width 13 height 13
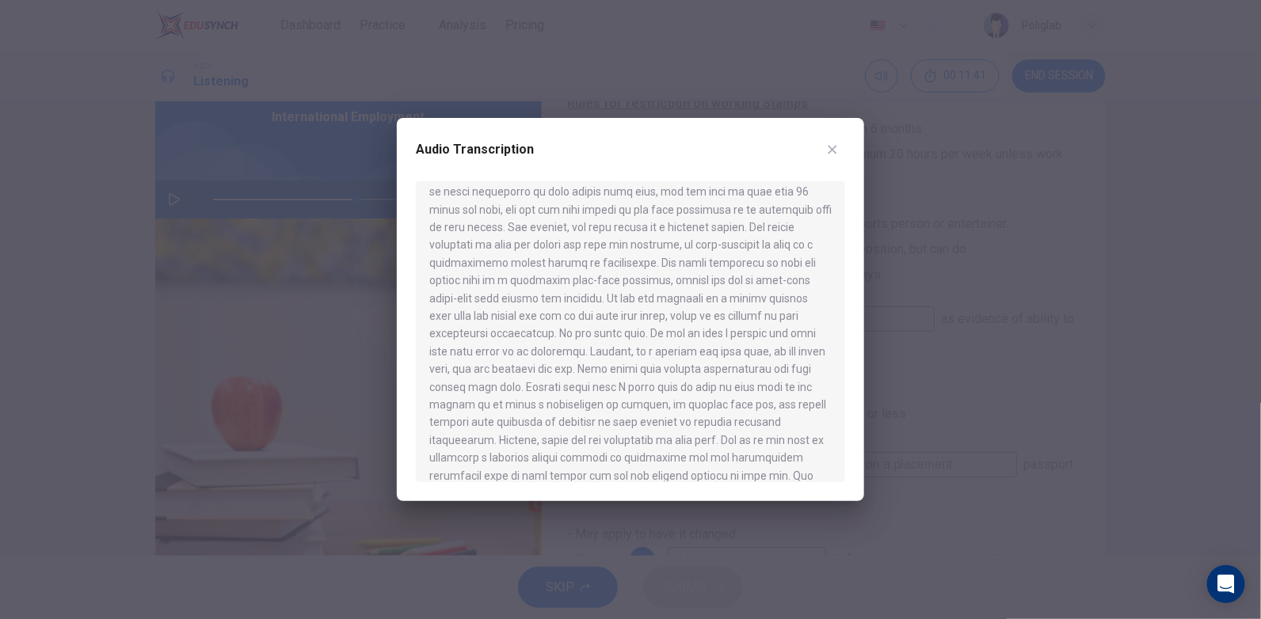
scroll to position [316, 0]
click at [836, 142] on button "button" at bounding box center [832, 149] width 25 height 25
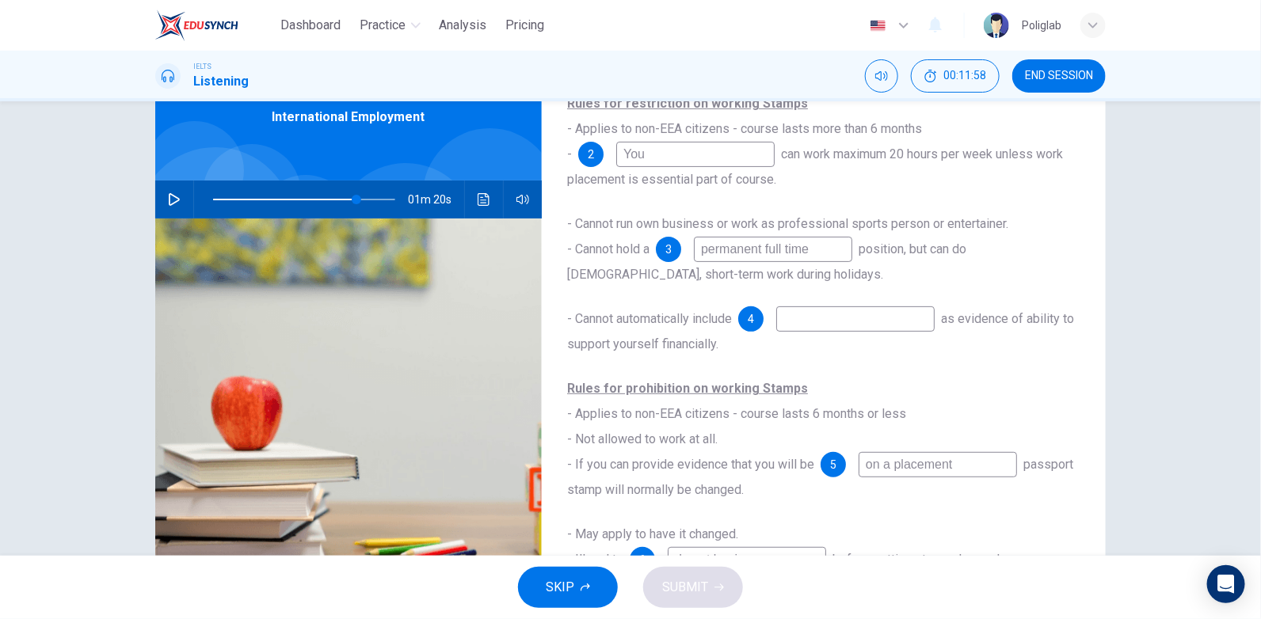
click at [819, 321] on input at bounding box center [855, 318] width 158 height 25
type input "79"
type input "ea"
type input "79"
type input "earn"
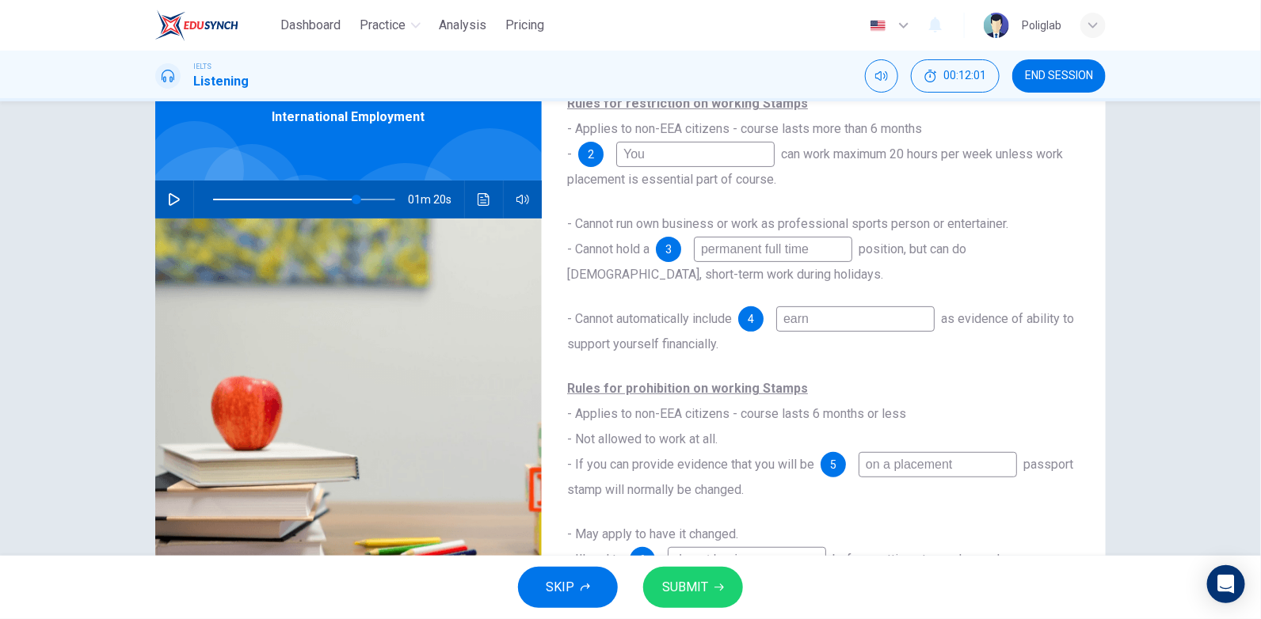
type input "79"
type input "earni"
type input "79"
type input "earnin"
type input "79"
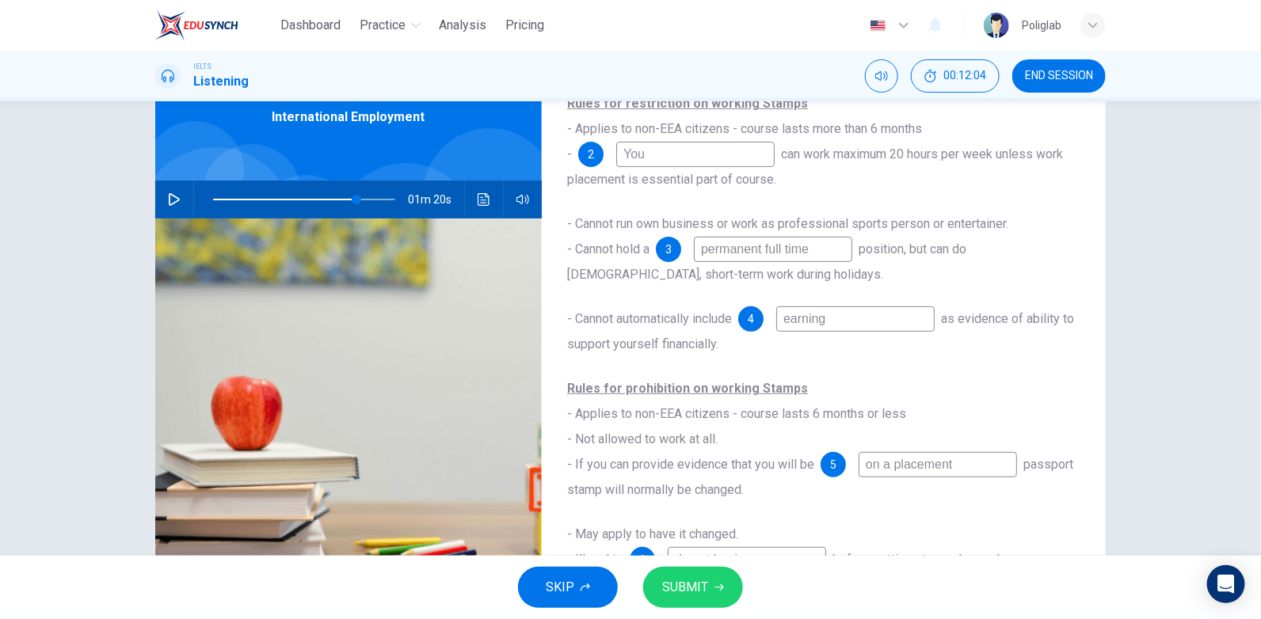
type input "earning"
click at [702, 597] on span "SUBMIT" at bounding box center [685, 587] width 46 height 22
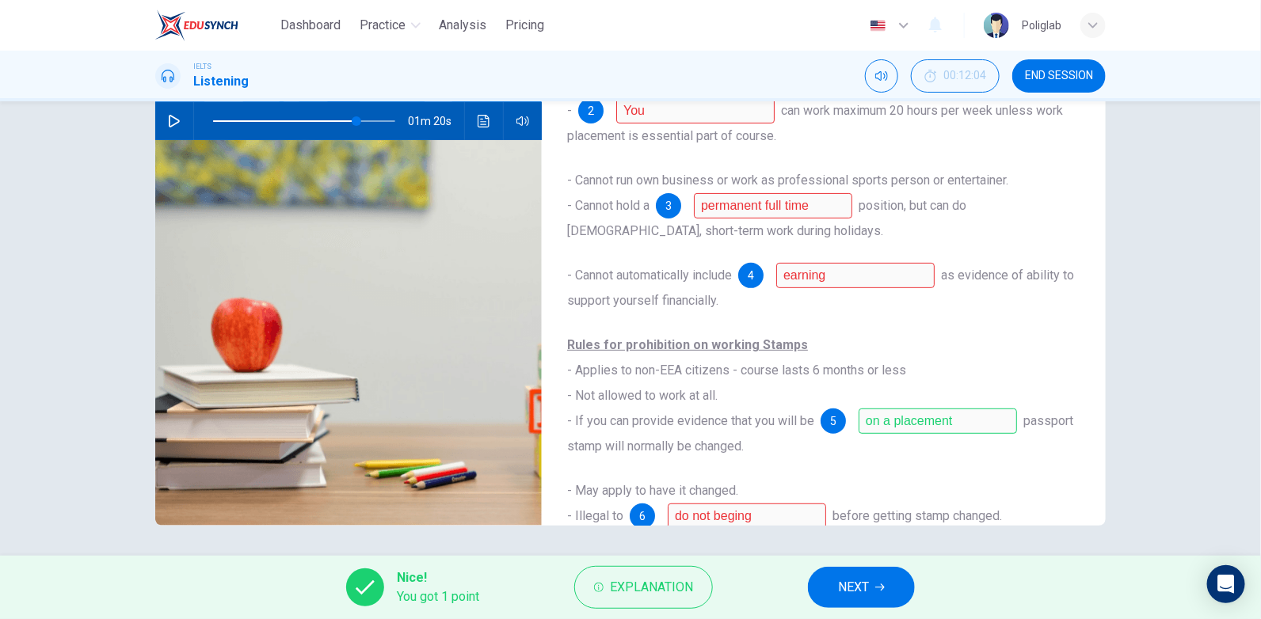
scroll to position [78, 0]
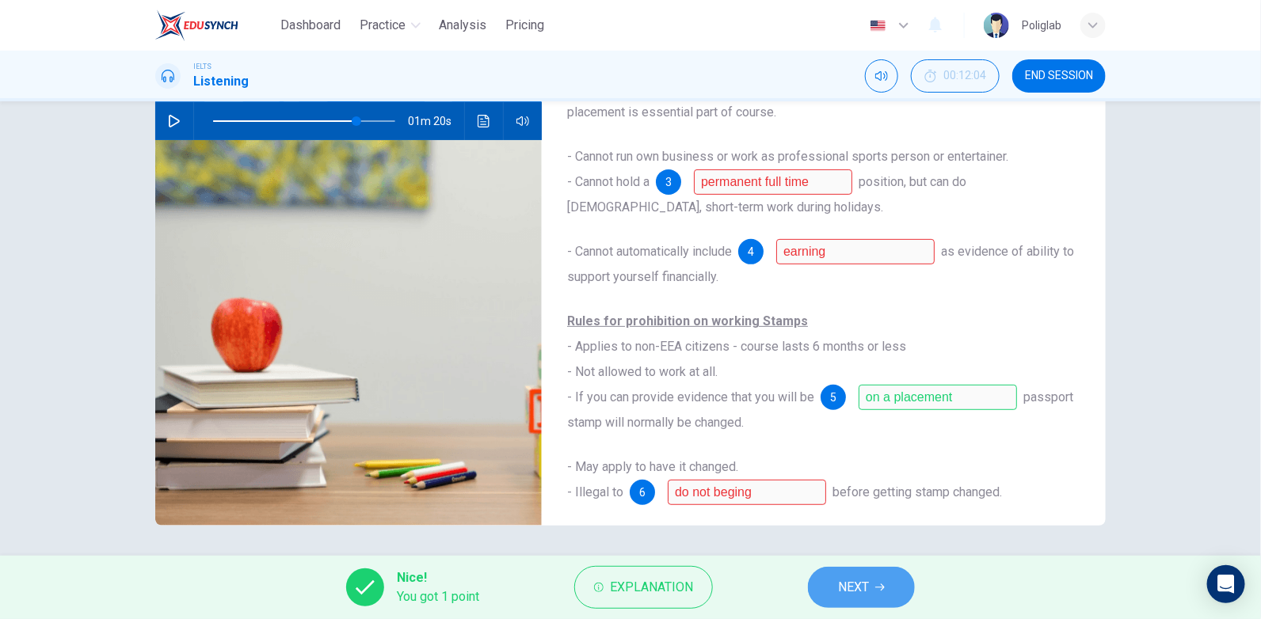
click at [865, 569] on button "NEXT" at bounding box center [861, 587] width 107 height 41
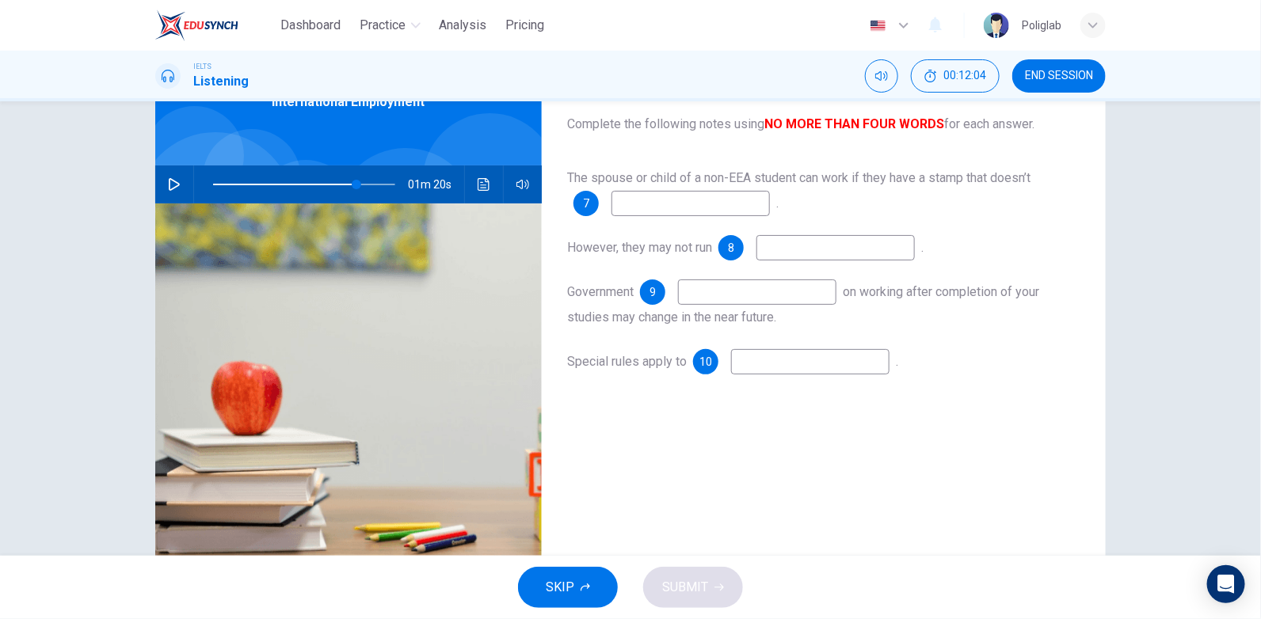
scroll to position [0, 0]
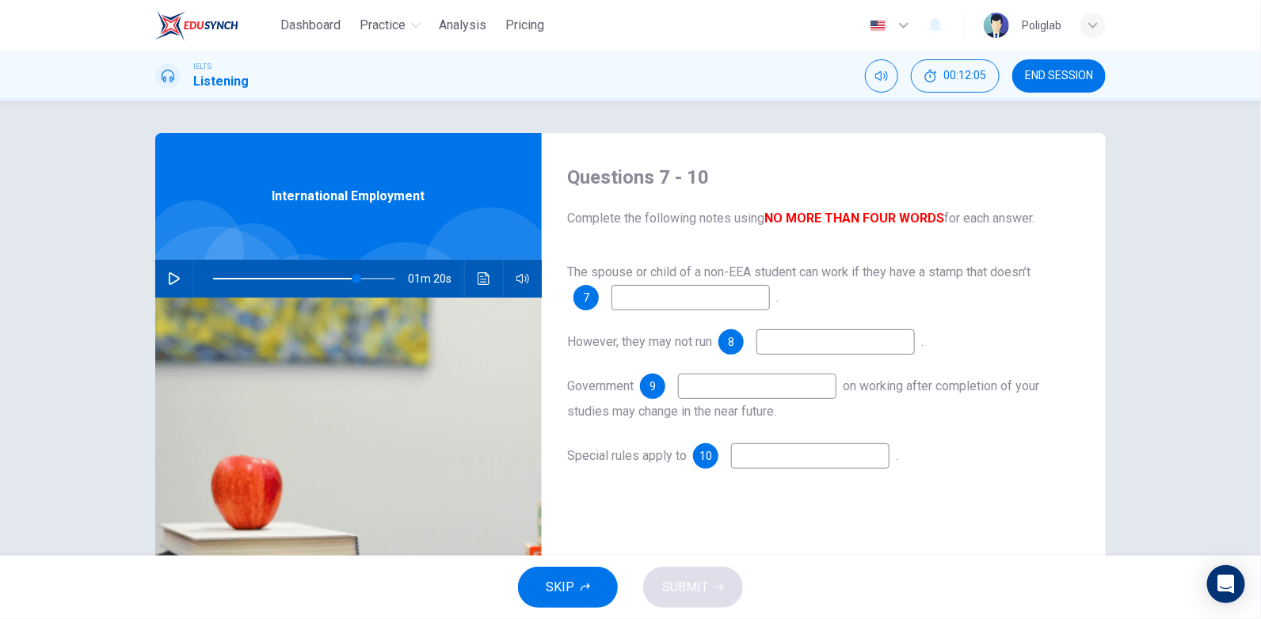
click at [169, 283] on icon "button" at bounding box center [174, 278] width 13 height 13
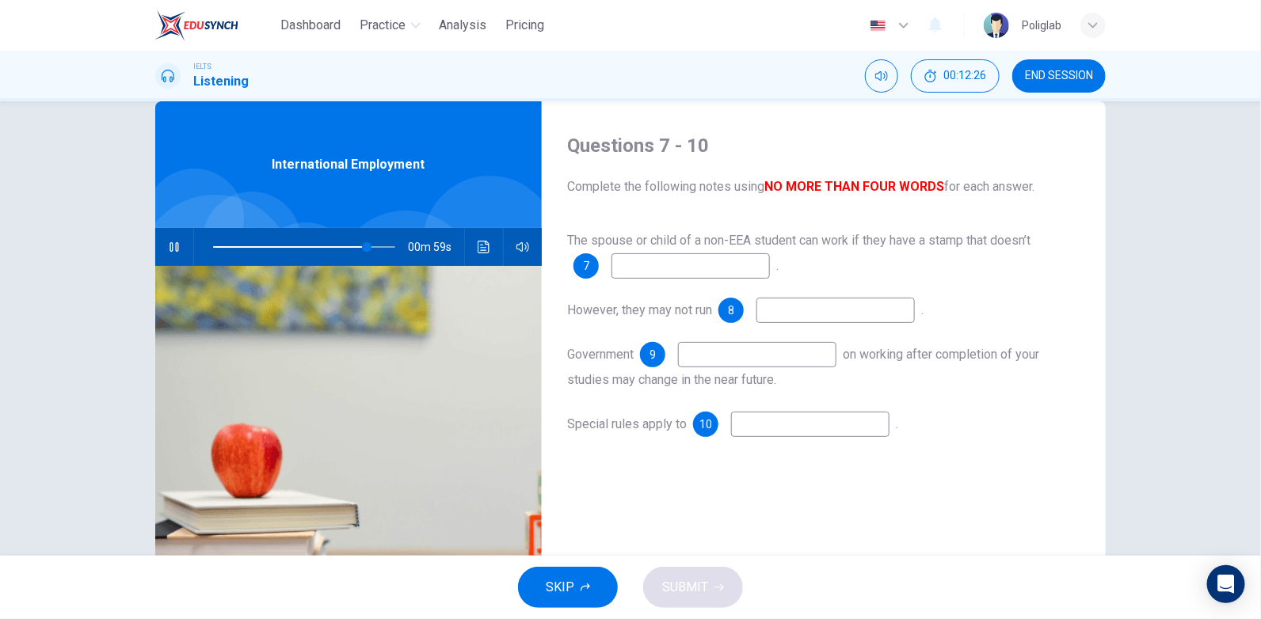
scroll to position [33, 0]
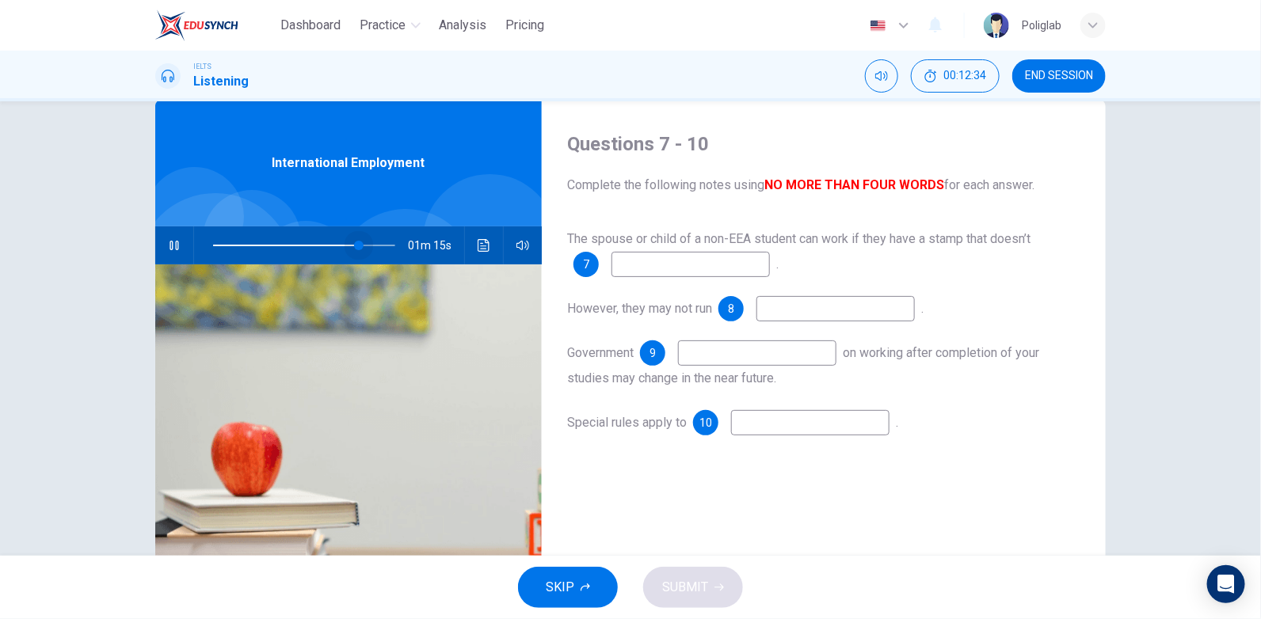
click at [355, 243] on span at bounding box center [359, 246] width 10 height 10
click at [344, 242] on span at bounding box center [348, 246] width 10 height 10
click at [349, 247] on span at bounding box center [304, 245] width 182 height 22
click at [337, 247] on span at bounding box center [304, 245] width 182 height 22
click at [477, 242] on icon "Click to see the audio transcription" at bounding box center [483, 245] width 13 height 13
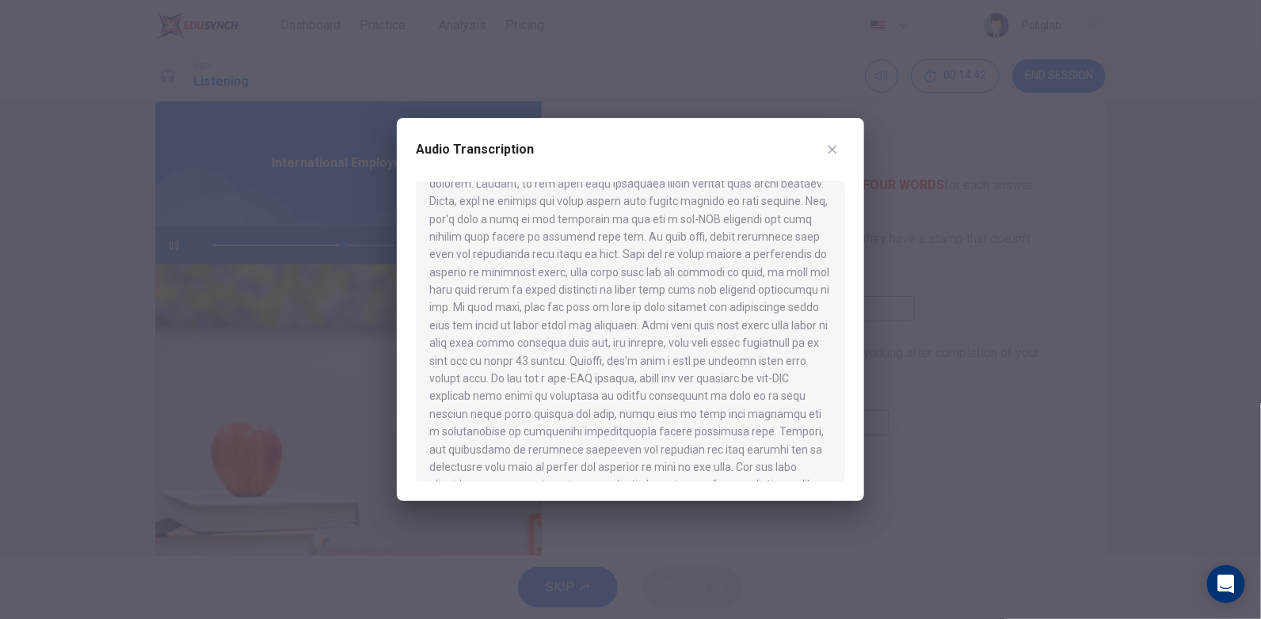
scroll to position [931, 0]
click at [834, 146] on icon "button" at bounding box center [832, 149] width 13 height 13
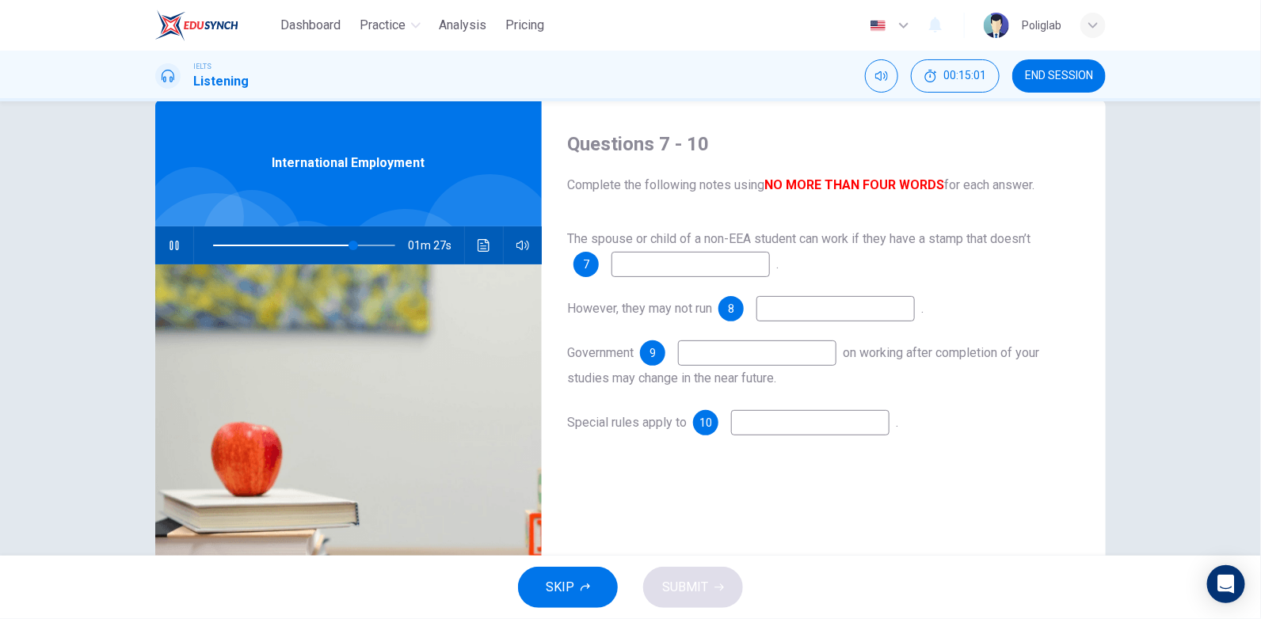
click at [694, 261] on input at bounding box center [690, 264] width 158 height 25
click at [482, 247] on icon "Click to see the audio transcription" at bounding box center [483, 245] width 13 height 13
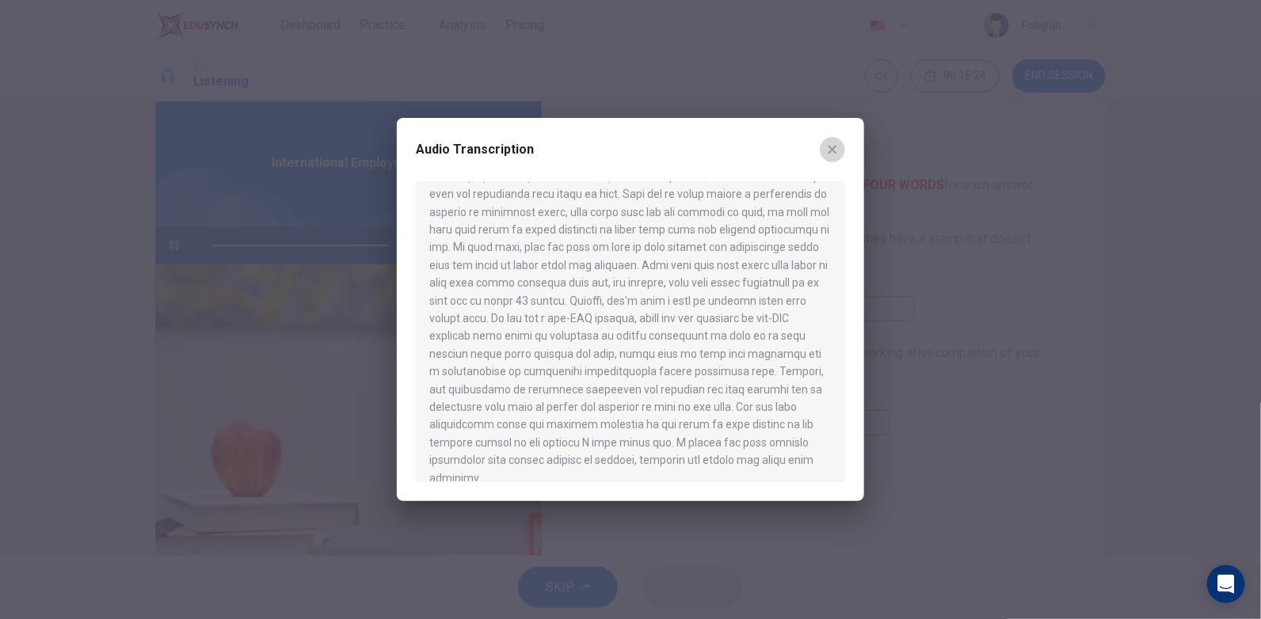
click at [839, 146] on button "button" at bounding box center [832, 149] width 25 height 25
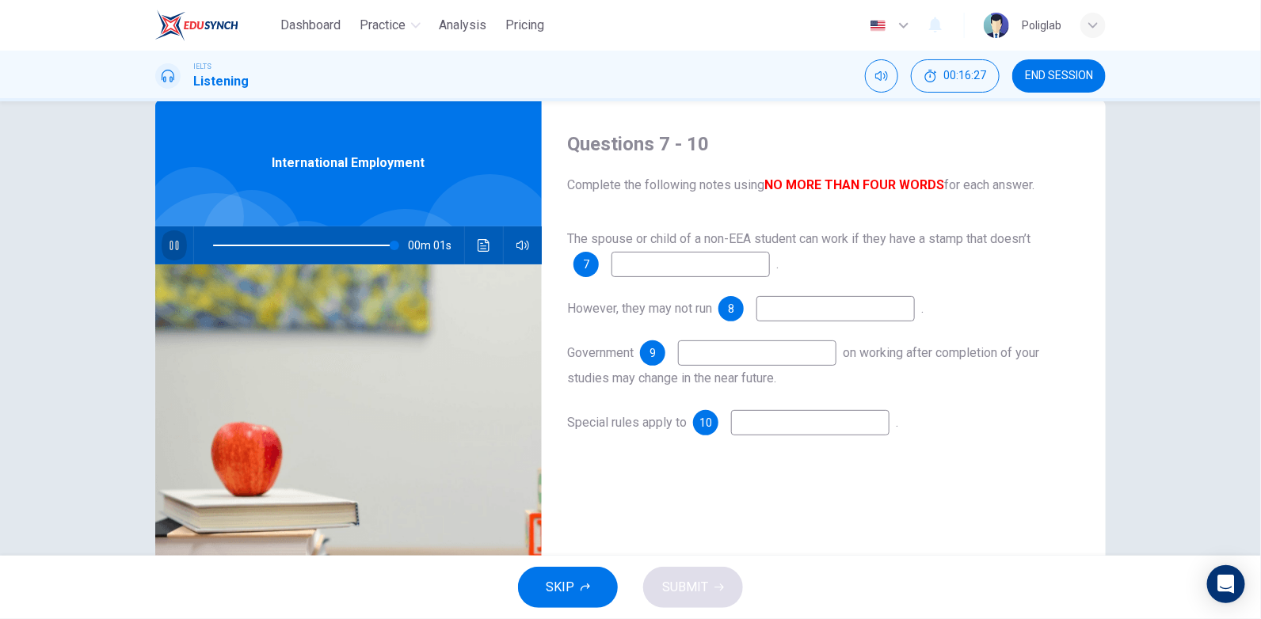
click at [175, 249] on icon "button" at bounding box center [174, 245] width 13 height 13
click at [480, 239] on icon "Click to see the audio transcription" at bounding box center [483, 245] width 13 height 13
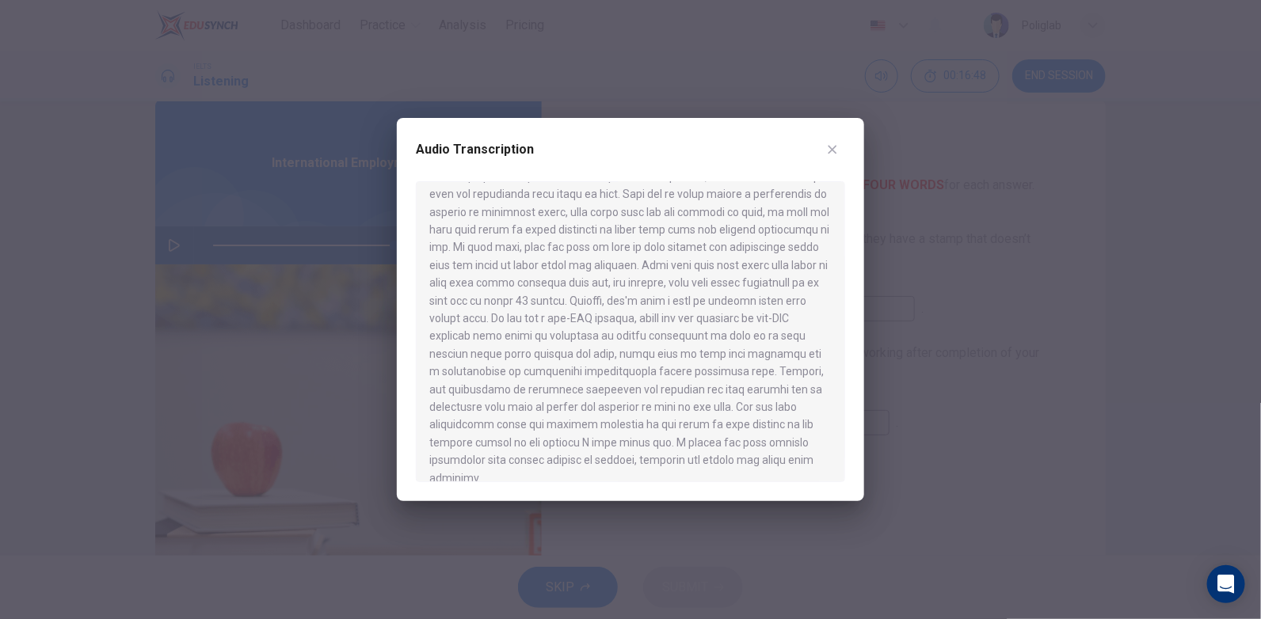
click at [838, 146] on icon "button" at bounding box center [832, 149] width 13 height 13
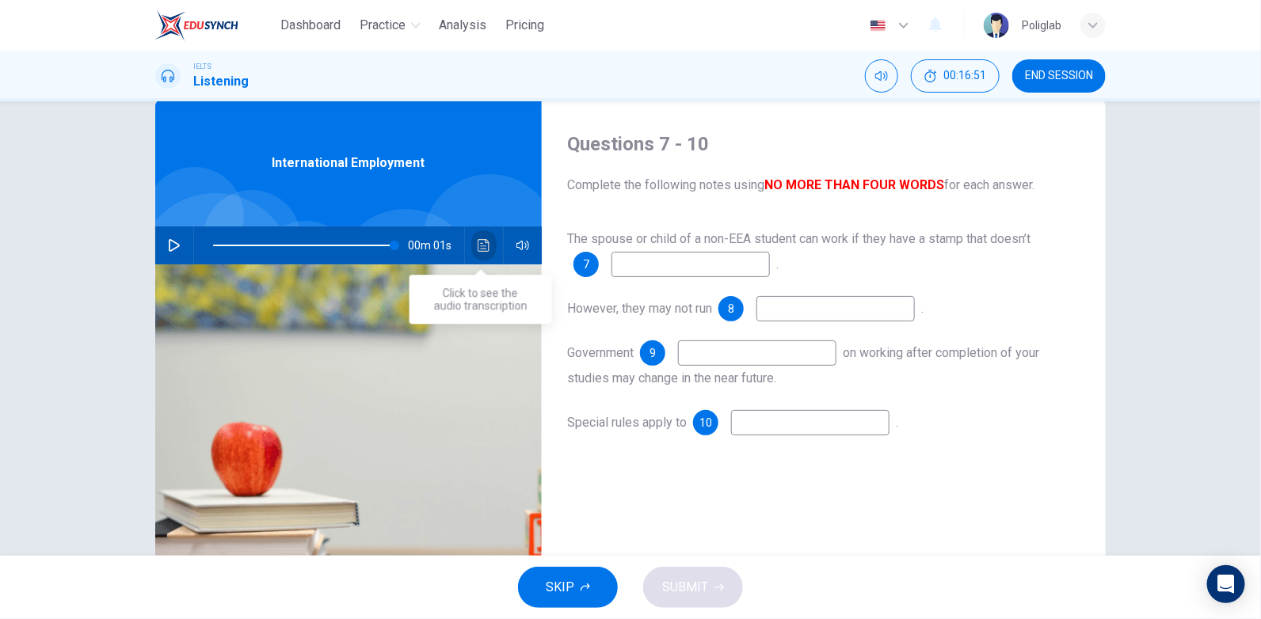
click at [481, 242] on icon "Click to see the audio transcription" at bounding box center [483, 245] width 13 height 13
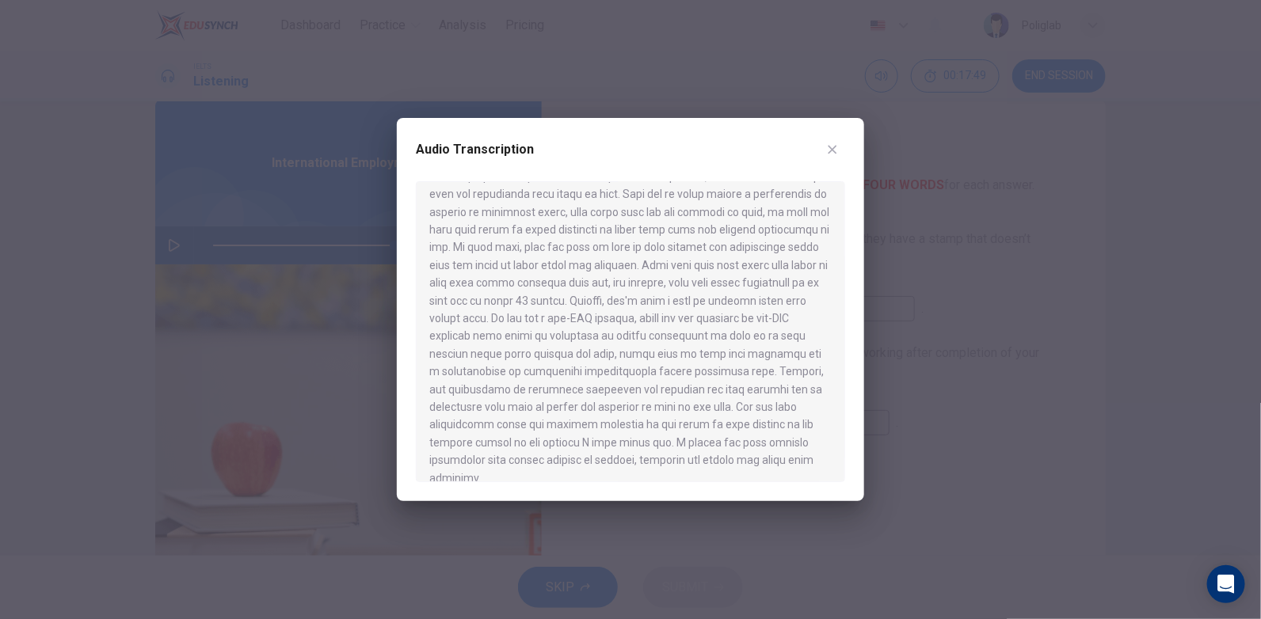
click at [837, 144] on icon "button" at bounding box center [832, 149] width 13 height 13
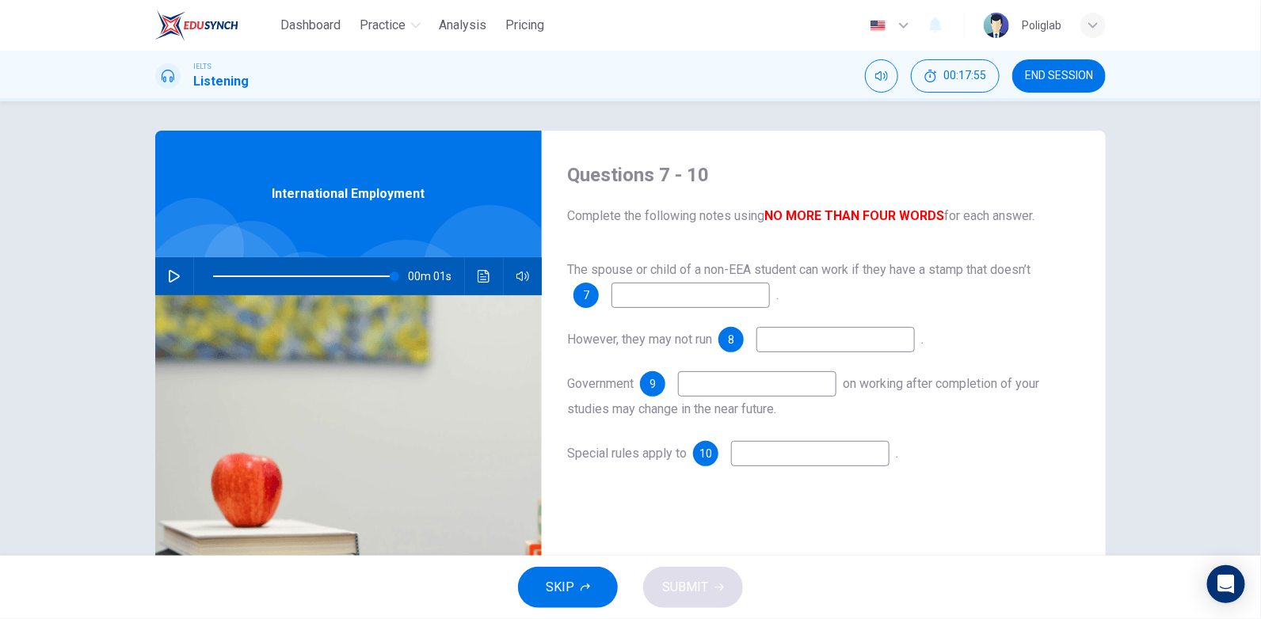
scroll to position [0, 0]
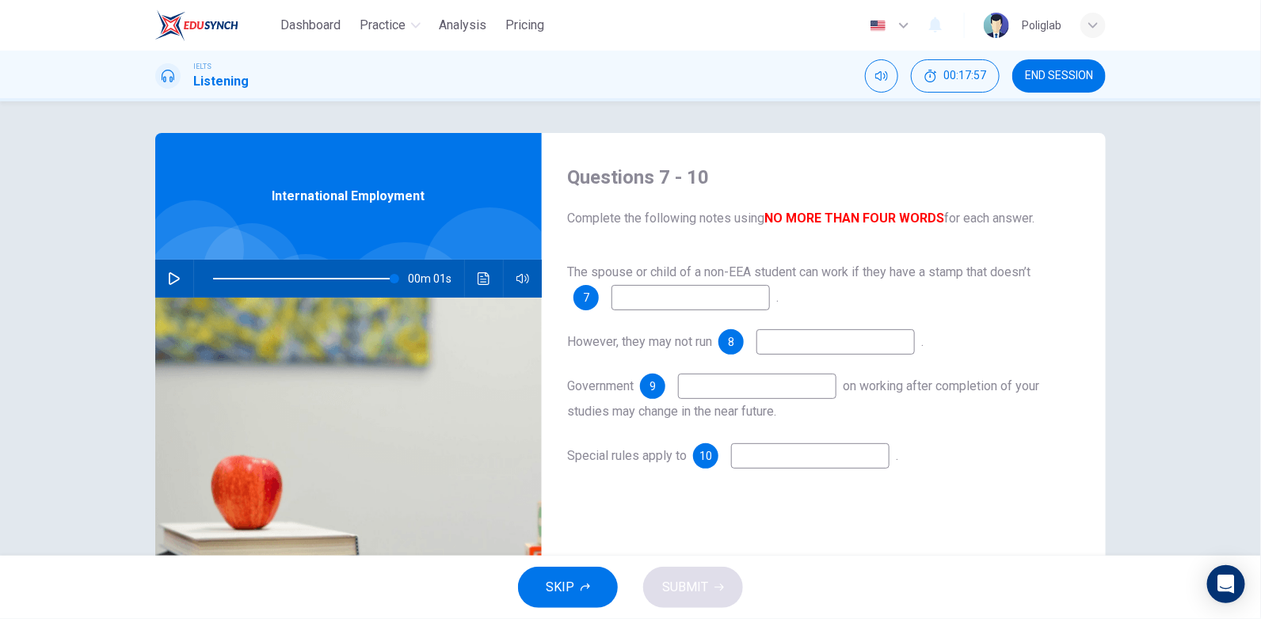
click at [469, 286] on div "00m 01s" at bounding box center [348, 279] width 386 height 38
click at [471, 285] on button "Click to see the audio transcription" at bounding box center [483, 279] width 25 height 38
type input "100"
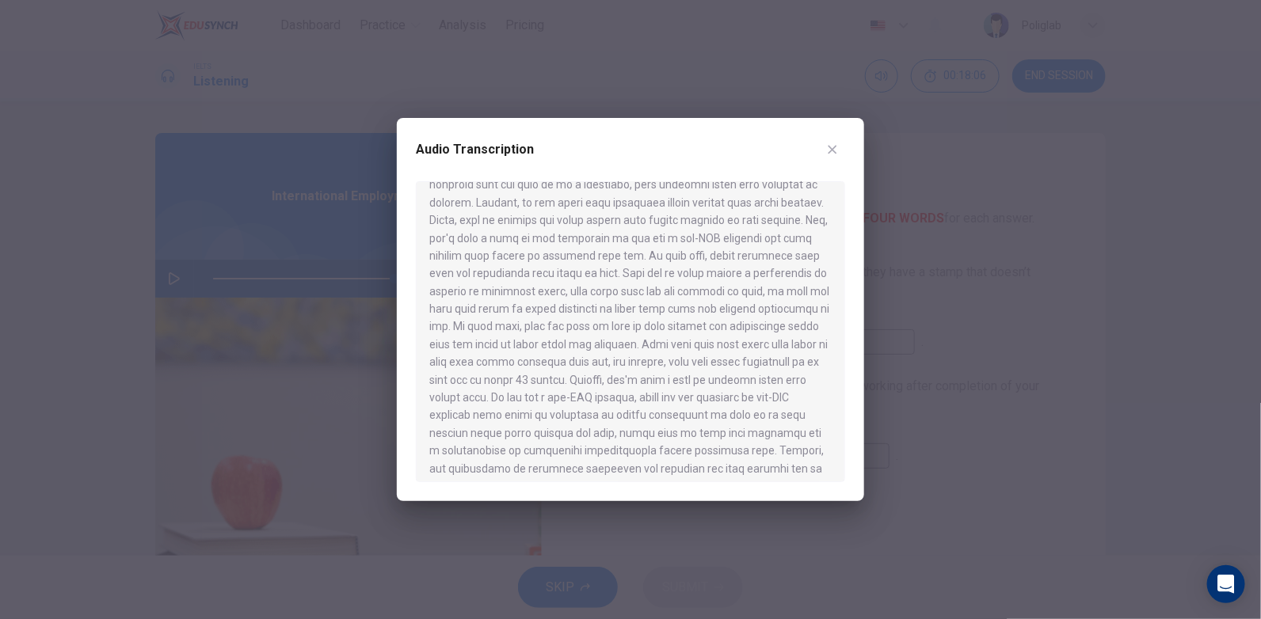
scroll to position [931, 0]
click at [565, 54] on div at bounding box center [630, 309] width 1261 height 619
type input "100"
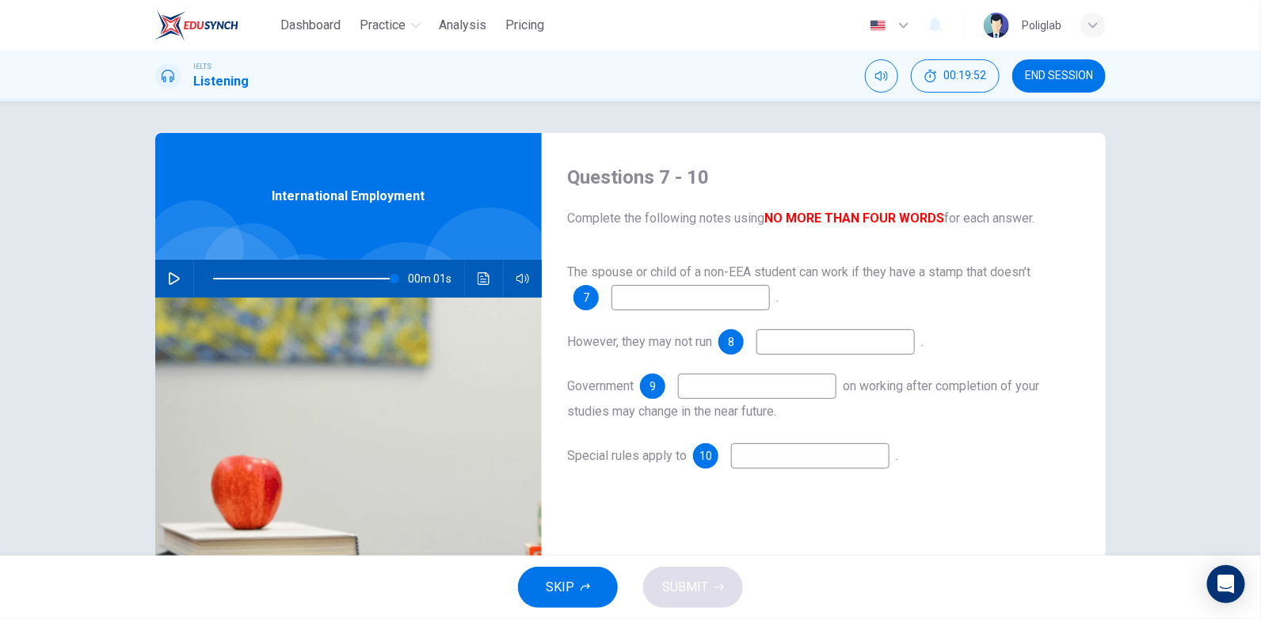
click at [724, 302] on input at bounding box center [690, 297] width 158 height 25
type input "work"
click at [770, 396] on input at bounding box center [757, 386] width 158 height 25
type input "currently"
click at [788, 455] on input at bounding box center [810, 455] width 158 height 25
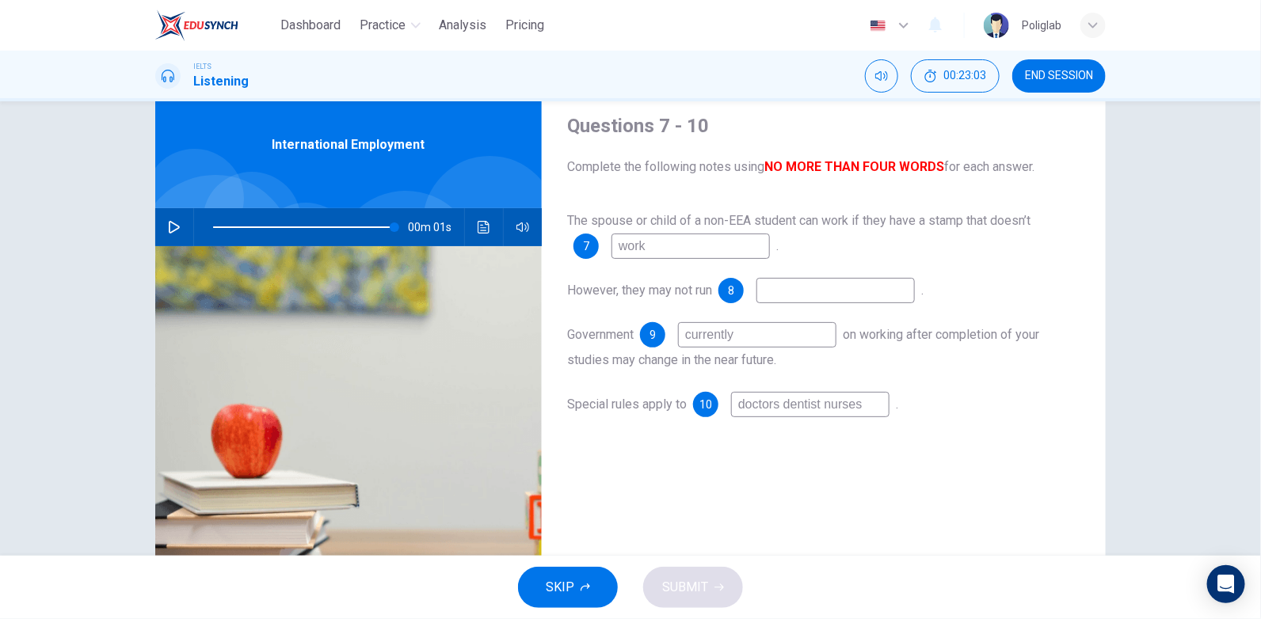
scroll to position [78, 0]
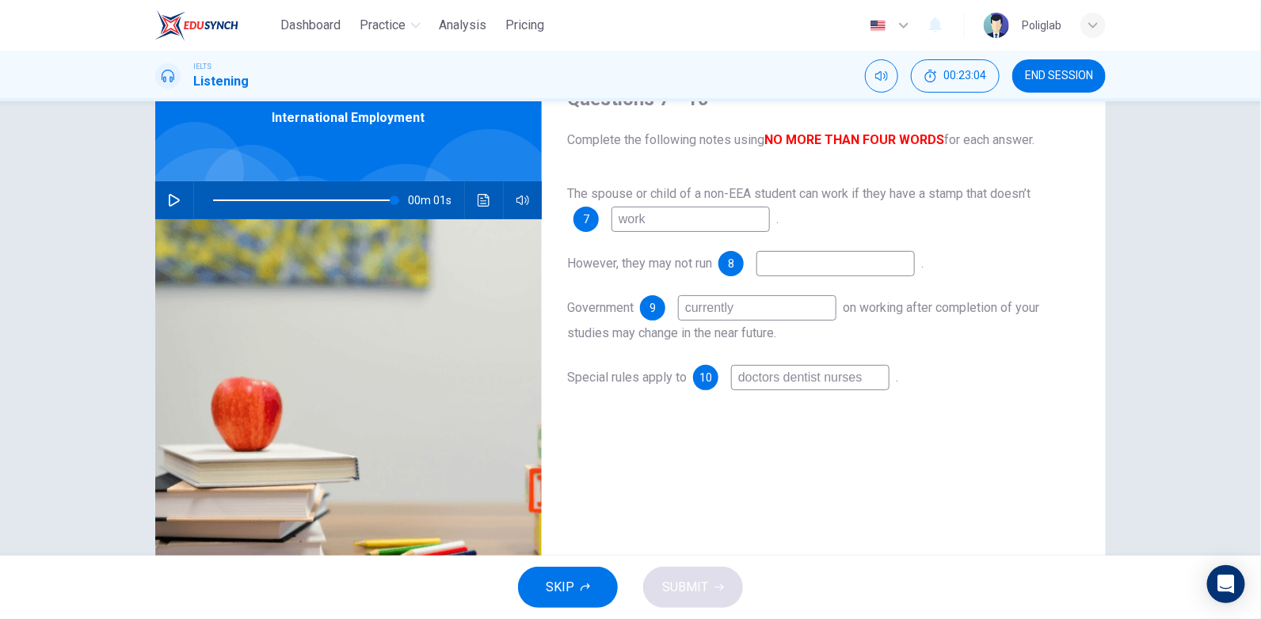
type input "doctors dentist nurses"
click at [823, 284] on div "The spouse or child of a non-EEA student can work if they have a stamp that doe…" at bounding box center [823, 301] width 513 height 241
click at [828, 276] on div "The spouse or child of a non-EEA student can work if they have a stamp that doe…" at bounding box center [823, 301] width 513 height 241
click at [848, 261] on input at bounding box center [835, 263] width 158 height 25
click at [853, 275] on input at bounding box center [835, 263] width 158 height 25
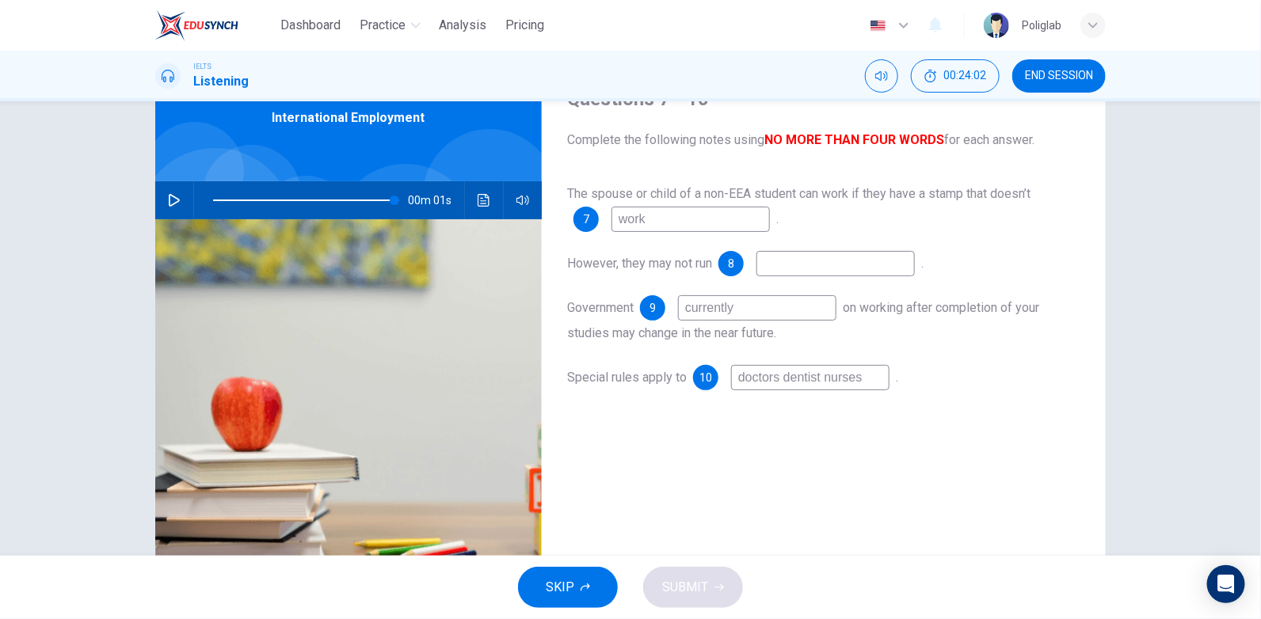
type input "s"
type input "100"
type input "s"
click at [698, 591] on span "SUBMIT" at bounding box center [685, 587] width 46 height 22
type input "100"
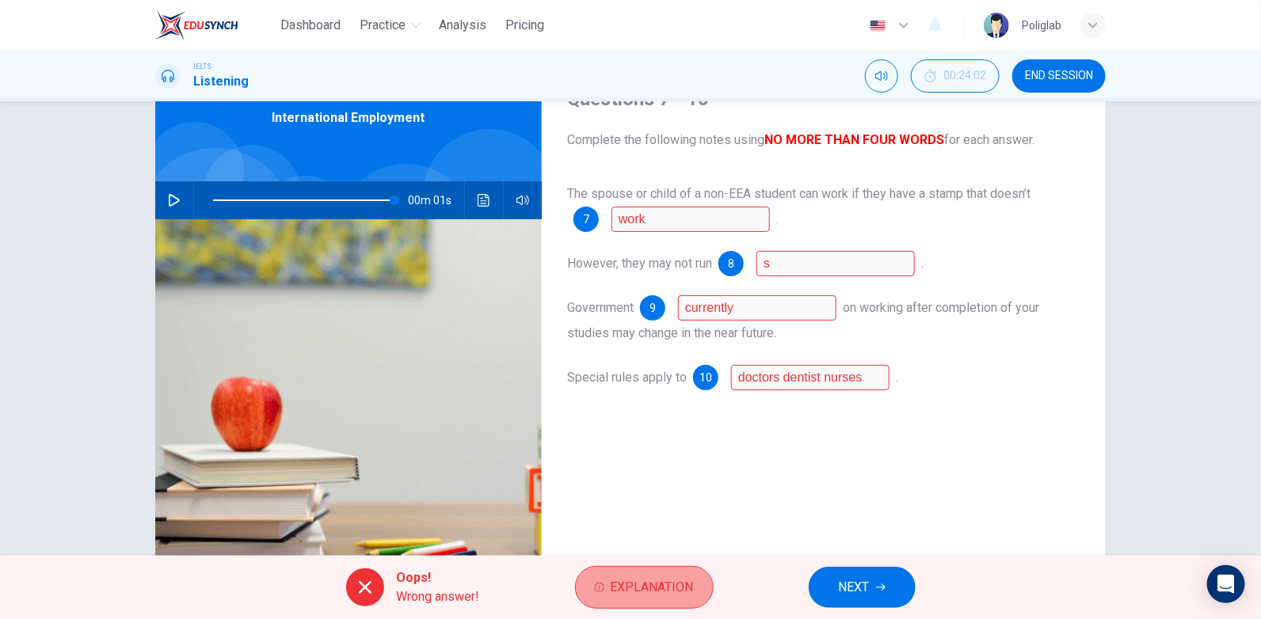
click at [687, 579] on span "Explanation" at bounding box center [651, 587] width 83 height 22
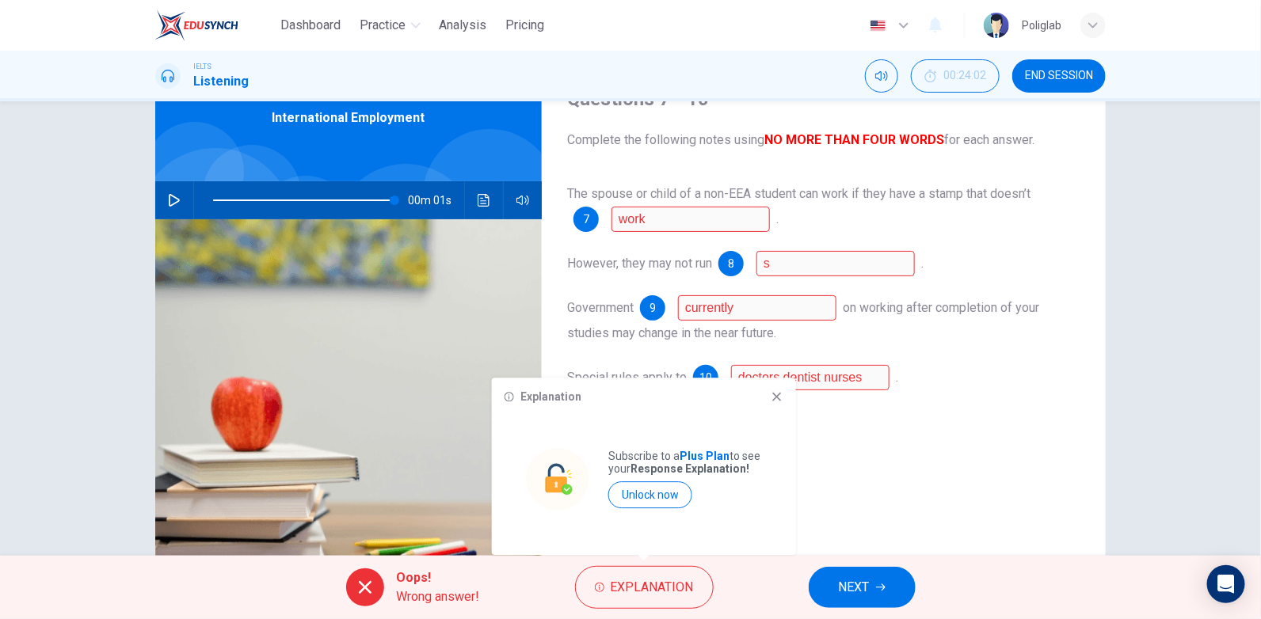
click at [778, 402] on icon at bounding box center [776, 396] width 13 height 13
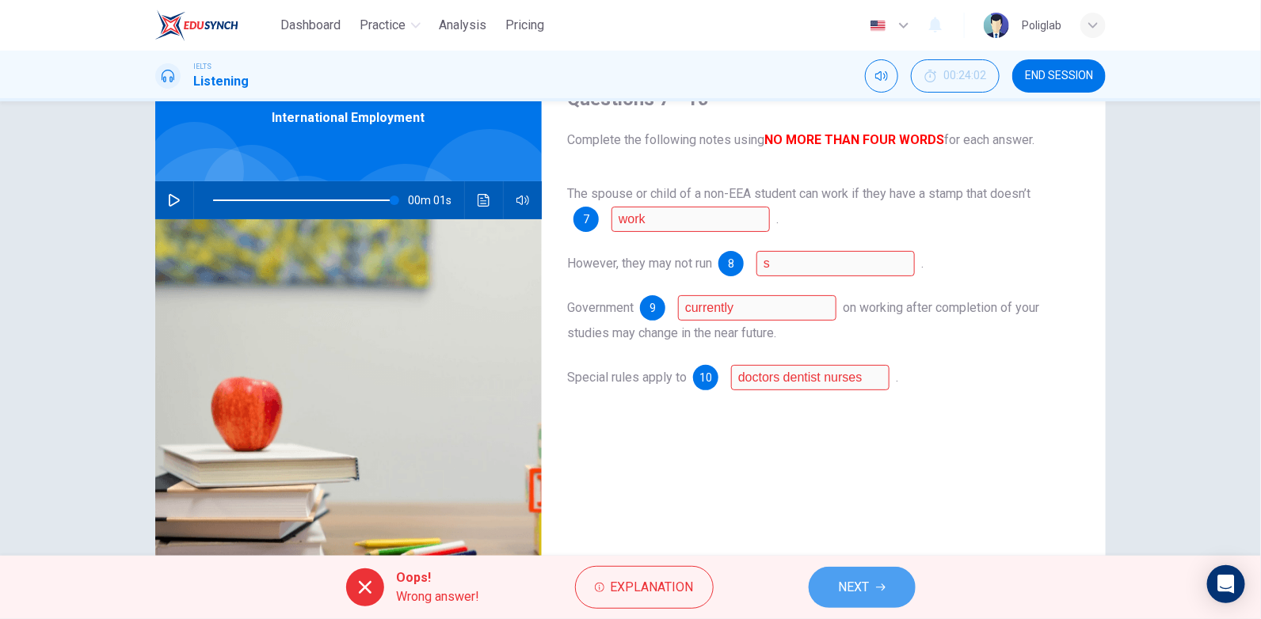
click at [843, 579] on span "NEXT" at bounding box center [854, 587] width 31 height 22
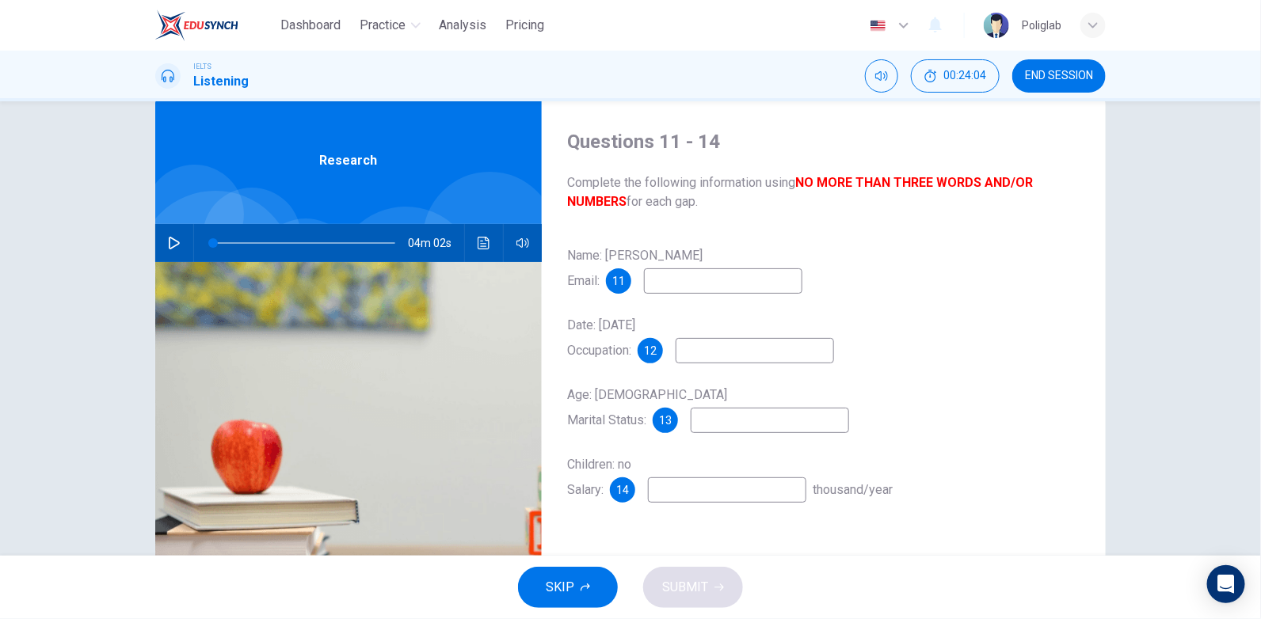
scroll to position [0, 0]
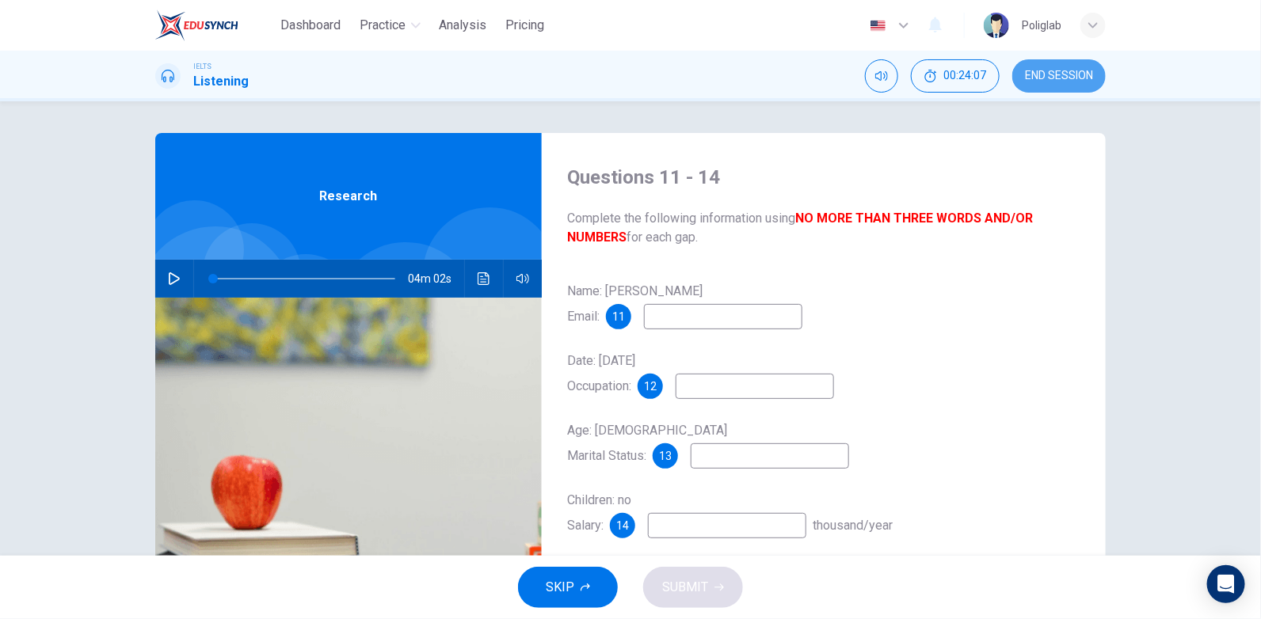
click at [1059, 70] on span "END SESSION" at bounding box center [1059, 76] width 68 height 13
